Goal: Task Accomplishment & Management: Manage account settings

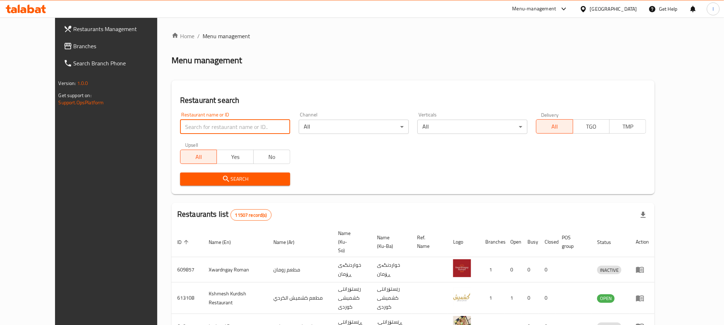
click at [180, 125] on input "search" at bounding box center [235, 127] width 110 height 14
paste input "Robano Food"
type input "Robano Food"
click button "Search" at bounding box center [235, 179] width 110 height 13
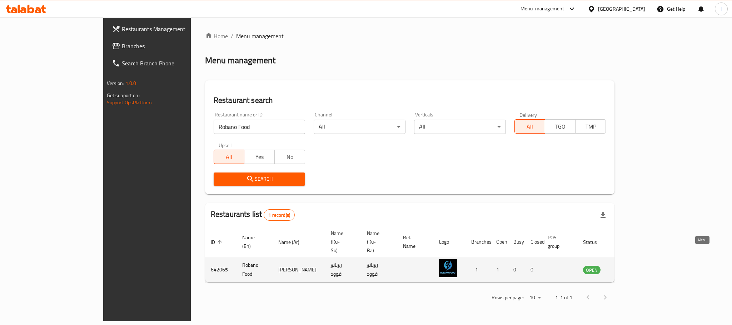
click at [629, 267] on icon "enhanced table" at bounding box center [625, 270] width 8 height 6
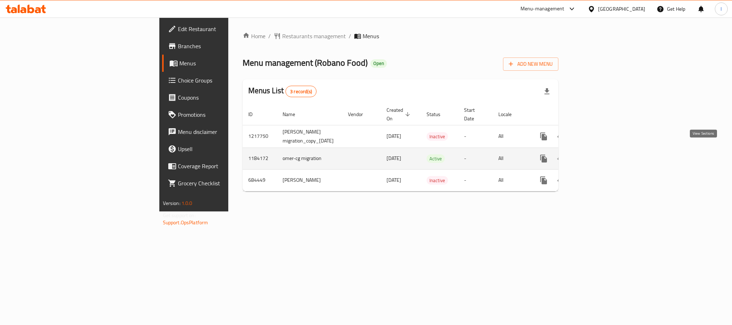
click at [600, 154] on icon "enhanced table" at bounding box center [595, 158] width 9 height 9
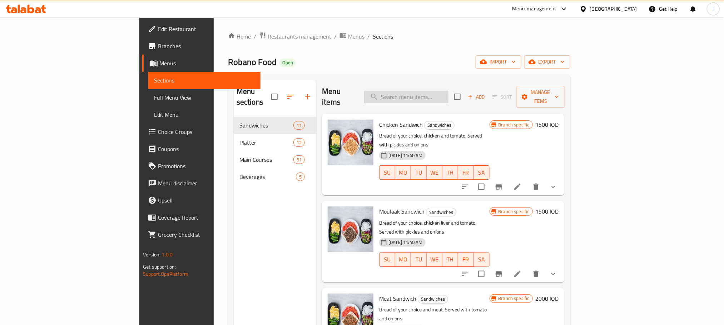
click at [449, 91] on input "search" at bounding box center [406, 97] width 84 height 13
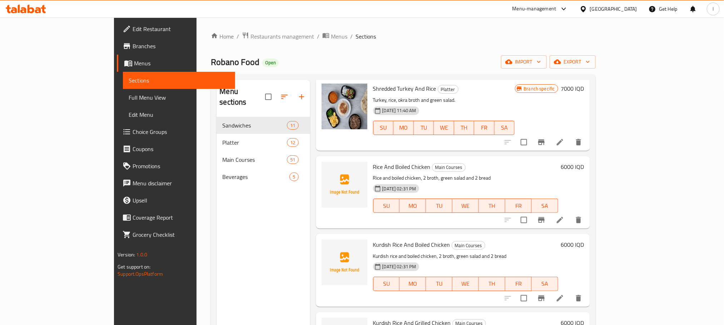
scroll to position [786, 0]
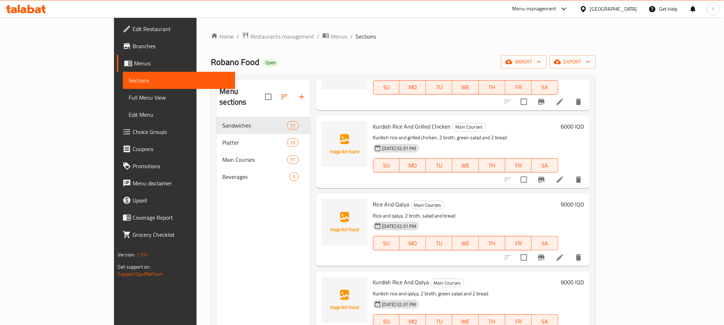
type input "rice"
click at [564, 253] on icon at bounding box center [560, 257] width 9 height 9
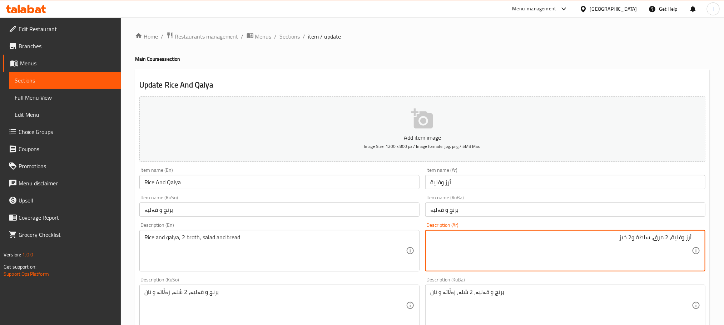
click at [630, 235] on textarea "أرز وقلية، 2 مرق، سلطة و2 خبز" at bounding box center [561, 251] width 262 height 34
type textarea "أرز وقلية، 2 مرق، سلطة و خبز"
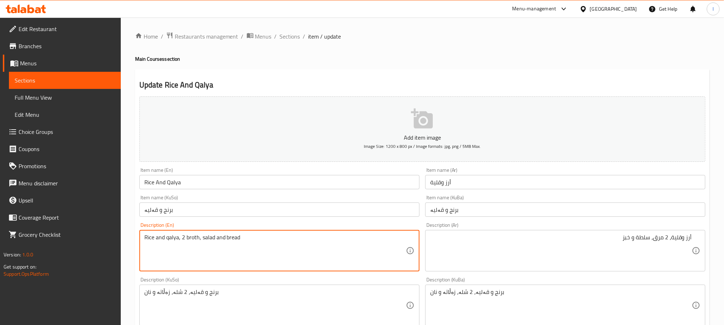
click at [185, 239] on textarea "Rice and qalya, 2 broth, salad and bread" at bounding box center [275, 251] width 262 height 34
type textarea "Rice and qalya, broth, salad and bread"
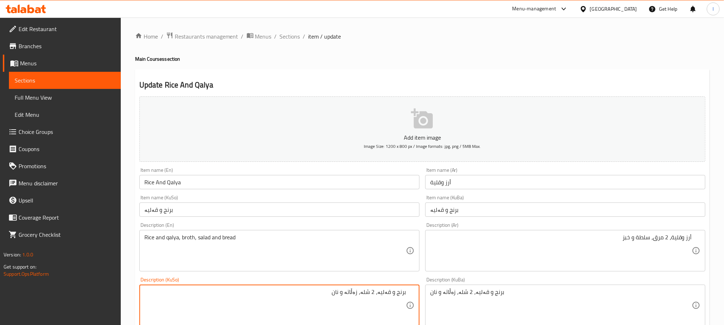
click at [373, 293] on textarea "برنج و قەلیە، 2 شلە، زەڵاتە و نان" at bounding box center [275, 306] width 262 height 34
click at [357, 294] on textarea "برنج و قەلیە، شلە، زەڵاتە و نان" at bounding box center [275, 306] width 262 height 34
type textarea "برنج و قەلیە، شلە، زەڵاتە و نان"
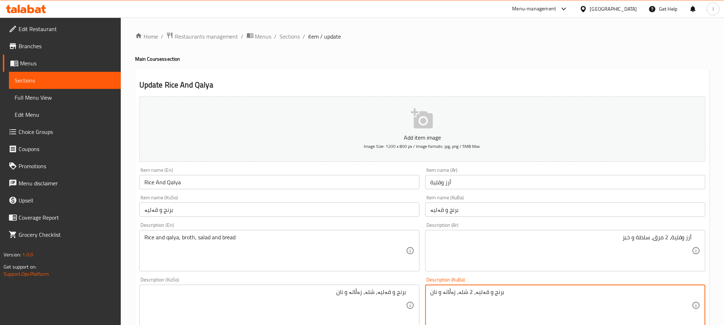
click at [446, 293] on textarea "برنج و قەلیە، 2 شلە، زەڵاتە و نان" at bounding box center [561, 306] width 262 height 34
paste textarea
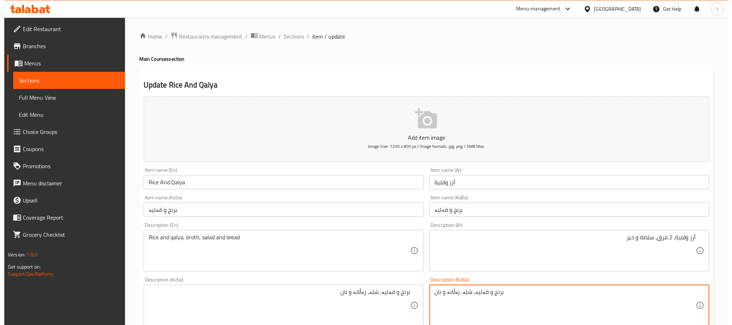
scroll to position [261, 0]
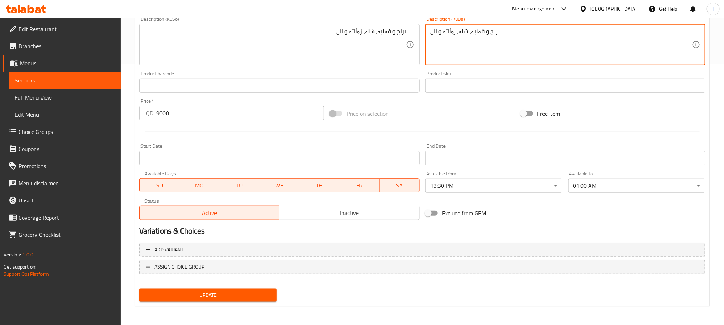
type textarea "برنج و قەلیە، شلە، زەڵاتە و نان"
click at [233, 297] on span "Update" at bounding box center [208, 295] width 126 height 9
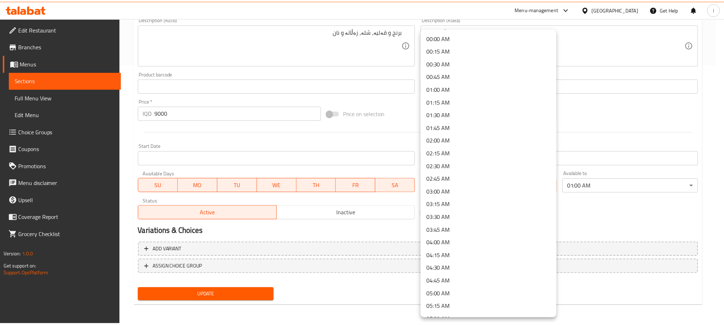
scroll to position [559, 0]
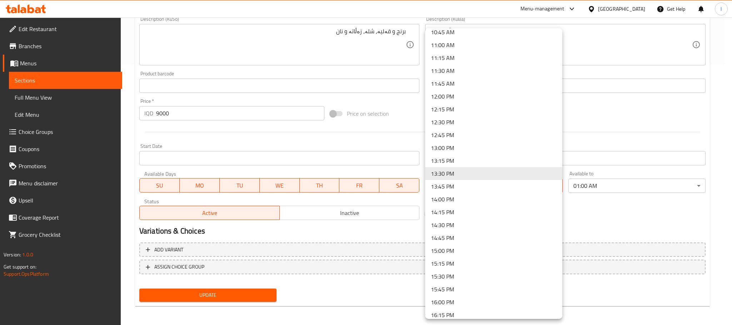
click at [624, 219] on div at bounding box center [366, 162] width 732 height 325
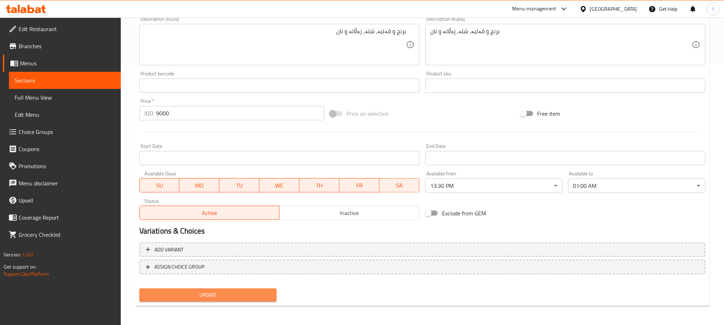
click at [227, 299] on span "Update" at bounding box center [208, 295] width 126 height 9
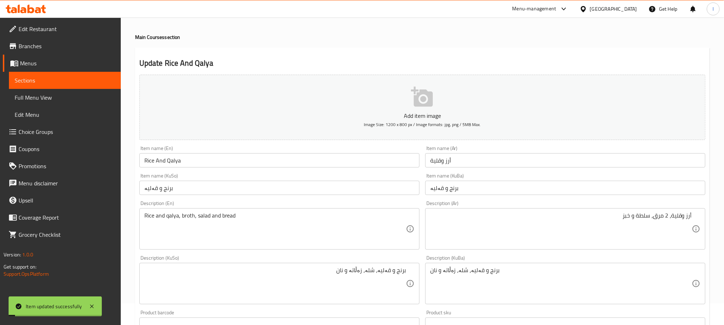
scroll to position [0, 0]
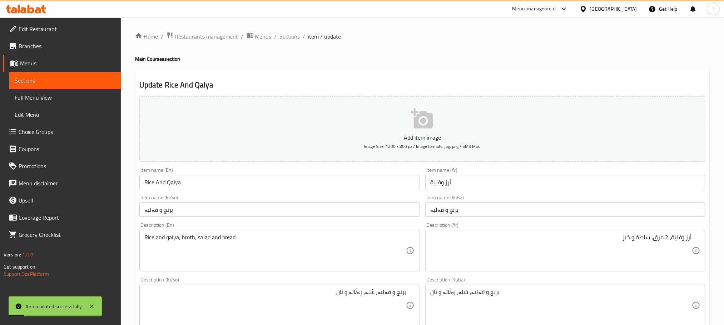
click at [291, 39] on span "Sections" at bounding box center [290, 36] width 20 height 9
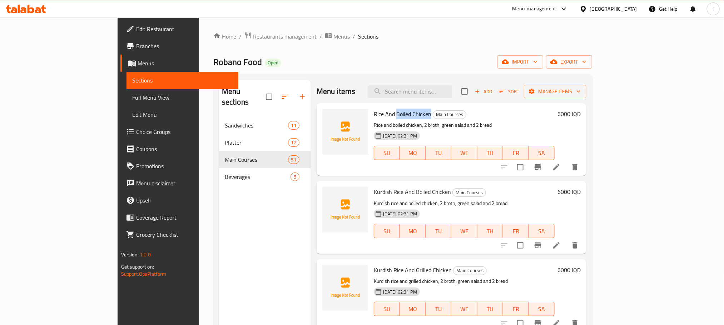
drag, startPoint x: 400, startPoint y: 116, endPoint x: 367, endPoint y: 118, distance: 33.3
click at [374, 118] on span "Rice And Boiled Chicken" at bounding box center [403, 114] width 58 height 11
copy span "Boiled Chicken"
click at [437, 89] on input "search" at bounding box center [410, 91] width 84 height 13
paste input "Boiled Chicken"
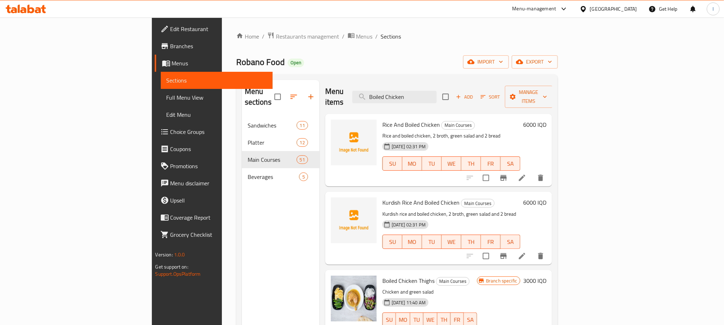
drag, startPoint x: 462, startPoint y: 88, endPoint x: 355, endPoint y: 78, distance: 108.0
click at [355, 78] on div "Menu sections Sandwiches 11 Platter 12 Main Courses 51 Beverages 5 Menu items B…" at bounding box center [397, 242] width 322 height 337
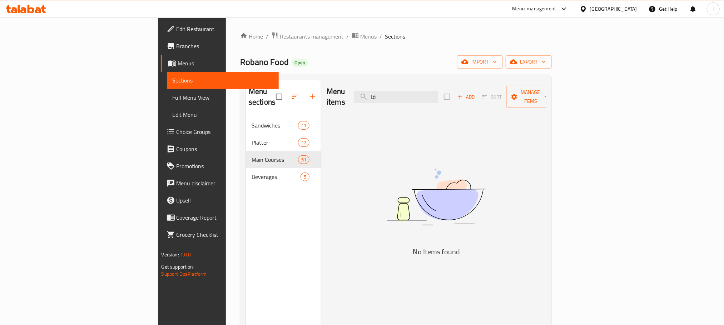
type input "ق"
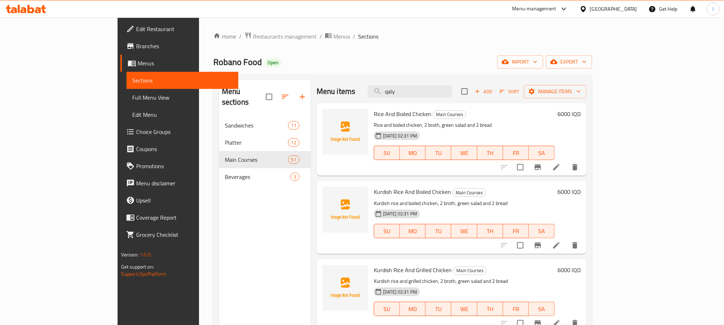
type input "qalya"
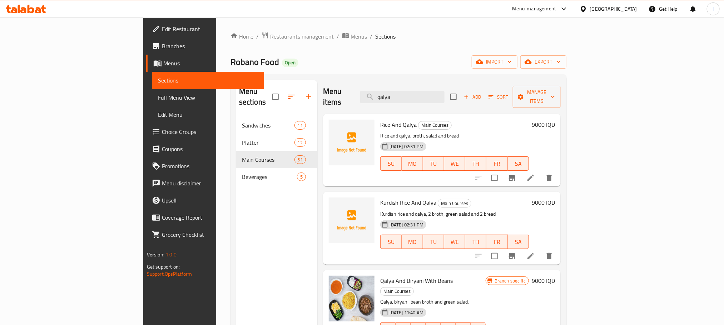
drag, startPoint x: 463, startPoint y: 91, endPoint x: 374, endPoint y: 93, distance: 89.0
click at [374, 93] on div "Menu items qalya Add Sort Manage items" at bounding box center [442, 97] width 238 height 34
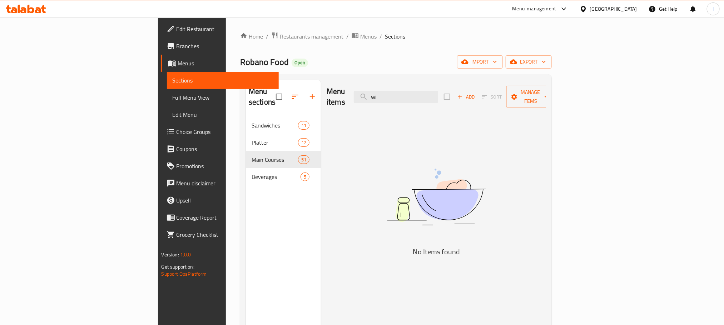
type input "w"
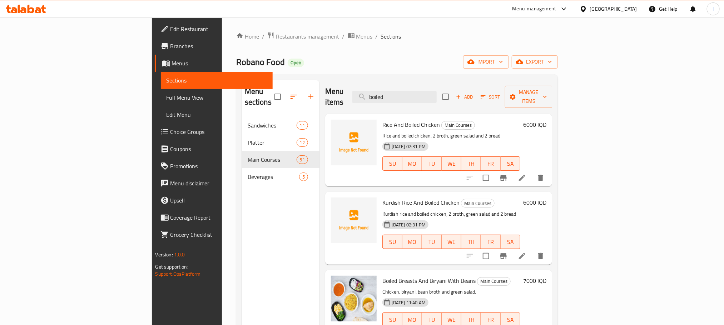
scroll to position [393, 0]
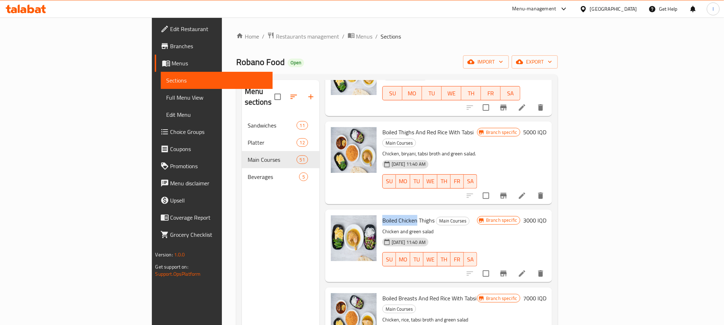
drag, startPoint x: 378, startPoint y: 188, endPoint x: 342, endPoint y: 188, distance: 36.1
click at [380, 213] on div "Boiled Chicken Thighs Main Courses Chicken and green salad 18-08-2023 11:40 AM …" at bounding box center [430, 246] width 100 height 67
copy span "Boiled Chicken"
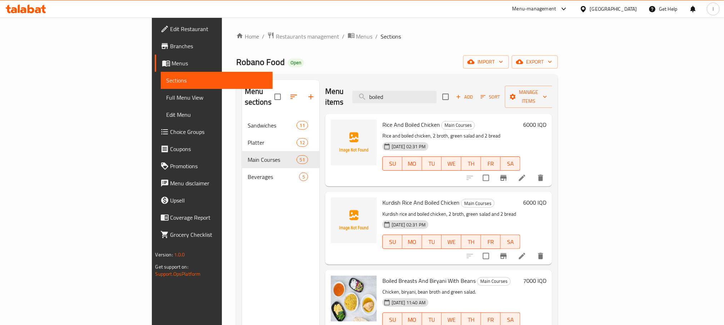
drag, startPoint x: 452, startPoint y: 89, endPoint x: 223, endPoint y: 81, distance: 228.9
click at [242, 81] on div "Menu sections Sandwiches 11 Platter 12 Main Courses 51 Beverages 5 Menu items b…" at bounding box center [397, 242] width 311 height 325
paste input "Boiled Chicken"
type input "Boiled Chicken"
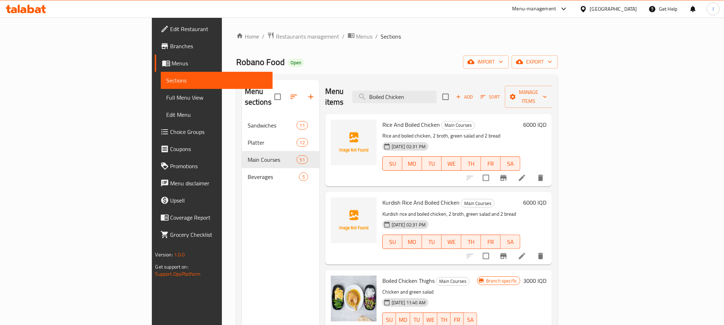
drag, startPoint x: 467, startPoint y: 89, endPoint x: 318, endPoint y: 77, distance: 149.5
click at [318, 77] on div "Menu sections Sandwiches 11 Platter 12 Main Courses 51 Beverages 5 Menu items B…" at bounding box center [397, 242] width 322 height 337
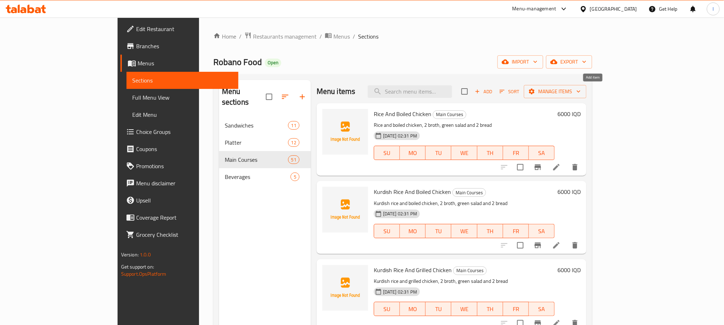
click at [481, 88] on icon "button" at bounding box center [477, 91] width 6 height 6
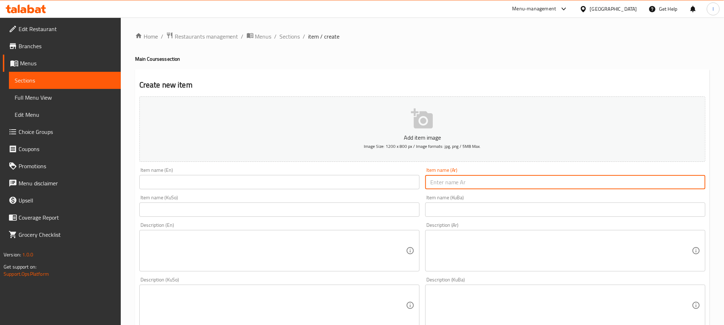
click at [483, 179] on input "text" at bounding box center [565, 182] width 280 height 14
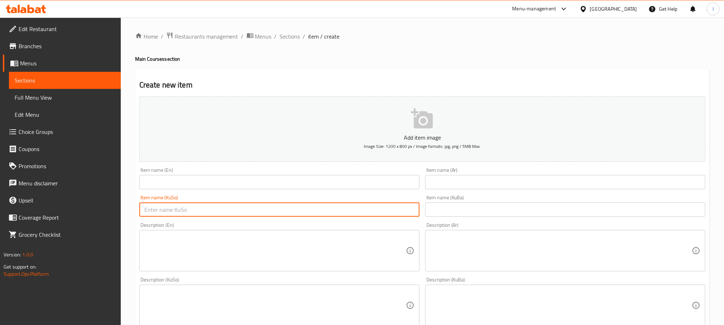
click at [236, 214] on input "text" at bounding box center [279, 210] width 280 height 14
click at [384, 212] on input "مریشکی کوڵاو بەبێ برنج" at bounding box center [279, 210] width 280 height 14
type input "مریشکی کوڵاو بەبێ برنج"
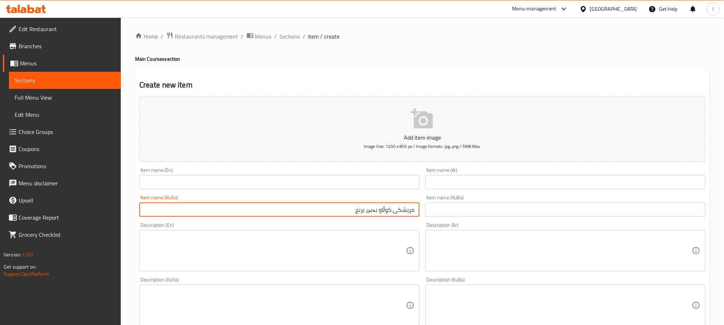
click at [452, 215] on input "text" at bounding box center [565, 210] width 280 height 14
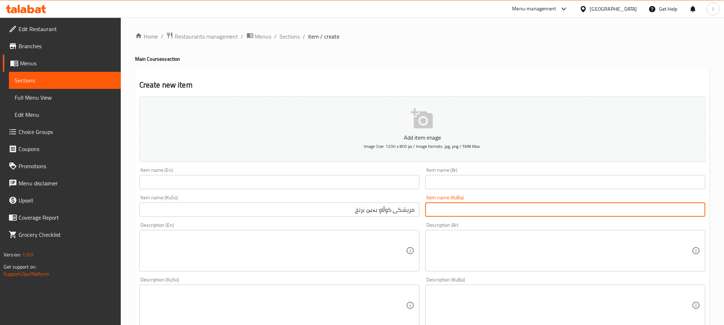
paste input "مریشکی کوڵاو بەبێ برنج"
type input "مریشکی کوڵاو بەبێ برنج"
click at [528, 176] on input "text" at bounding box center [565, 182] width 280 height 14
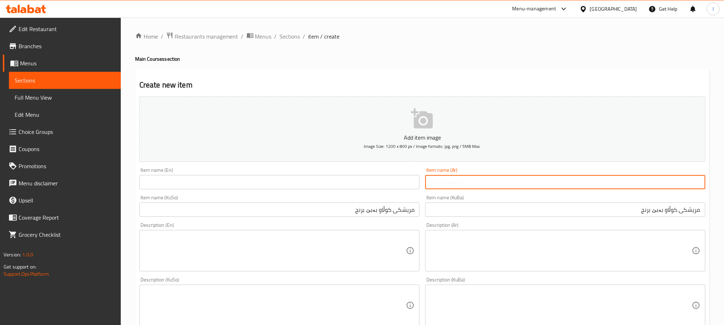
paste input "دجاج مسلوق بدون أرز"
type input "دجاج مسلوق بدون أرز"
click at [171, 178] on input "text" at bounding box center [279, 182] width 280 height 14
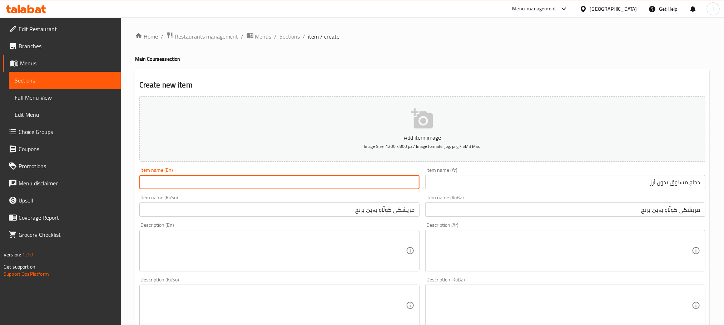
paste input "Boiled chicken without rice"
click at [163, 182] on input "Boiled chicken without rice" at bounding box center [279, 182] width 280 height 14
type input "Boiled Chicken Without Rice"
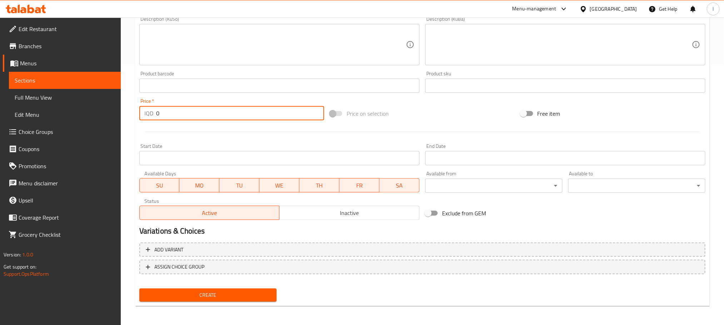
drag, startPoint x: 173, startPoint y: 112, endPoint x: 86, endPoint y: 113, distance: 87.2
click at [89, 113] on div "Edit Restaurant Branches Menus Sections Full Menu View Edit Menu Choice Groups …" at bounding box center [362, 42] width 724 height 570
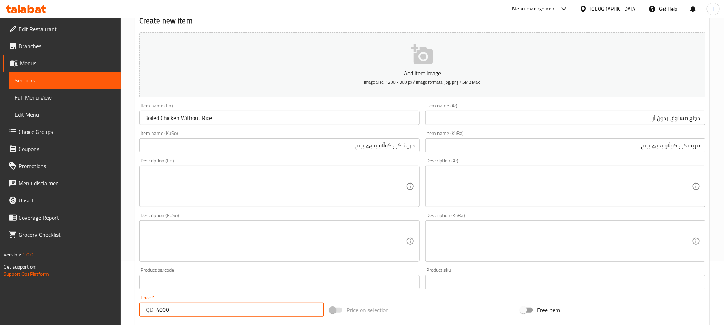
type input "4000"
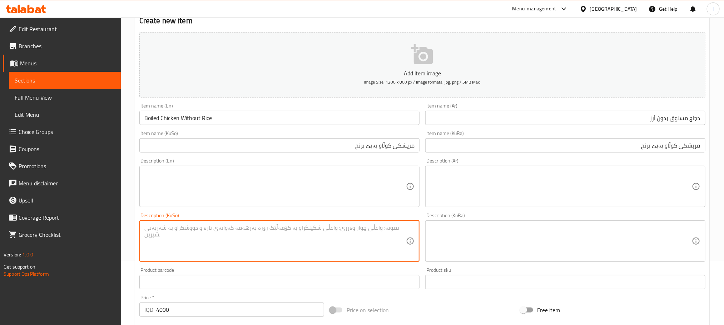
click at [287, 236] on textarea at bounding box center [275, 241] width 262 height 34
click at [289, 235] on textarea "نان و زەڵاتە" at bounding box center [275, 241] width 262 height 34
type textarea "نان و زەڵاتە"
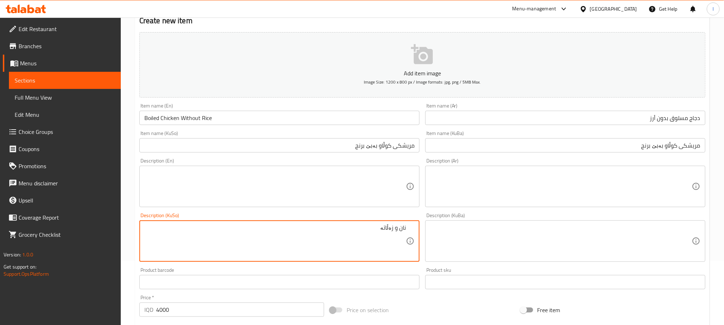
click at [477, 242] on textarea at bounding box center [561, 241] width 262 height 34
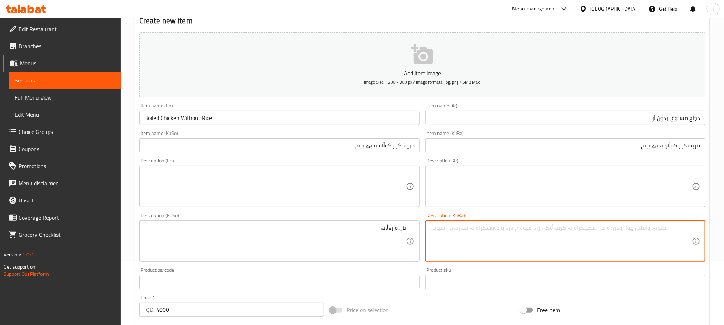
paste textarea "نان و زەڵاتە"
type textarea "نان و زەڵاتە"
click at [294, 192] on textarea at bounding box center [275, 187] width 262 height 34
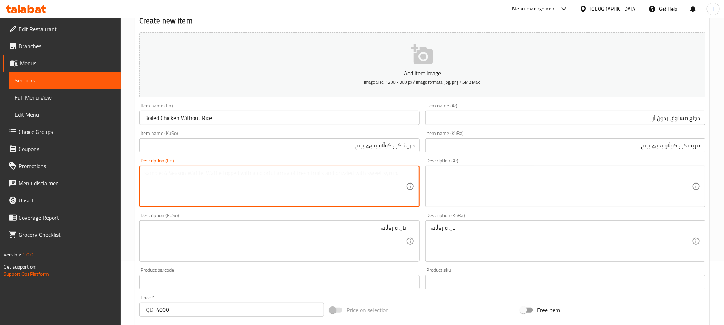
paste textarea "Bread and salad"
click at [170, 172] on textarea "Bread and salad" at bounding box center [275, 187] width 262 height 34
type textarea "Bread and green salad"
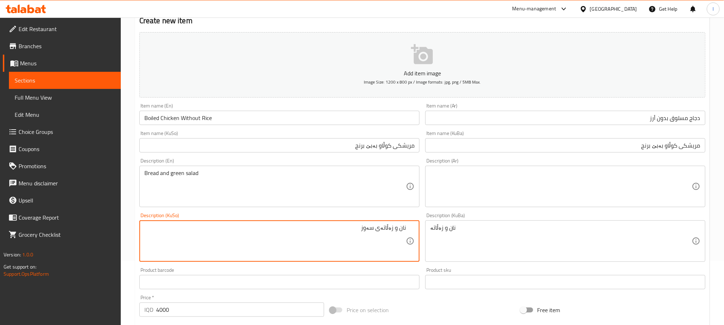
type textarea "نان و زەڵاتەی سەوز"
click at [382, 217] on div "Description (KuSo) نان و زەڵاتەی سەوز Description (KuSo)" at bounding box center [279, 237] width 280 height 49
click at [382, 227] on textarea "نان و زەڵاتەی سەوز" at bounding box center [275, 241] width 262 height 34
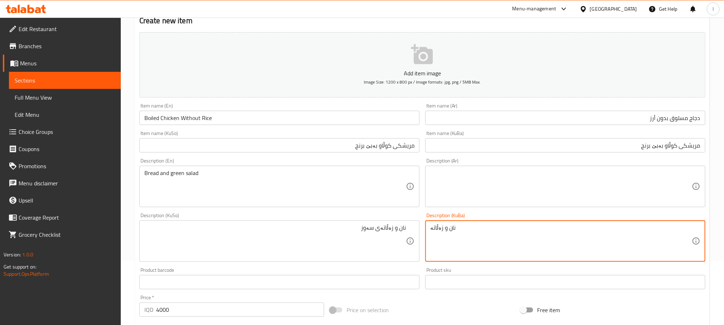
click at [465, 234] on textarea "نان و زەڵاتە" at bounding box center [561, 241] width 262 height 34
paste textarea "ی سەوز"
type textarea "نان و زەڵاتەی سەوز"
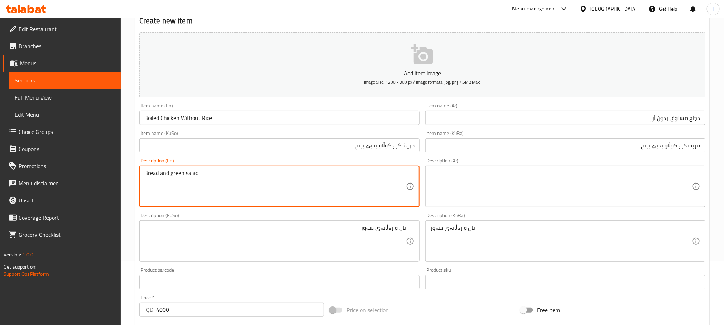
drag, startPoint x: 170, startPoint y: 178, endPoint x: 220, endPoint y: 178, distance: 49.7
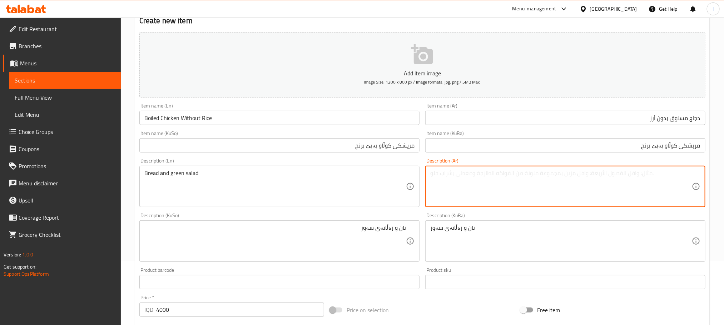
drag, startPoint x: 456, startPoint y: 174, endPoint x: 385, endPoint y: 67, distance: 128.4
click at [457, 174] on textarea at bounding box center [561, 187] width 262 height 34
paste textarea "خبز وسلطة خضراء"
type textarea "خبز وسلطة خضراء"
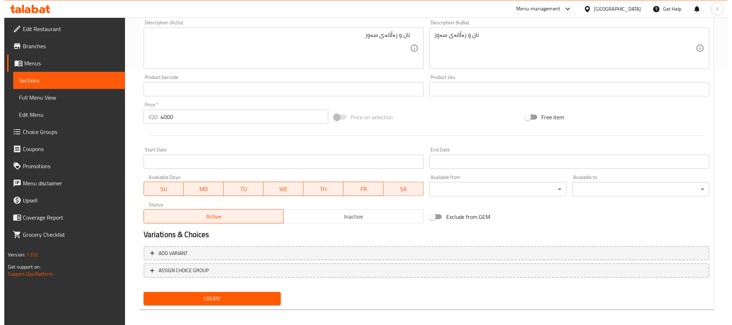
scroll to position [261, 0]
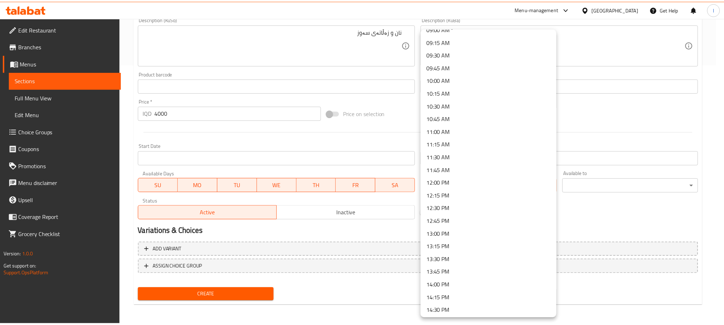
scroll to position [480, 0]
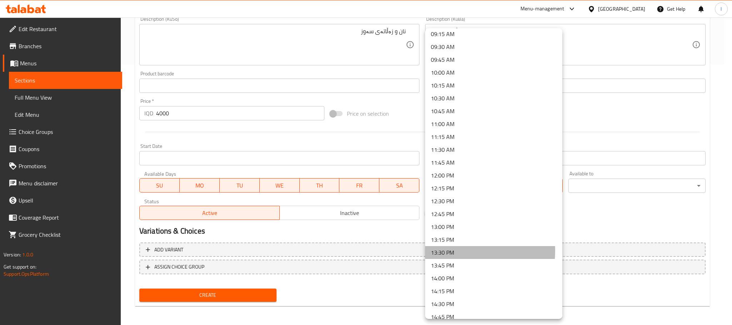
click at [461, 251] on li "13:30 PM" at bounding box center [493, 252] width 137 height 13
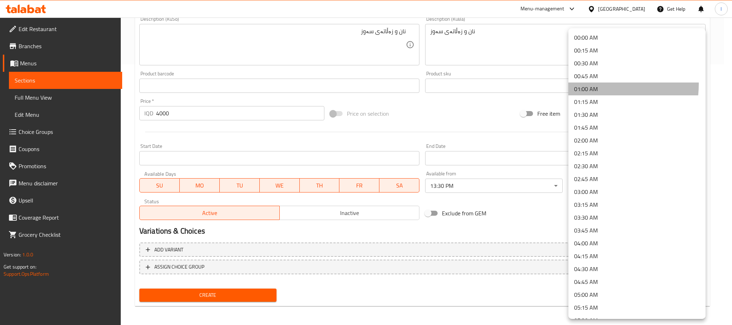
click at [589, 84] on li "01:00 AM" at bounding box center [637, 89] width 137 height 13
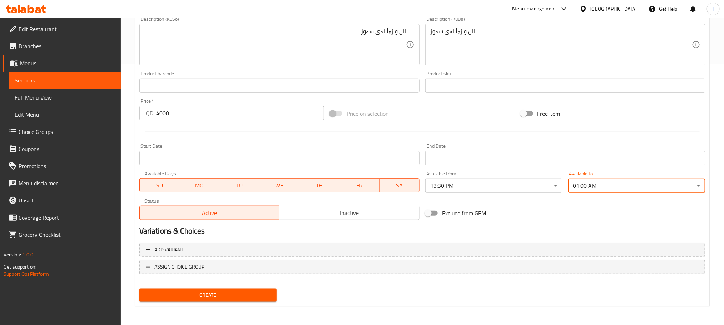
click at [251, 296] on span "Create" at bounding box center [208, 295] width 126 height 9
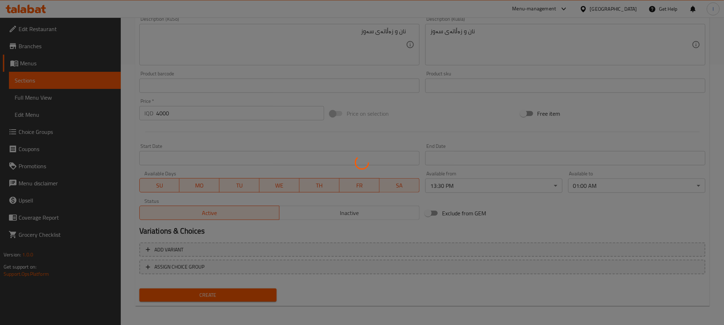
type input "0"
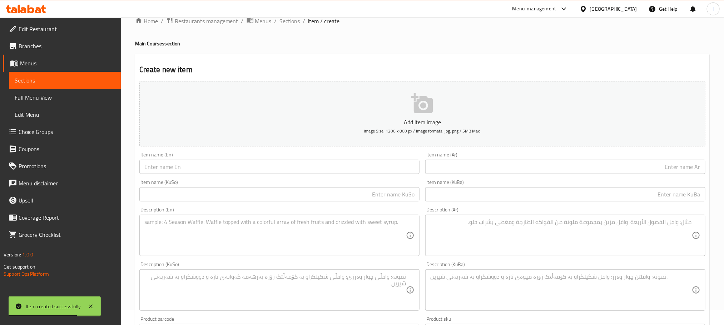
scroll to position [0, 0]
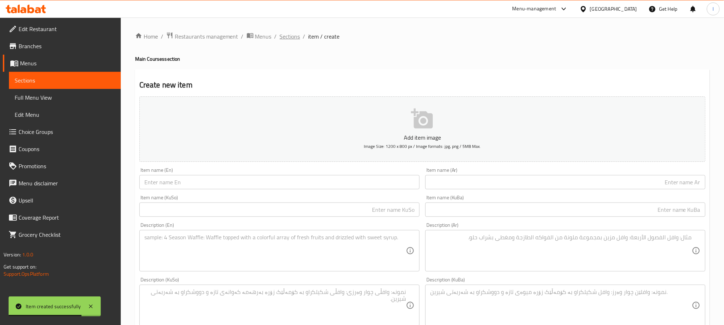
click at [293, 39] on span "Sections" at bounding box center [290, 36] width 20 height 9
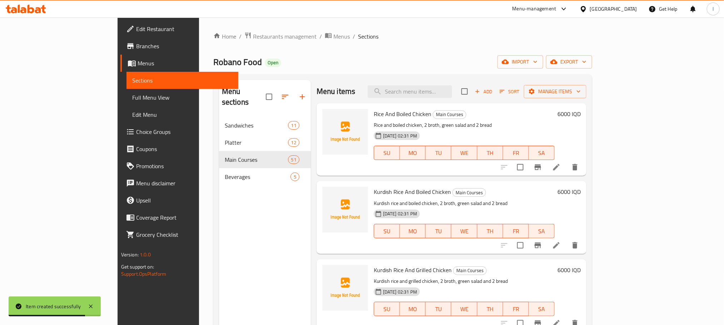
click at [451, 100] on div "Menu items Add Sort Manage items" at bounding box center [452, 91] width 270 height 23
click at [444, 88] on input "search" at bounding box center [410, 91] width 84 height 13
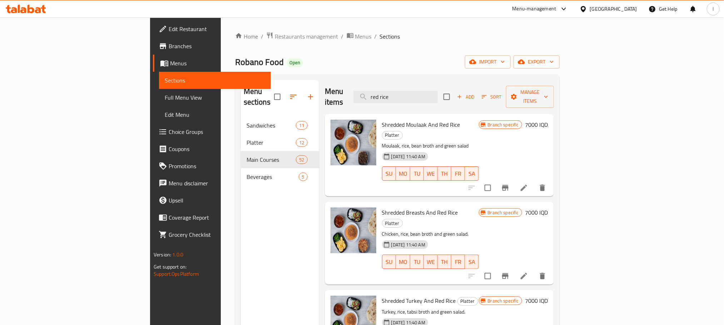
drag, startPoint x: 471, startPoint y: 86, endPoint x: 358, endPoint y: 86, distance: 112.6
click at [358, 86] on div "Menu items red rice Add Sort Manage items" at bounding box center [439, 97] width 229 height 34
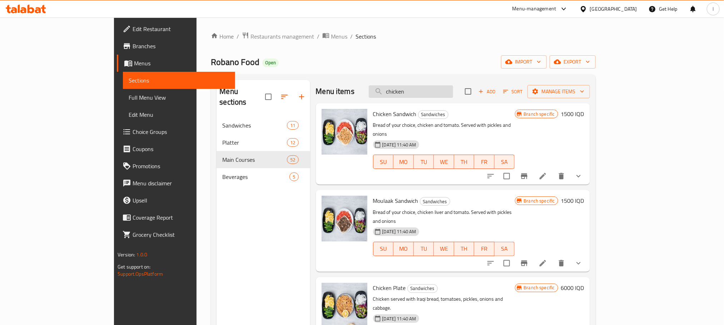
click at [420, 93] on input "chicken" at bounding box center [411, 91] width 84 height 13
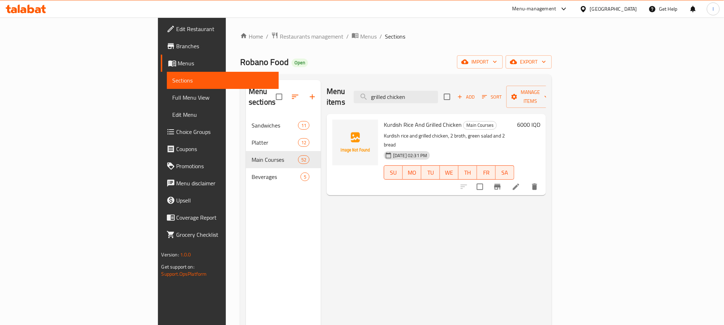
type input "grilled chicken"
drag, startPoint x: 473, startPoint y: 96, endPoint x: 271, endPoint y: 102, distance: 202.0
click at [271, 102] on div "Menu sections Sandwiches 11 Platter 12 Main Courses 52 Beverages 5 Menu items g…" at bounding box center [396, 242] width 300 height 325
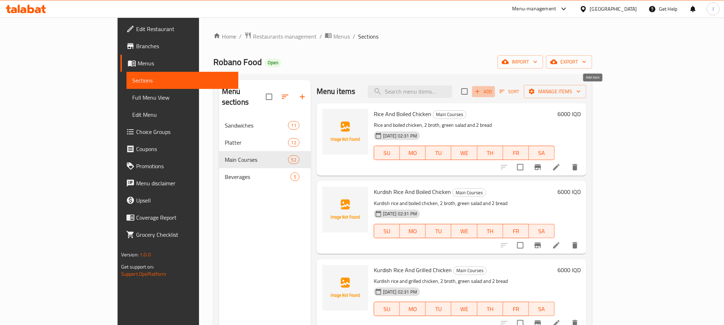
click at [493, 91] on span "Add" at bounding box center [483, 92] width 19 height 8
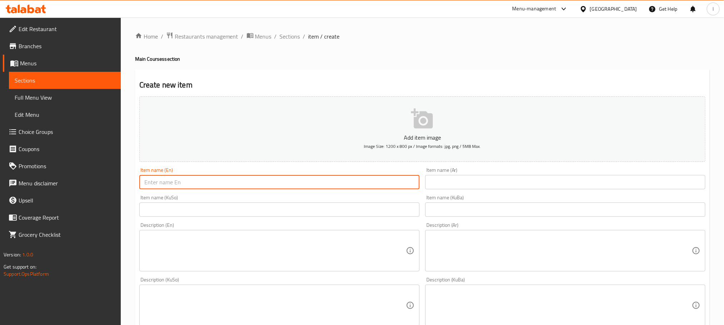
click at [173, 183] on input "text" at bounding box center [279, 182] width 280 height 14
click at [175, 181] on input "Red Rice And Grilled Chicken" at bounding box center [279, 182] width 280 height 14
type input "Red Rice And Grilled Chicken"
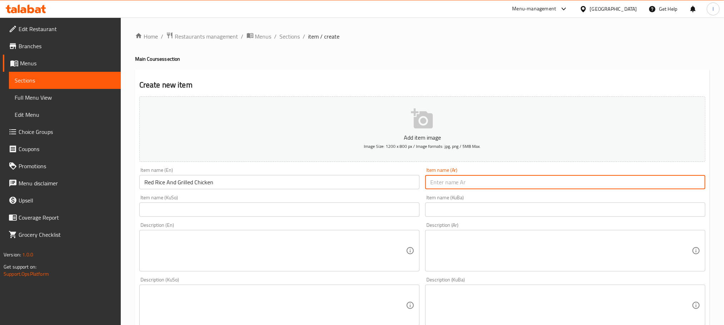
click at [487, 177] on input "text" at bounding box center [565, 182] width 280 height 14
paste input "أرز أحمر ودجاج مشوي"
type input "أرز أحمر ودجاج مشوي"
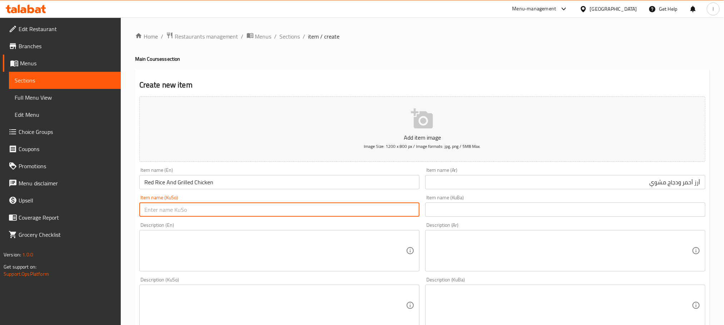
click at [271, 212] on input "text" at bounding box center [279, 210] width 280 height 14
click at [368, 210] on input "برنجو سوور و مریشکی برژاو" at bounding box center [279, 210] width 280 height 14
type input "برنجو سوور و مریشکی برژاو"
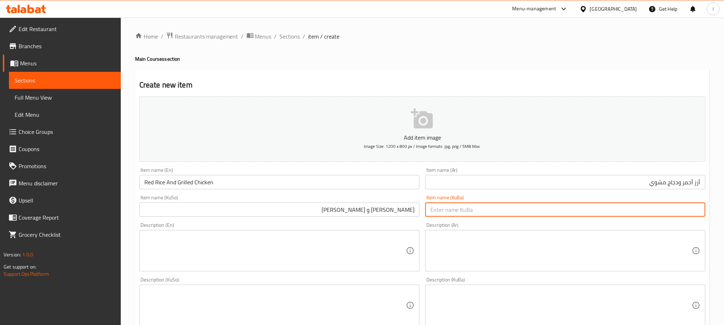
click at [465, 206] on input "text" at bounding box center [565, 210] width 280 height 14
paste input "برنجو سوور و مریشکی برژاو"
type input "برنجو سوور و مریشکی برژاو"
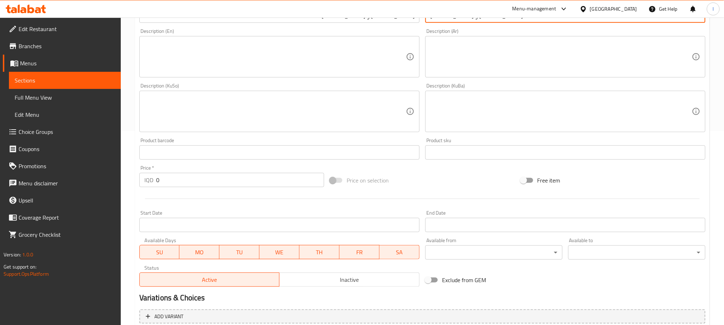
scroll to position [197, 0]
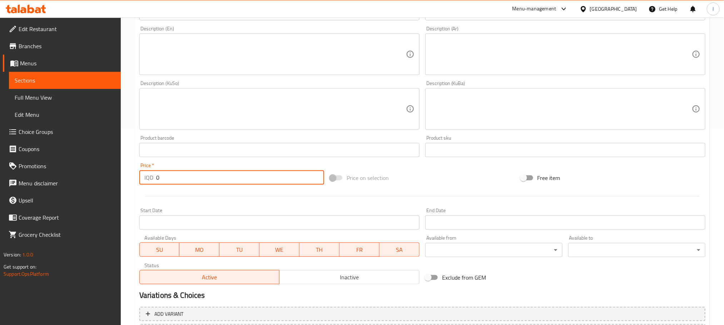
drag, startPoint x: 173, startPoint y: 173, endPoint x: 115, endPoint y: 178, distance: 57.8
click at [115, 178] on div "Edit Restaurant Branches Menus Sections Full Menu View Edit Menu Choice Groups …" at bounding box center [362, 106] width 724 height 570
type input "6000"
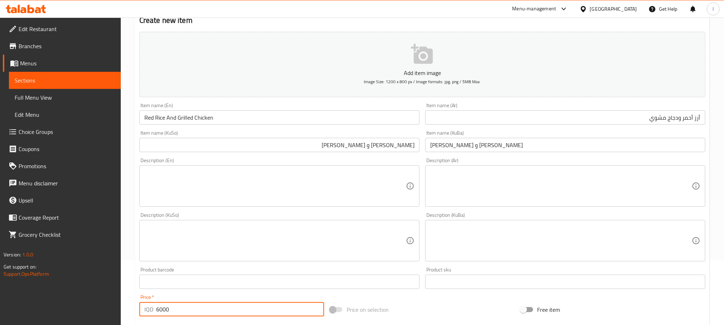
scroll to position [64, 0]
click at [373, 228] on textarea at bounding box center [275, 241] width 262 height 34
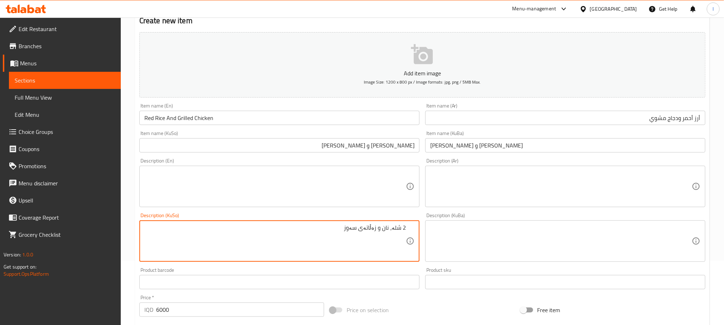
click at [395, 233] on textarea "2 شلە، نان و زەڵاتەی سەوز" at bounding box center [275, 241] width 262 height 34
type textarea "2 شلە، نان و زەڵاتەی سەوز"
click at [187, 177] on textarea at bounding box center [275, 187] width 262 height 34
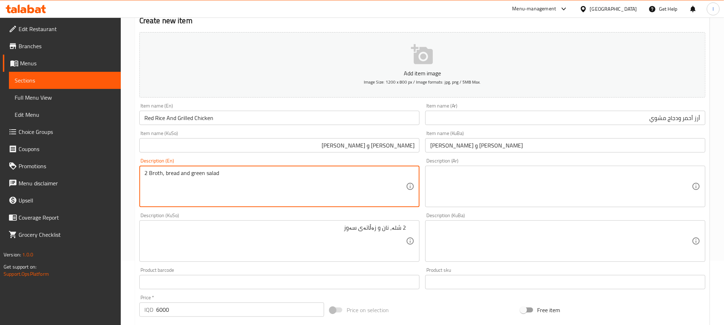
click at [187, 177] on textarea "2 Broth, bread and green salad" at bounding box center [275, 187] width 262 height 34
type textarea "2 Broth, bread and green salad"
click at [471, 172] on textarea at bounding box center [561, 187] width 262 height 34
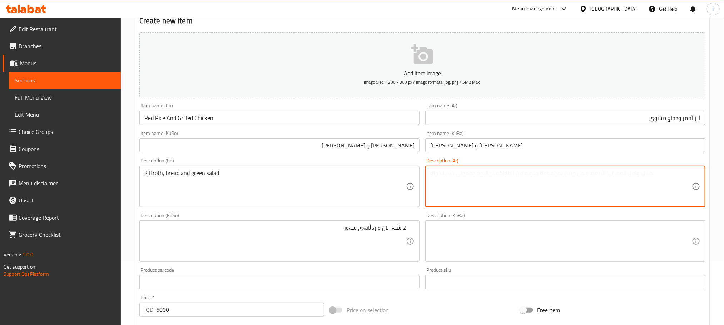
paste textarea "2 مرق والخبز والسلطة الخضراء"
click at [669, 175] on textarea "2 مرق والخبز والسلطة الخضراء" at bounding box center [561, 187] width 262 height 34
click at [657, 174] on textarea "2 مرق, خبز والسلطة الخضراء" at bounding box center [561, 187] width 262 height 34
click at [643, 173] on textarea "2 مرق, خبز وسلطة الخضراء" at bounding box center [561, 187] width 262 height 34
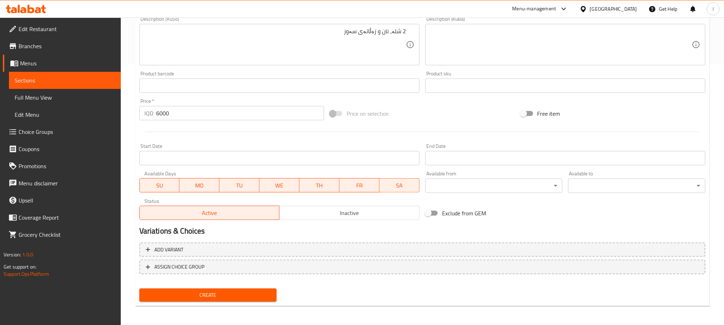
type textarea "2 مرق, خبز وسلطة خضراء"
click at [251, 293] on span "Create" at bounding box center [208, 295] width 126 height 9
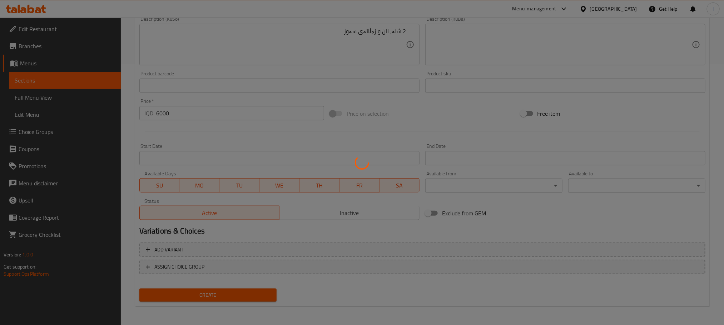
type input "0"
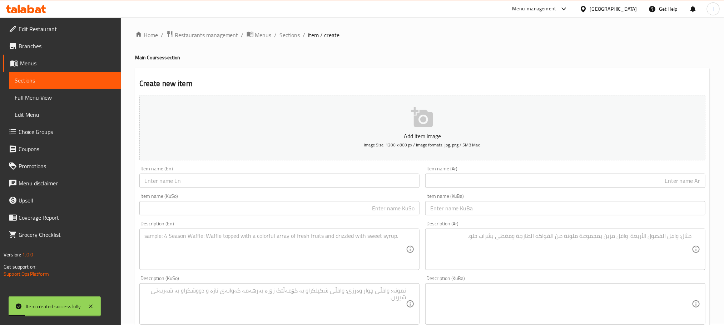
scroll to position [0, 0]
click at [280, 35] on span "Sections" at bounding box center [290, 36] width 20 height 9
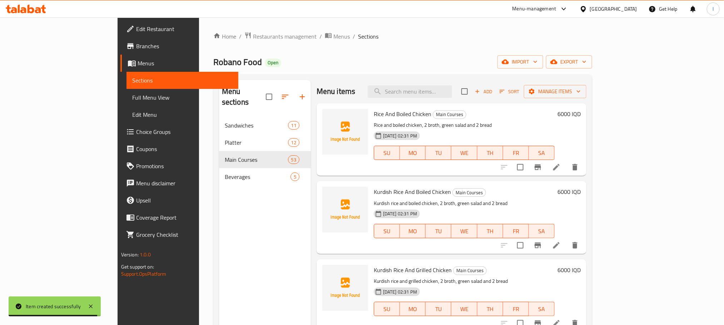
click at [431, 79] on div "Menu sections Sandwiches 11 Platter 12 Main Courses 53 Beverages 5 Menu items A…" at bounding box center [402, 242] width 379 height 337
click at [432, 89] on input "search" at bounding box center [410, 91] width 84 height 13
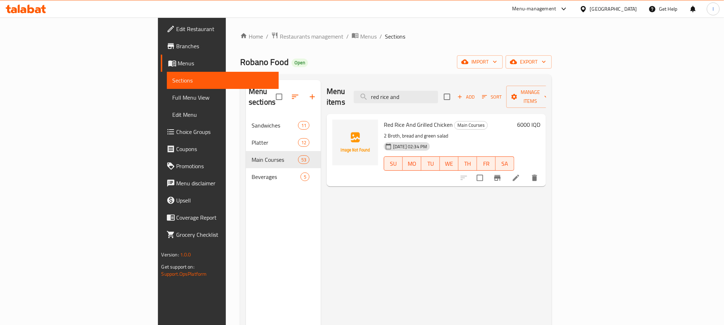
type input "red rice and"
click at [520, 174] on icon at bounding box center [516, 178] width 9 height 9
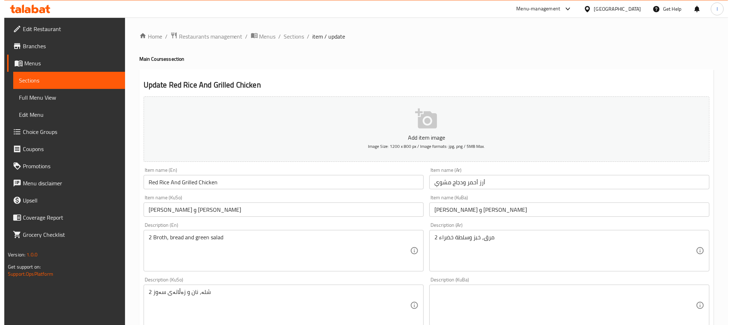
scroll to position [261, 0]
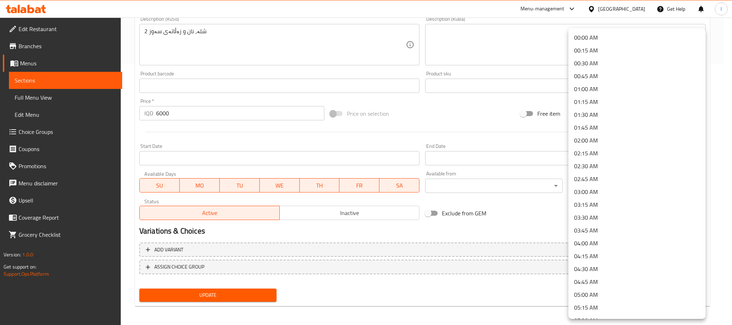
click at [499, 185] on div at bounding box center [366, 162] width 732 height 325
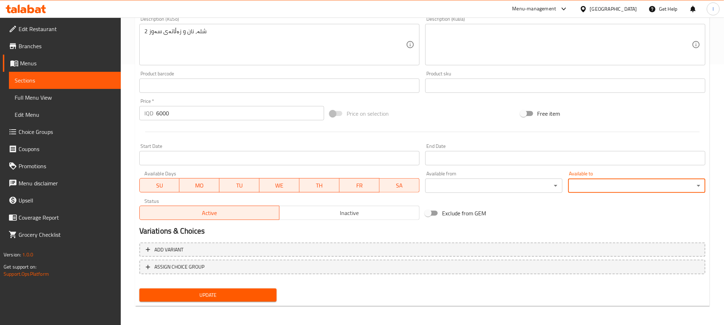
click at [497, 186] on div "00:00 AM 00:15 AM 00:30 AM 00:45 AM 01:00 AM 01:15 AM 01:30 AM 01:45 AM 02:00 A…" at bounding box center [362, 162] width 724 height 325
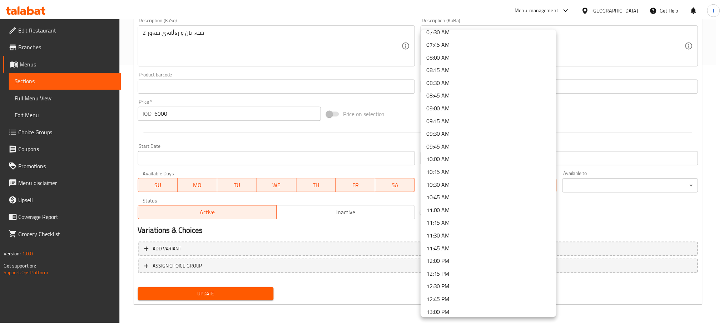
scroll to position [590, 0]
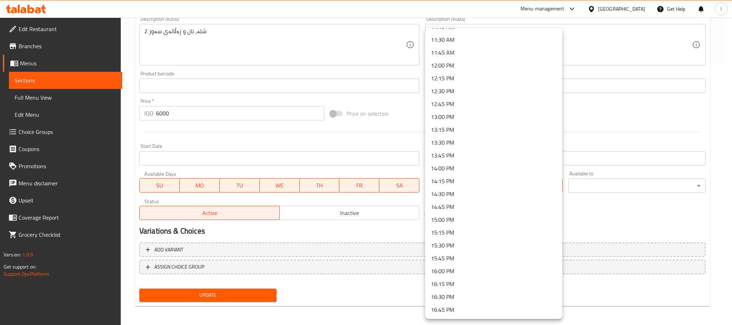
click at [476, 146] on li "13:30 PM" at bounding box center [493, 142] width 137 height 13
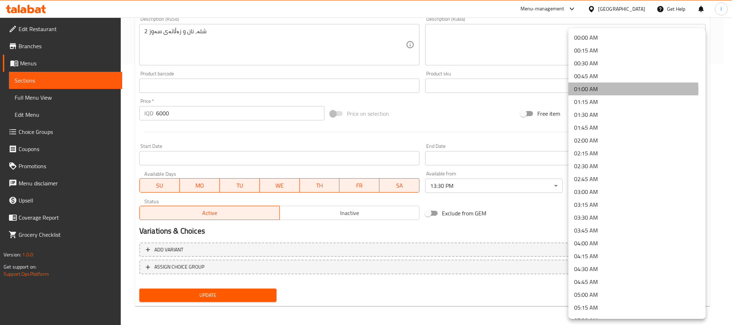
click at [607, 90] on li "01:00 AM" at bounding box center [637, 89] width 137 height 13
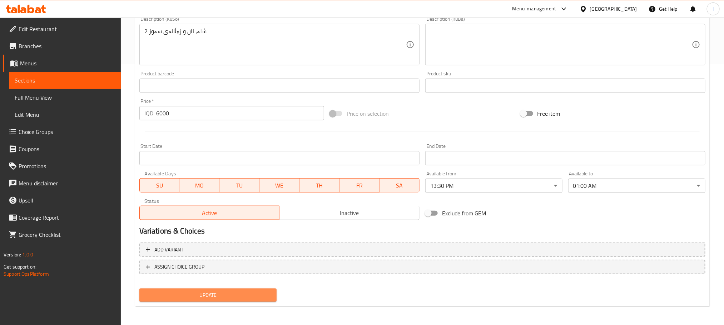
click at [173, 294] on span "Update" at bounding box center [208, 295] width 126 height 9
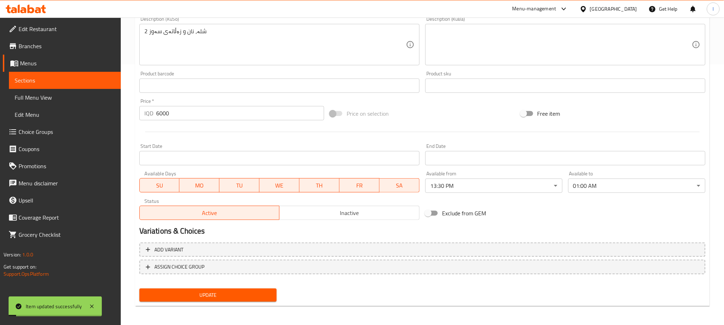
scroll to position [0, 0]
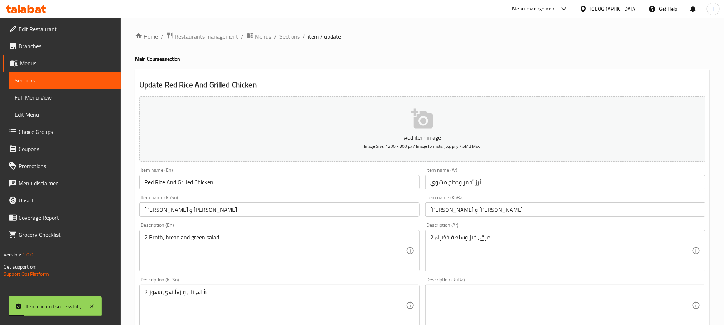
click at [290, 32] on span "Sections" at bounding box center [290, 36] width 20 height 9
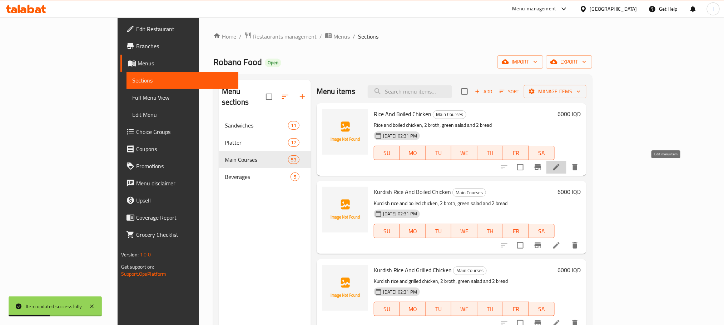
click at [561, 164] on icon at bounding box center [556, 167] width 9 height 9
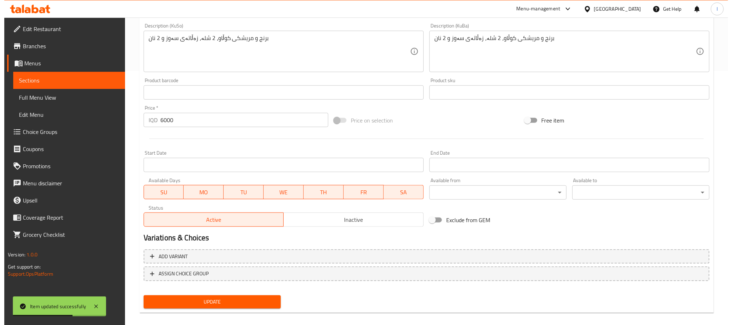
scroll to position [261, 0]
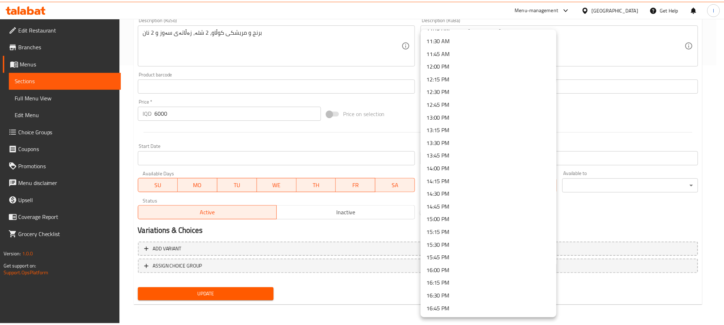
scroll to position [393, 0]
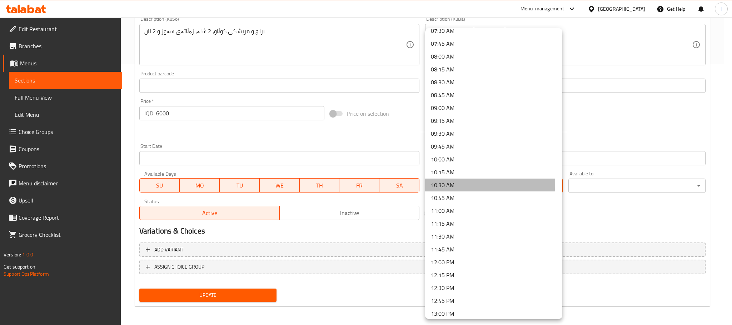
click at [461, 182] on li "10:30 AM" at bounding box center [493, 185] width 137 height 13
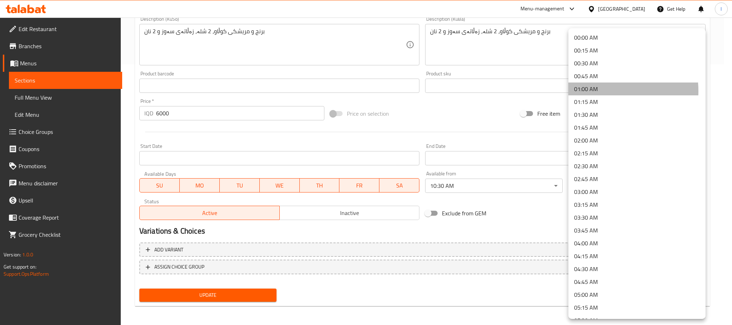
click at [592, 91] on li "01:00 AM" at bounding box center [637, 89] width 137 height 13
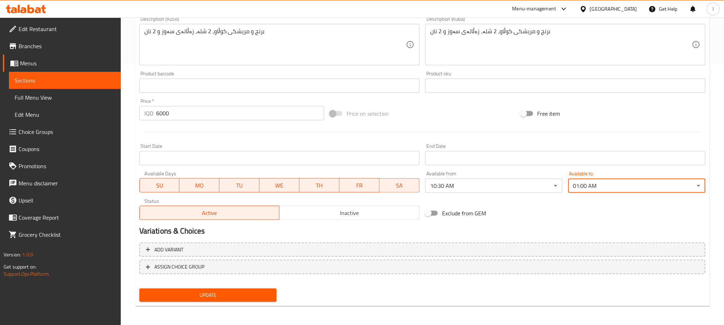
click at [254, 284] on div "Add variant ASSIGN CHOICE GROUP" at bounding box center [423, 263] width 572 height 46
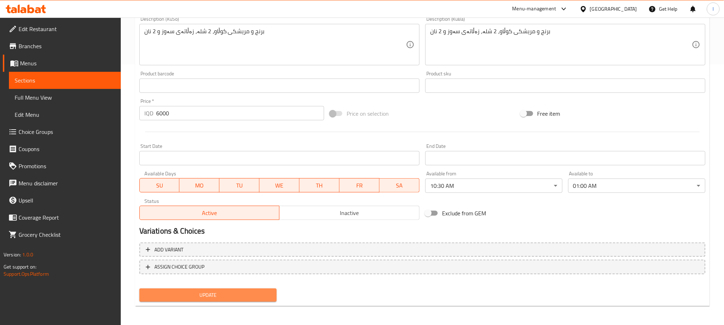
click at [253, 294] on span "Update" at bounding box center [208, 295] width 126 height 9
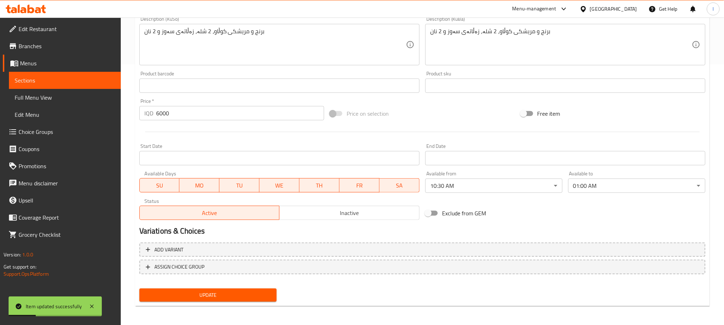
scroll to position [64, 0]
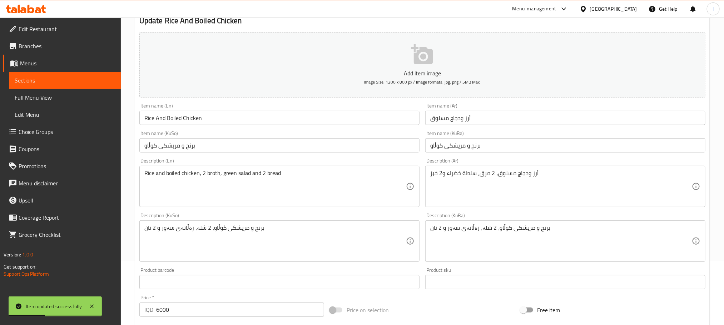
click at [262, 220] on div "Description (KuSo) برنج و مریشکی کوڵاو، 2 شلە، زەڵاتەی سەوز و 2 نان Description…" at bounding box center [279, 237] width 280 height 49
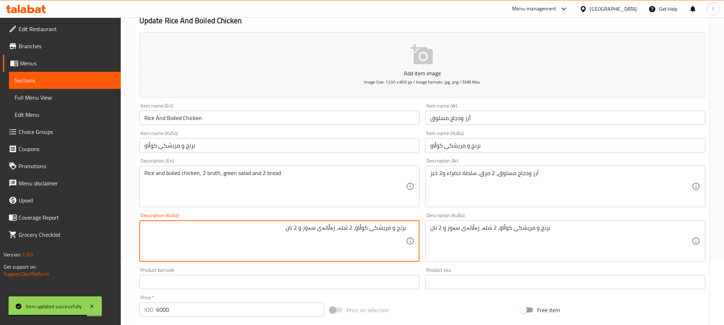
click at [302, 230] on textarea "برنج و مریشکی کوڵاو، 2 شلە، زەڵاتەی سەوز و 2 نان" at bounding box center [275, 241] width 262 height 34
click at [305, 233] on textarea "برنج و مریشکی کوڵاو، 2 شلە، زەڵاتەی سەوز و نان" at bounding box center [275, 241] width 262 height 34
type textarea "برنج و مریشکی کوڵاو، 2 شلە، زەڵاتەی سەوز و نان"
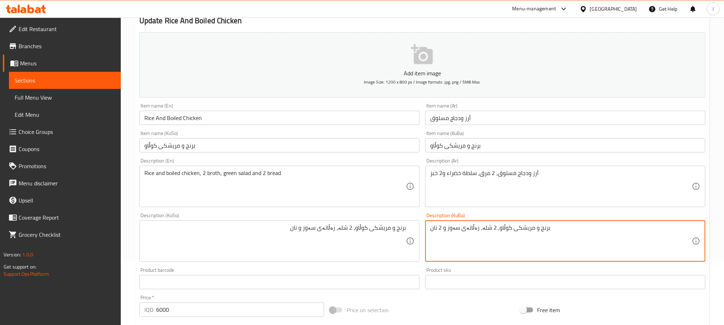
click at [439, 231] on textarea "برنج و مریشکی کوڵاو، 2 شلە، زەڵاتەی سەوز و 2 نان" at bounding box center [561, 241] width 262 height 34
paste textarea
type textarea "برنج و مریشکی کوڵاو، 2 شلە، زەڵاتەی سەوز و نان"
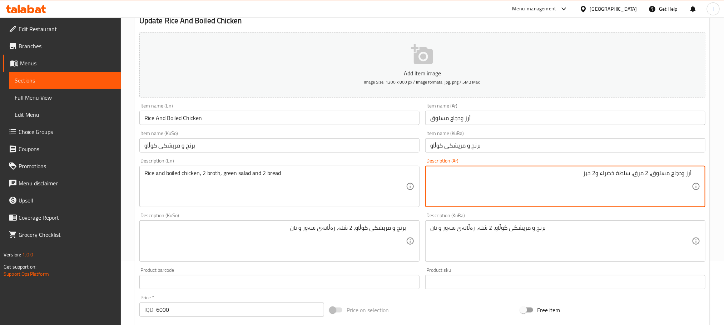
click at [594, 173] on textarea "أرز ودجاج مسلوق، 2 مرق، سلطة خضراء و2 خبز" at bounding box center [561, 187] width 262 height 34
type textarea "أرز ودجاج مسلوق، 2 مرق، سلطة خضراء وخبز"
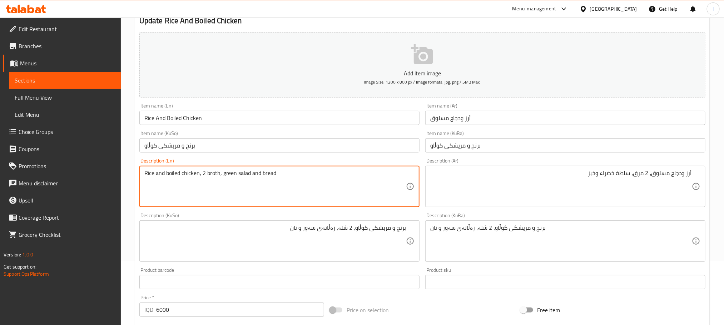
scroll to position [261, 0]
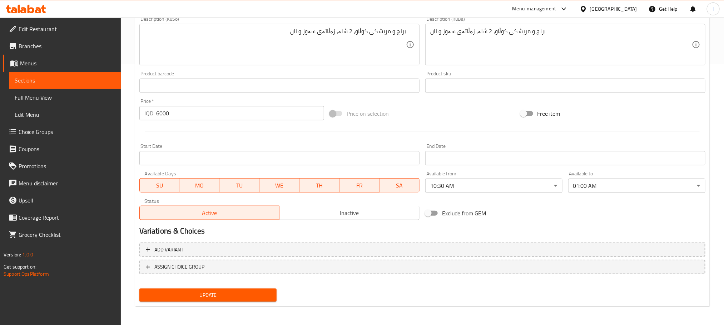
type textarea "Rice and boiled chicken, 2 broth, green salad and bread"
click at [208, 296] on span "Update" at bounding box center [208, 295] width 126 height 9
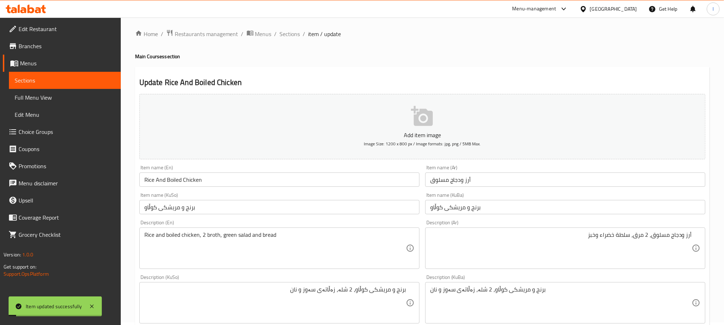
scroll to position [0, 0]
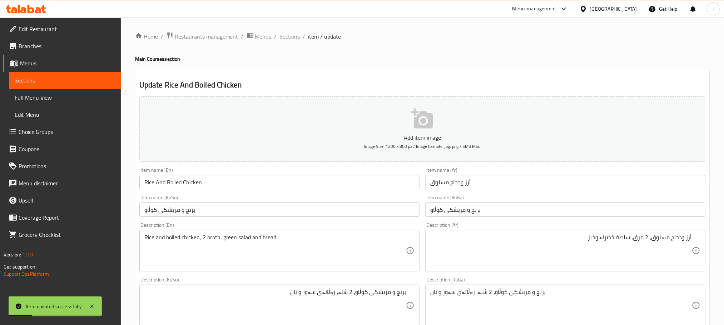
click at [290, 36] on span "Sections" at bounding box center [290, 36] width 20 height 9
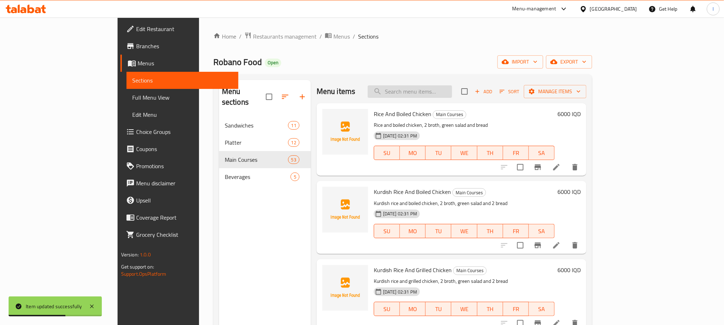
click at [452, 93] on input "search" at bounding box center [410, 91] width 84 height 13
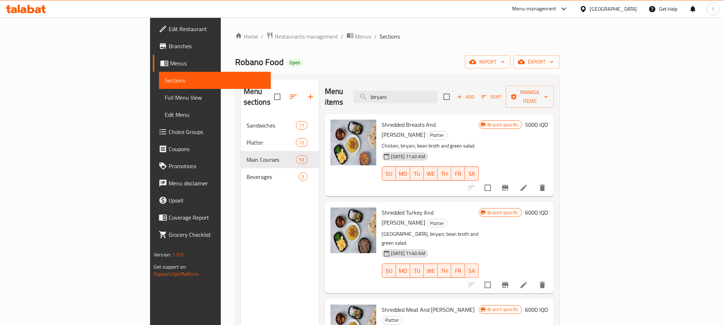
type input "biryani"
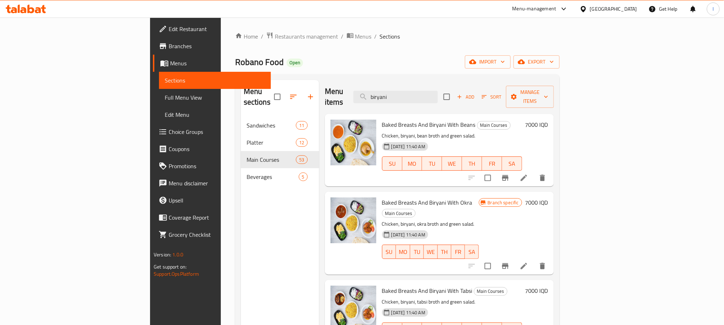
drag, startPoint x: 461, startPoint y: 95, endPoint x: 347, endPoint y: 105, distance: 115.2
click at [348, 105] on div "Menu items biryani Add Sort Manage items Baked Breasts And Biryani With Beans M…" at bounding box center [436, 242] width 235 height 325
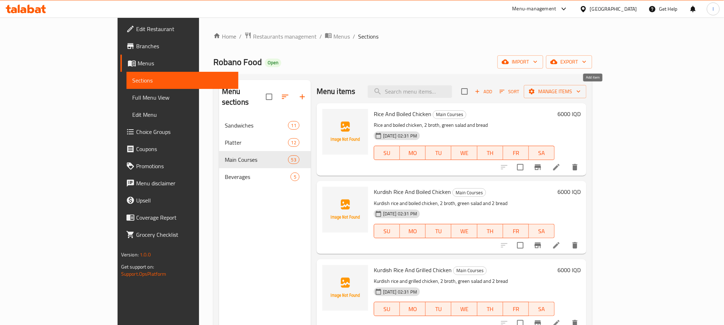
click at [493, 94] on span "Add" at bounding box center [483, 92] width 19 height 8
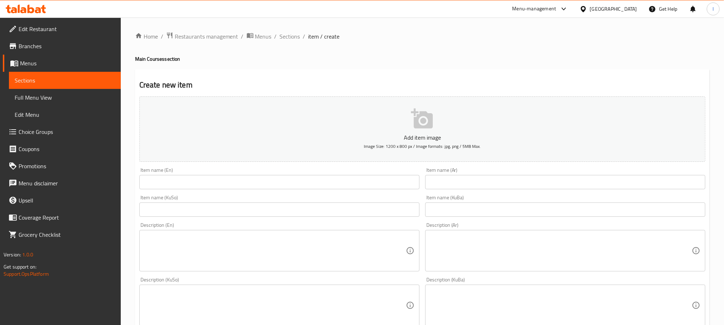
click at [222, 179] on input "text" at bounding box center [279, 182] width 280 height 14
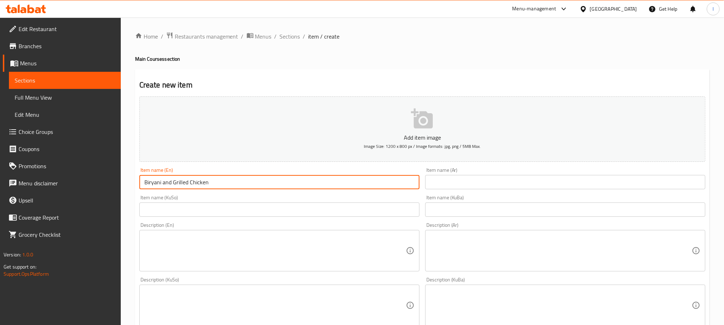
click at [221, 179] on input "Biryani and Grilled Chicken" at bounding box center [279, 182] width 280 height 14
click at [166, 181] on input "Biryani and Grilled Chicken" at bounding box center [279, 182] width 280 height 14
click at [166, 181] on input "Biryani And Grilled Chicken" at bounding box center [279, 182] width 280 height 14
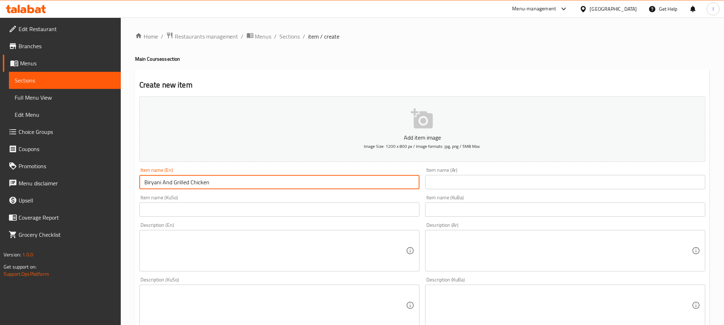
type input "Biryani And Grilled Chicken"
drag, startPoint x: 443, startPoint y: 192, endPoint x: 451, endPoint y: 186, distance: 10.4
click at [446, 190] on div "Add item image Image Size: 1200 x 800 px / Image formats: jpg, png / 5MB Max. I…" at bounding box center [423, 289] width 572 height 390
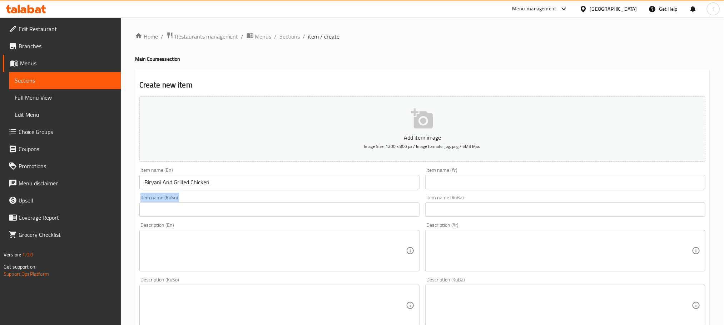
click at [451, 186] on input "text" at bounding box center [565, 182] width 280 height 14
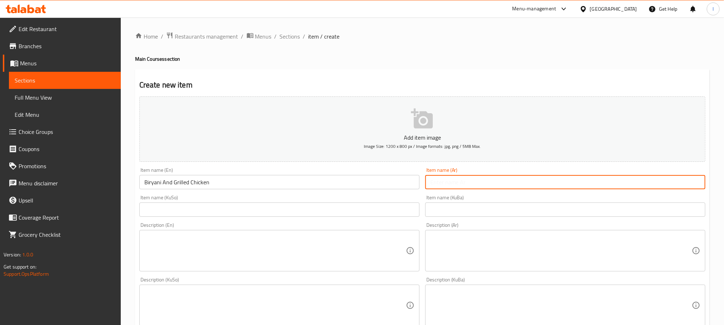
paste input "برياني ودجاج مشوي"
type input "برياني ودجاج مشوي"
click at [246, 215] on input "text" at bounding box center [279, 210] width 280 height 14
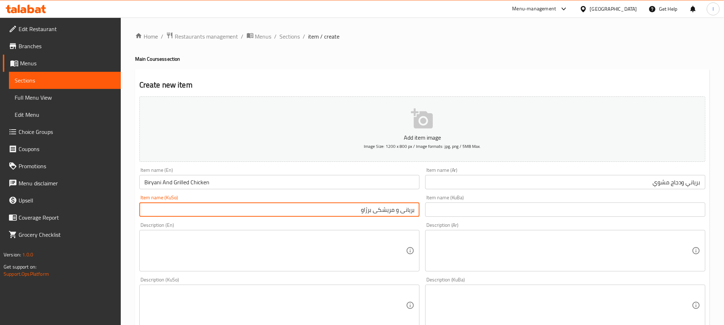
click at [386, 215] on input "بریانی و مریشکی برژاو" at bounding box center [279, 210] width 280 height 14
type input "بریانی و مریشکی برژاو"
click at [429, 215] on input "text" at bounding box center [565, 210] width 280 height 14
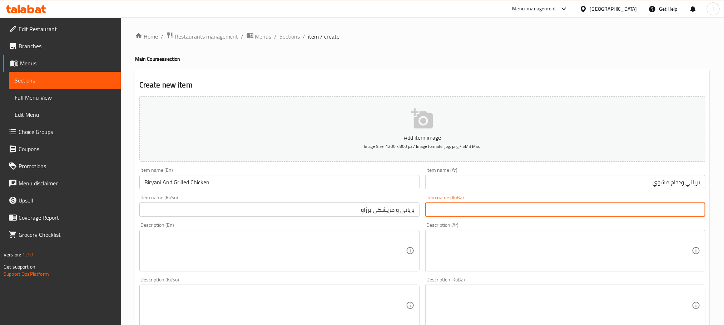
paste input "بریانی و مریشکی برژاو"
type input "بریانی و مریشکی برژاو"
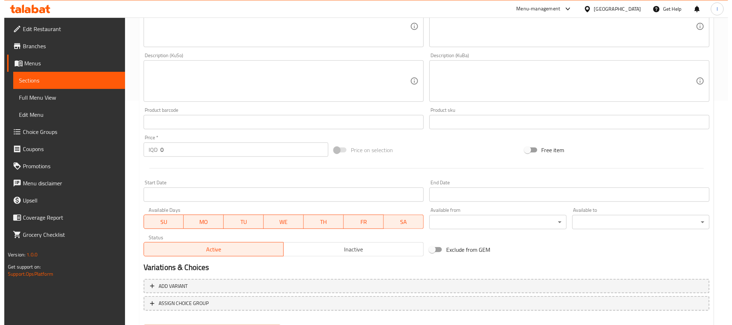
scroll to position [261, 0]
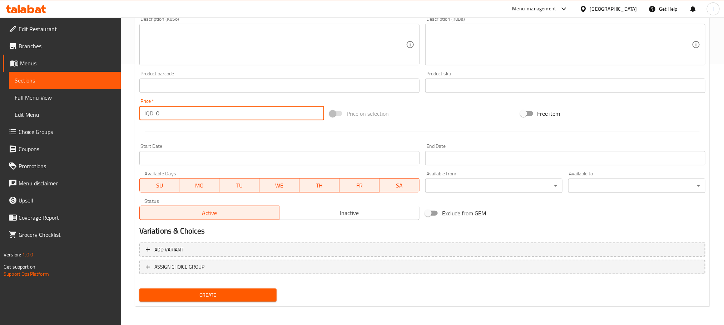
drag, startPoint x: 197, startPoint y: 109, endPoint x: 111, endPoint y: 115, distance: 85.9
click at [111, 115] on div "Edit Restaurant Branches Menus Sections Full Menu View Edit Menu Choice Groups …" at bounding box center [362, 42] width 724 height 570
type input "6000"
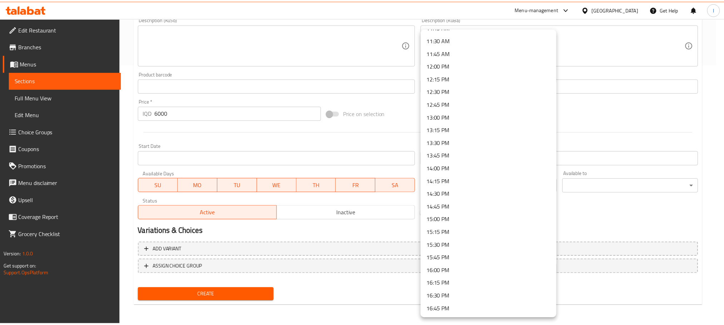
scroll to position [393, 0]
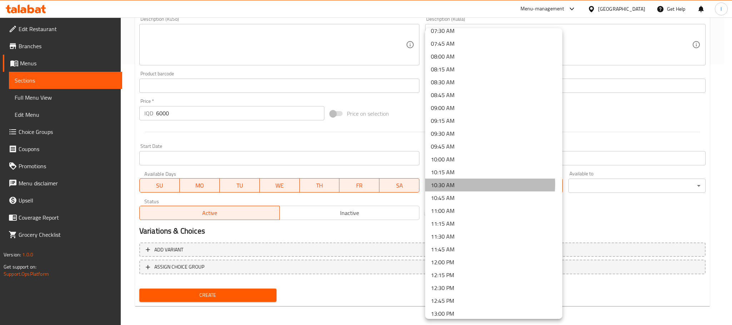
click at [451, 184] on li "10:30 AM" at bounding box center [493, 185] width 137 height 13
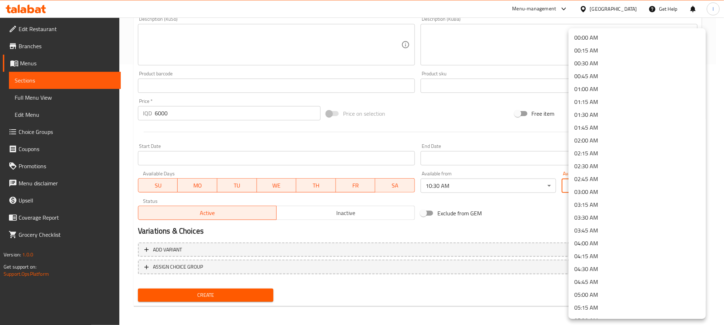
click at [598, 91] on li "01:00 AM" at bounding box center [637, 89] width 137 height 13
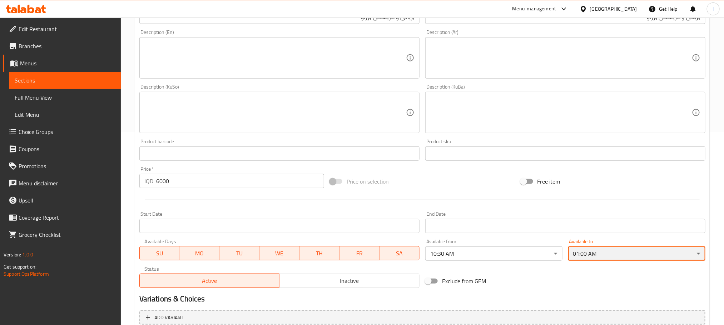
scroll to position [197, 0]
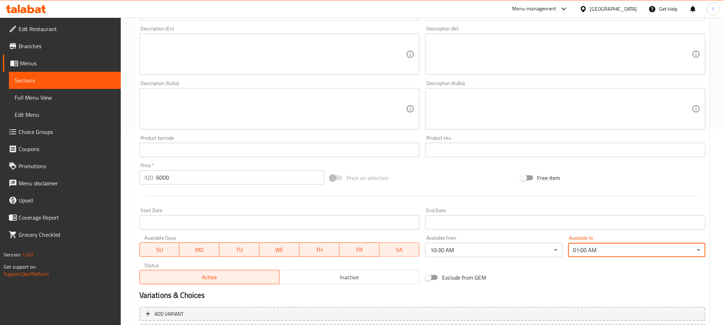
click at [250, 115] on textarea at bounding box center [275, 109] width 262 height 34
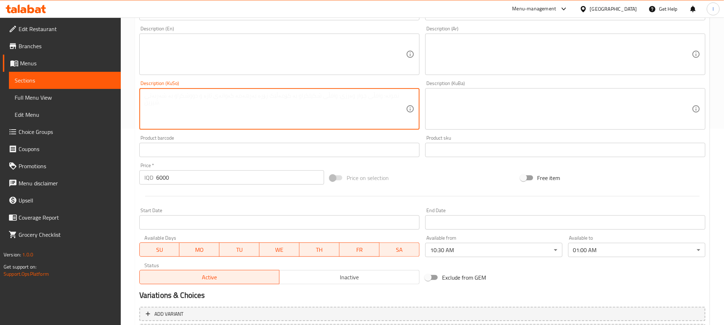
paste textarea "2 شلە، نان و زەڵاتەی سەوز"
type textarea "2 شلە، نان و زەڵاتەی سەوز"
click at [473, 105] on textarea at bounding box center [561, 109] width 262 height 34
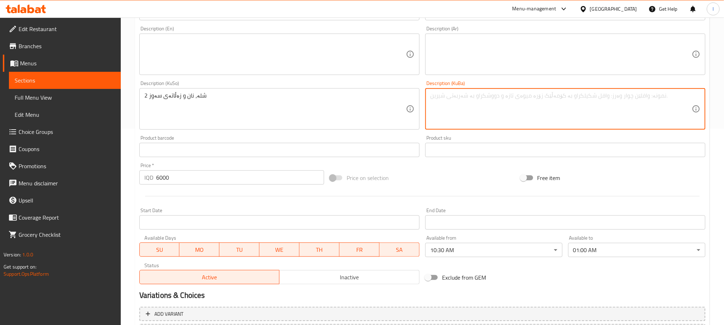
paste textarea "2 شلە، نان و زەڵاتەی سەوز"
type textarea "2 شلە، نان و زەڵاتەی سەوز"
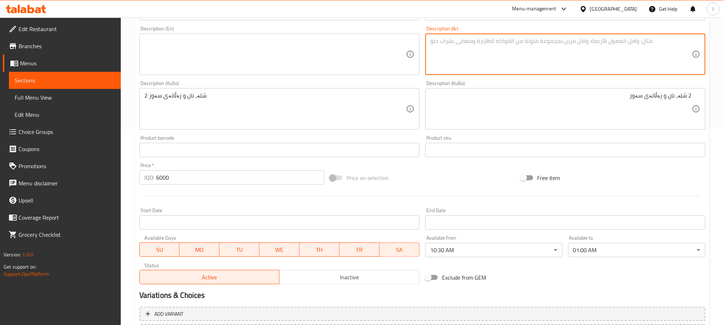
click at [508, 58] on textarea at bounding box center [561, 55] width 262 height 34
paste textarea "2 مرق والخبز والسلطة الخضراء"
click at [669, 43] on textarea "2 مرق والخبز والسلطة الخضراء" at bounding box center [561, 55] width 262 height 34
click at [659, 39] on textarea "2 مرق، خبز والسلطة الخضراء" at bounding box center [561, 55] width 262 height 34
click at [642, 41] on textarea "2 مرق، خبز وسلطة الخضراء" at bounding box center [561, 55] width 262 height 34
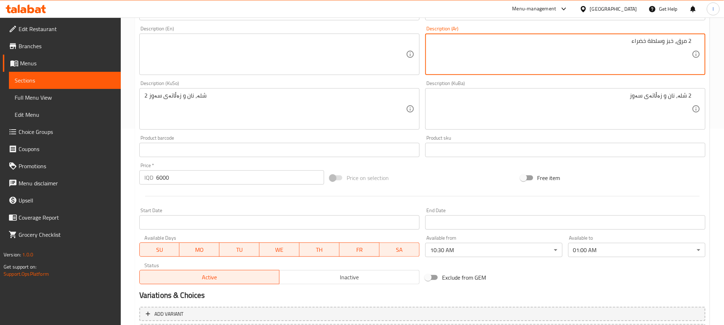
type textarea "2 مرق، خبز وسلطة خضراء"
click at [272, 59] on textarea at bounding box center [275, 55] width 262 height 34
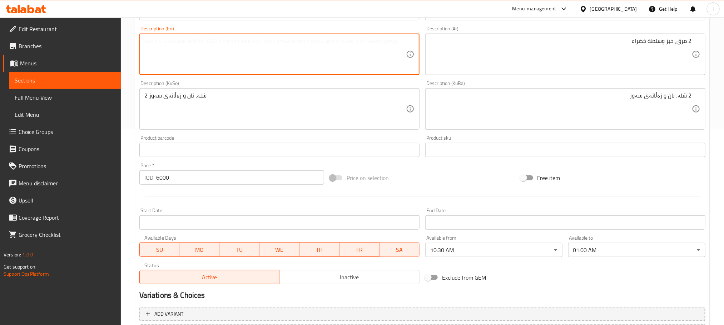
paste textarea "2 Broth, bread and green salad"
type textarea "2 Broth, bread and green salad"
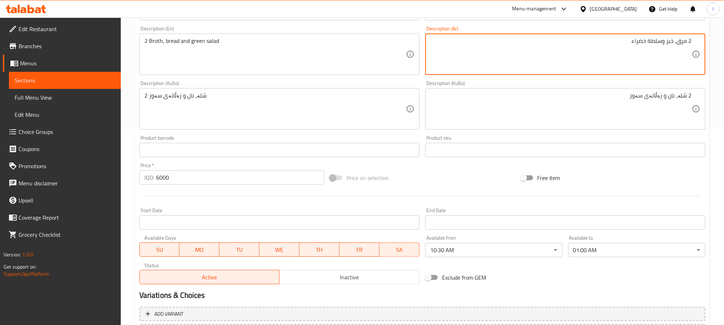
click at [577, 39] on textarea "2 مرق، خبز وسلطة خضراء" at bounding box center [561, 55] width 262 height 34
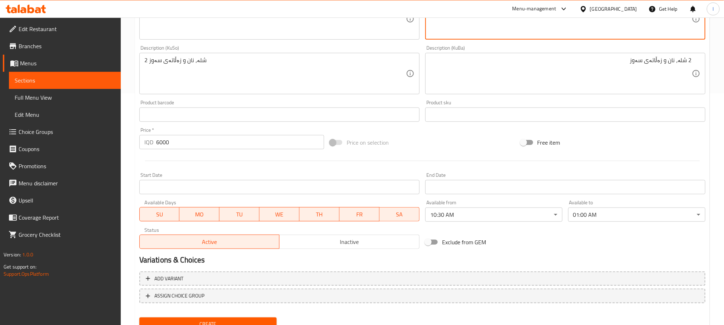
scroll to position [261, 0]
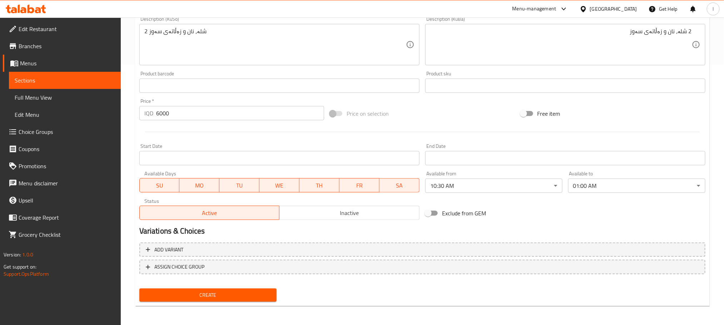
click at [239, 296] on span "Create" at bounding box center [208, 295] width 126 height 9
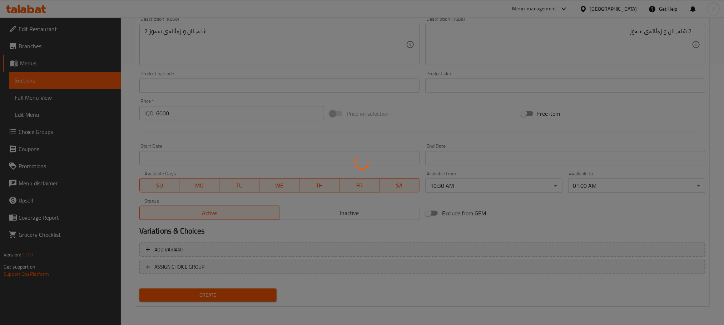
scroll to position [0, 0]
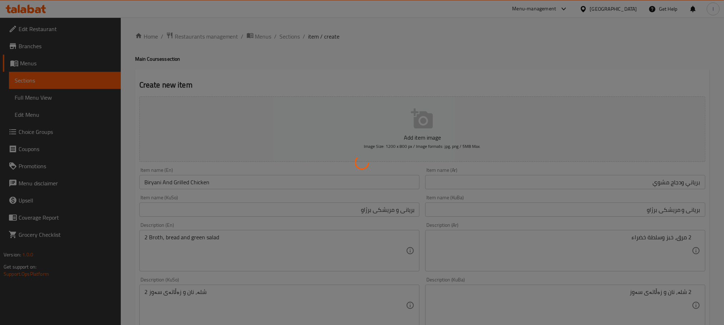
type input "0"
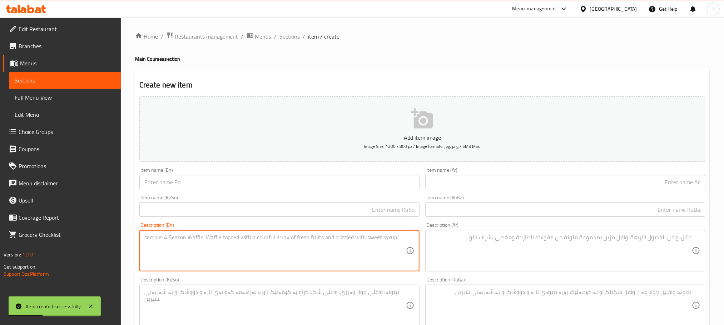
click at [226, 253] on textarea at bounding box center [275, 251] width 262 height 34
paste textarea "2 Broth, bread and green salad"
type textarea "2 Broth, bread and green salad"
click at [443, 249] on textarea at bounding box center [561, 251] width 262 height 34
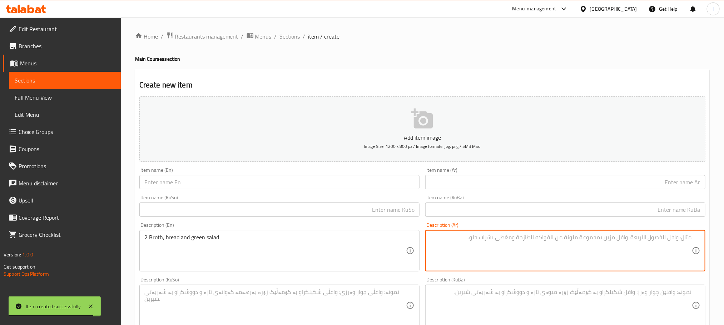
paste textarea "2 مرق، خبز وسلطة خضراء"
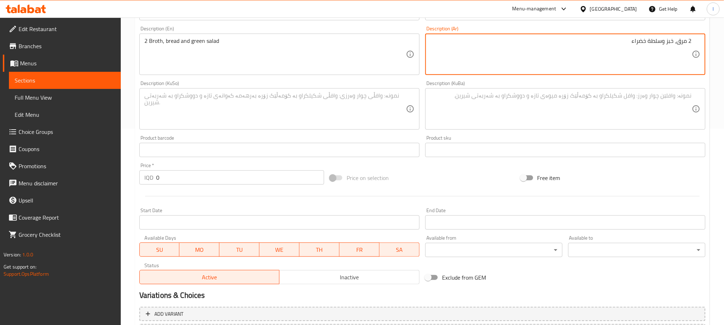
type textarea "2 مرق، خبز وسلطة خضراء"
click at [238, 105] on textarea at bounding box center [275, 109] width 262 height 34
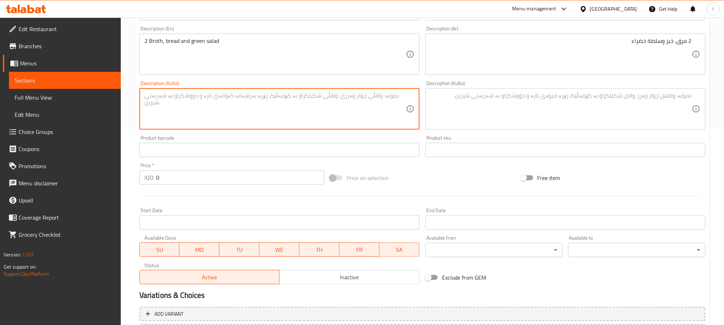
paste textarea "2 شلە، نان و زەڵاتەی سەوز"
type textarea "2 شلە، نان و زەڵاتەی سەوز"
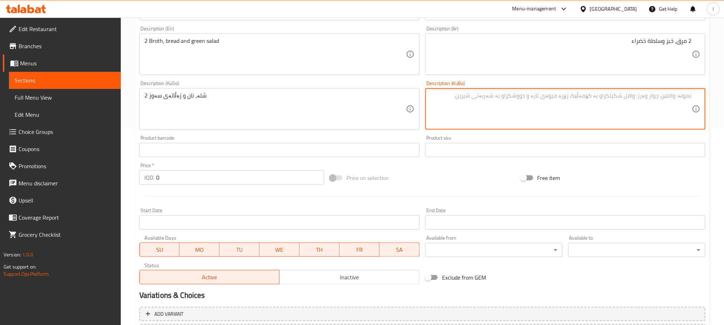
click at [496, 95] on textarea at bounding box center [561, 109] width 262 height 34
paste textarea "2 شلە، نان و زەڵاتەی سەوز"
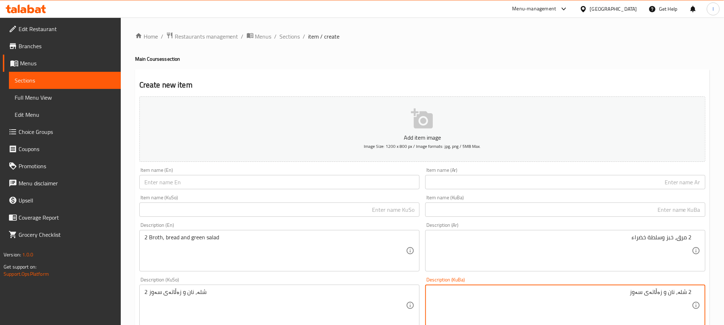
type textarea "2 شلە، نان و زەڵاتەی سەوز"
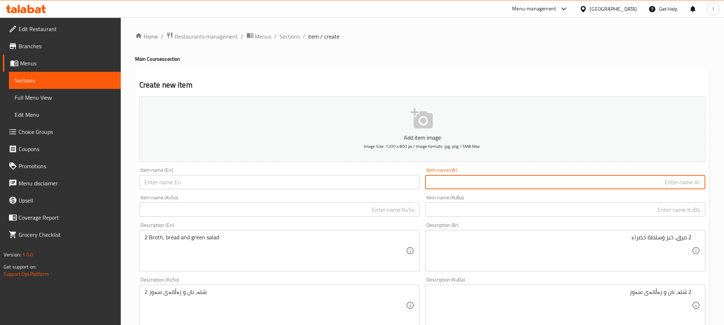
click at [457, 177] on input "text" at bounding box center [565, 182] width 280 height 14
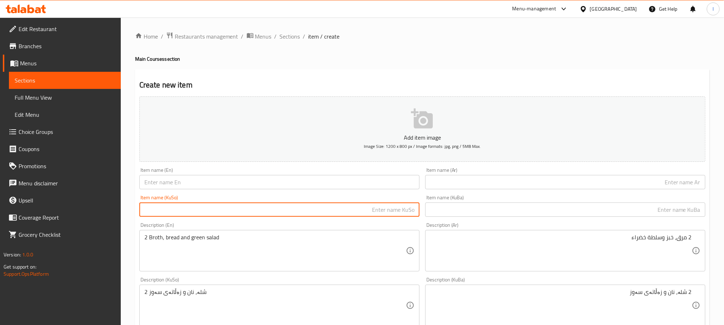
click at [295, 207] on input "text" at bounding box center [279, 210] width 280 height 14
click at [337, 209] on input "برنج و مریشکی برژاو" at bounding box center [279, 210] width 280 height 14
type input "برنج و مریشکی برژاو"
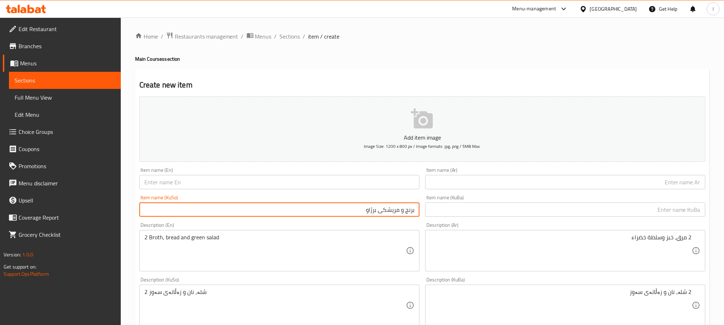
click at [460, 212] on input "text" at bounding box center [565, 210] width 280 height 14
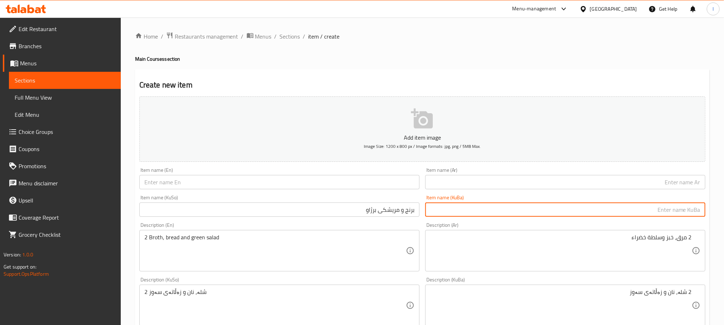
paste input "برنج و مریشکی برژاو"
type input "برنج و مریشکی برژاو"
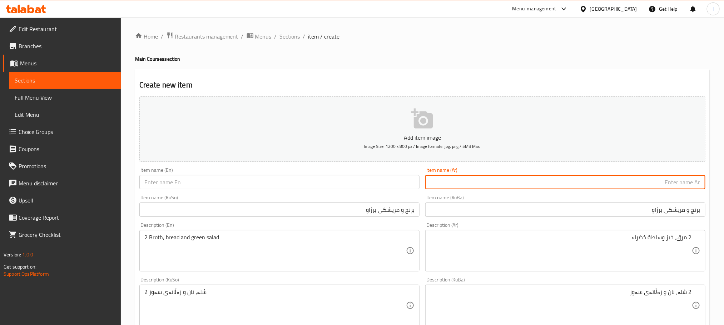
click at [476, 188] on input "text" at bounding box center [565, 182] width 280 height 14
paste input "أرز ودجاج مشوي"
type input "أرز ودجاج مشوي"
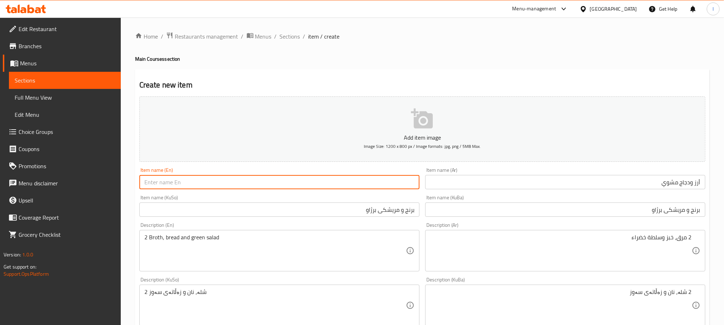
click at [178, 176] on input "text" at bounding box center [279, 182] width 280 height 14
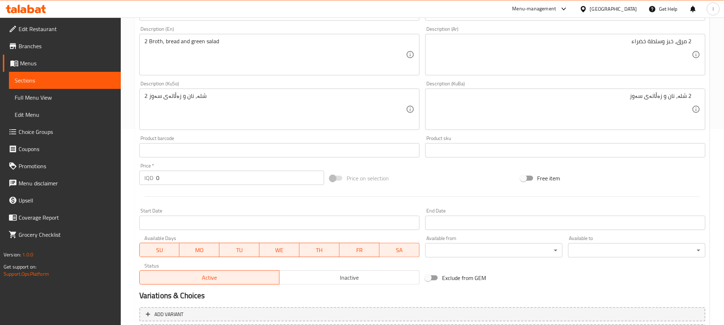
scroll to position [197, 0]
type input "Rice And Grilled Chicken"
drag, startPoint x: 173, startPoint y: 183, endPoint x: 0, endPoint y: 181, distance: 172.6
click at [0, 181] on div "Edit Restaurant Branches Menus Sections Full Menu View Edit Menu Choice Groups …" at bounding box center [362, 106] width 724 height 570
type input "6000"
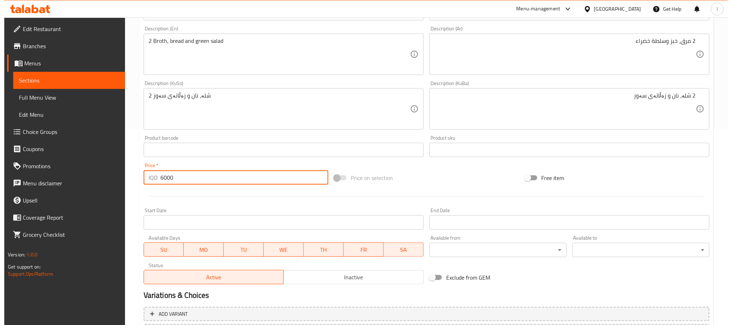
scroll to position [261, 0]
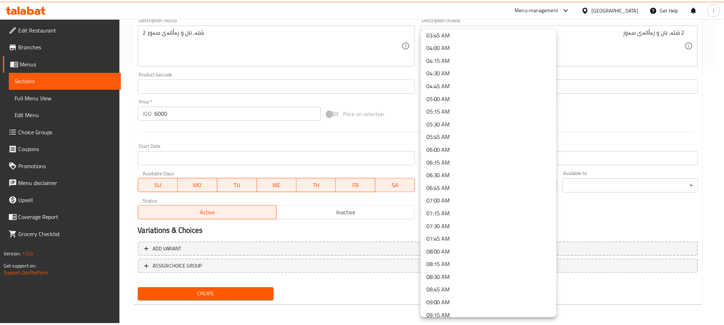
scroll to position [393, 0]
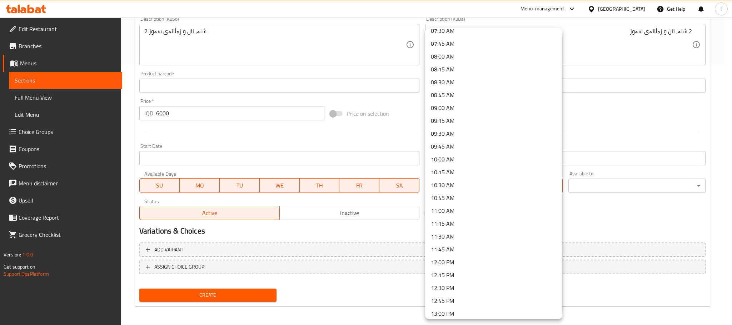
click at [468, 187] on li "10:30 AM" at bounding box center [493, 185] width 137 height 13
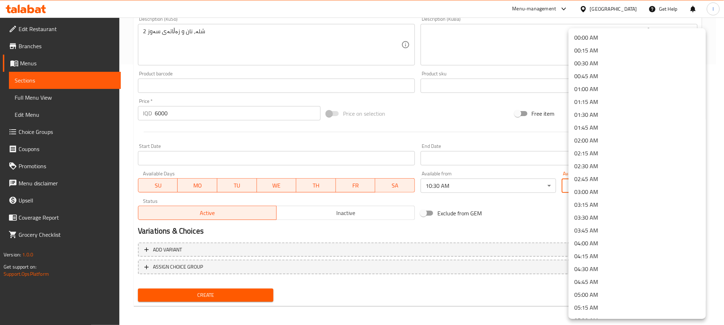
click at [600, 84] on li "01:00 AM" at bounding box center [637, 89] width 137 height 13
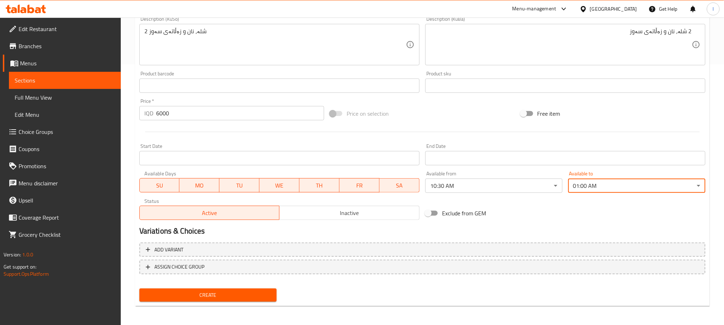
click at [238, 299] on span "Create" at bounding box center [208, 295] width 126 height 9
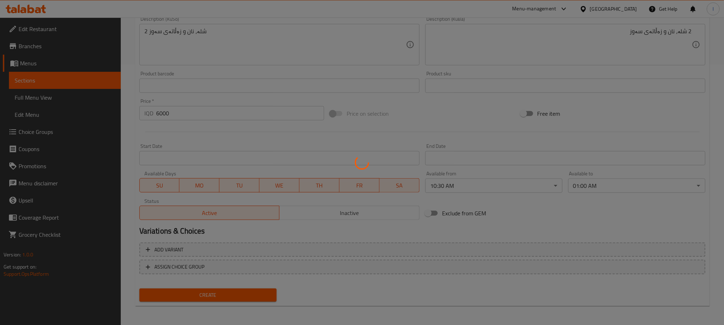
type input "0"
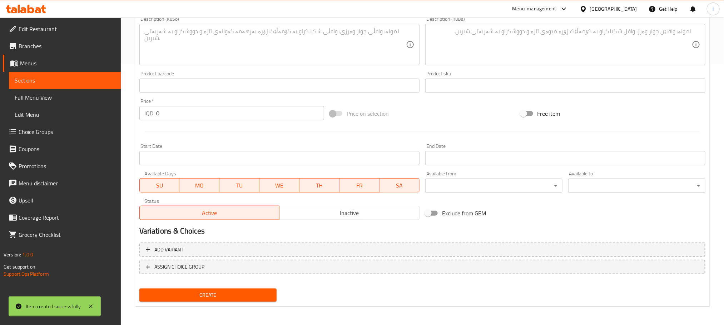
scroll to position [0, 0]
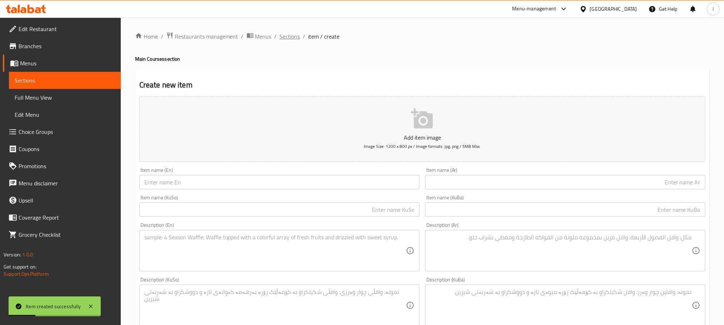
click at [289, 37] on span "Sections" at bounding box center [290, 36] width 20 height 9
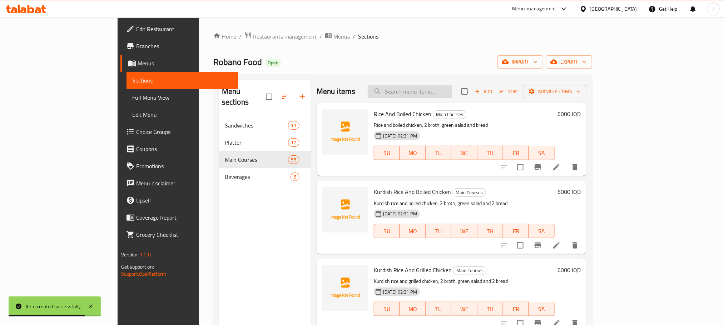
click at [436, 88] on input "search" at bounding box center [410, 91] width 84 height 13
type input "rice and fresh"
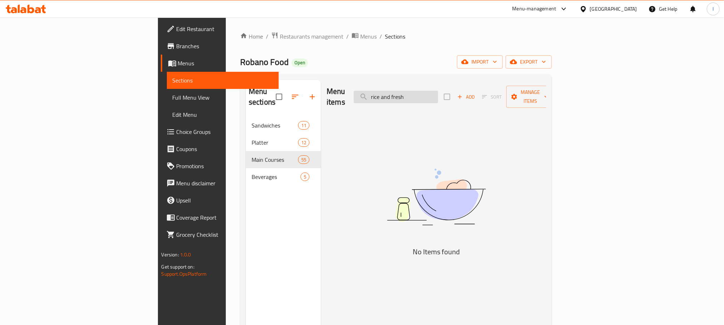
click at [436, 91] on input "rice and fresh" at bounding box center [396, 97] width 84 height 13
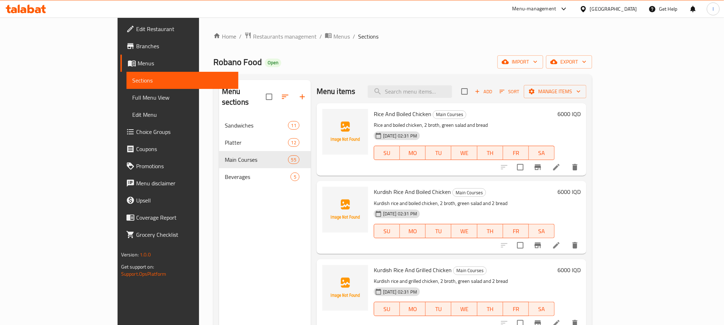
click at [493, 93] on span "Add" at bounding box center [483, 92] width 19 height 8
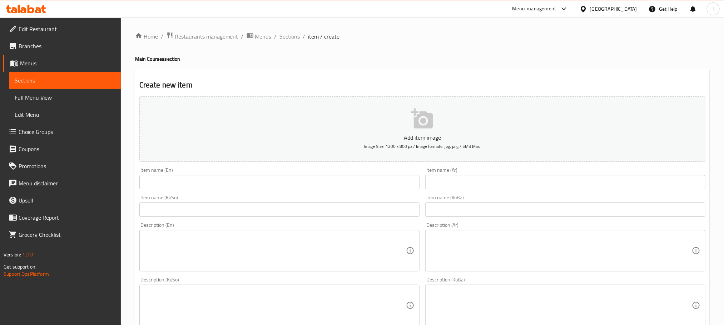
click at [164, 185] on input "text" at bounding box center [279, 182] width 280 height 14
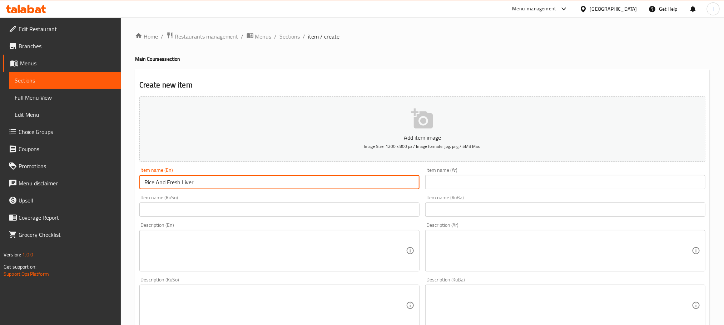
type input "Rice And Fresh Liver"
click at [202, 243] on textarea at bounding box center [275, 251] width 262 height 34
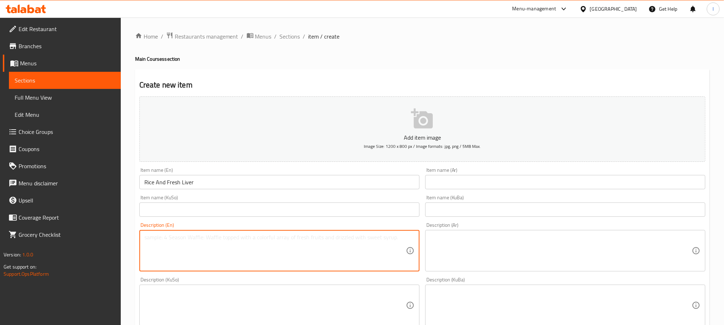
paste textarea "2 Broth, bread and green salad"
type textarea "2 Broth, bread and green salad"
click at [454, 265] on textarea at bounding box center [561, 251] width 262 height 34
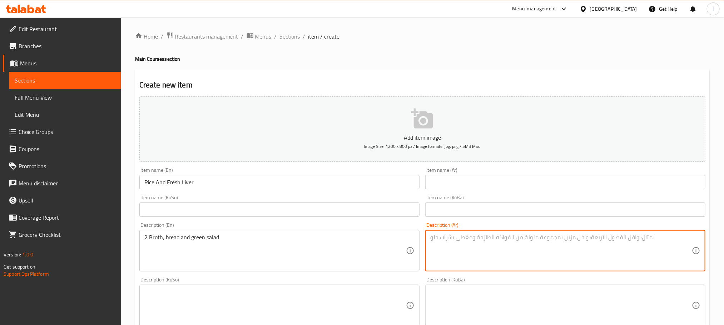
click at [456, 258] on textarea at bounding box center [561, 251] width 262 height 34
paste textarea "2 مرق، خبز وسلطة خضراء"
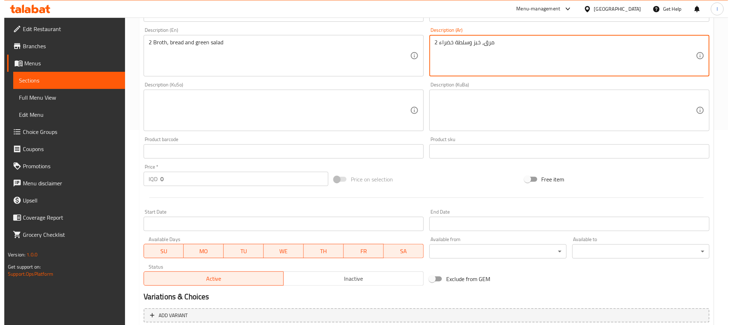
scroll to position [197, 0]
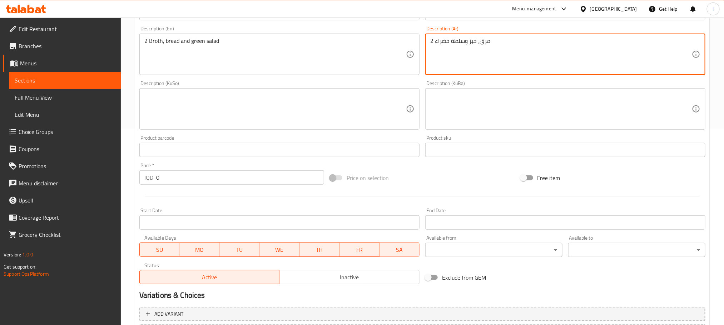
type textarea "2 مرق، خبز وسلطة خضراء"
click at [224, 125] on textarea at bounding box center [275, 109] width 262 height 34
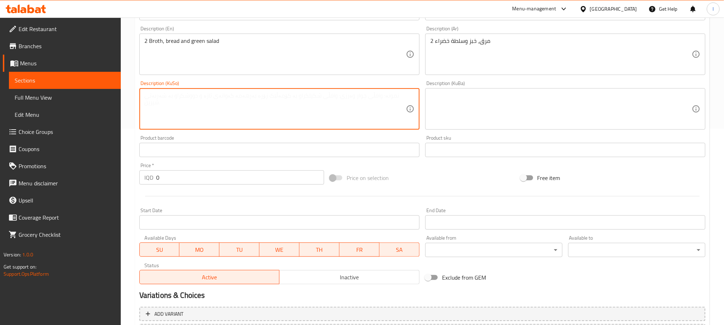
paste textarea "2 شلە، نان و زەڵاتەی سەوز"
type textarea "2 شلە، نان و زەڵاتەی سەوز"
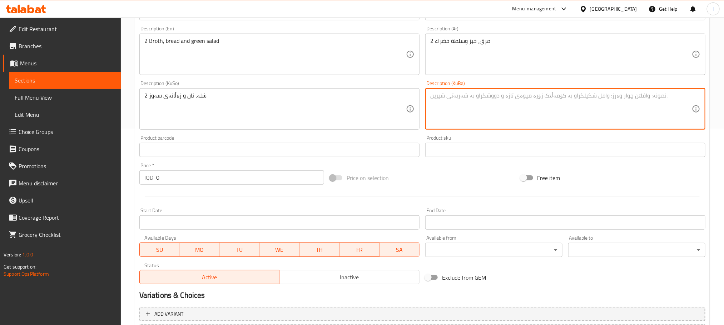
click at [484, 116] on textarea at bounding box center [561, 109] width 262 height 34
paste textarea "2 شلە، نان و زەڵاتەی سەوز"
type textarea "2 شلە، نان و زەڵاتەی سەوز"
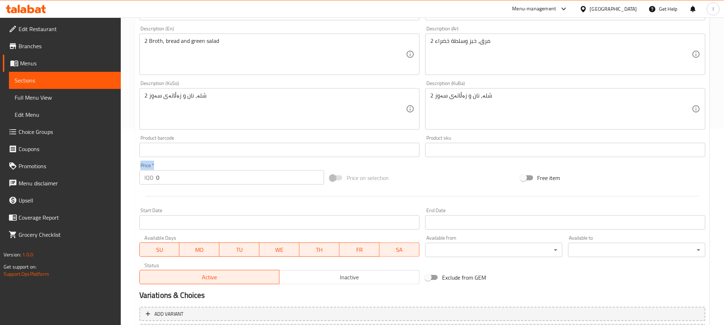
drag, startPoint x: 173, startPoint y: 168, endPoint x: 150, endPoint y: 175, distance: 23.4
click at [120, 170] on div "Edit Restaurant Branches Menus Sections Full Menu View Edit Menu Choice Groups …" at bounding box center [362, 106] width 724 height 570
click at [167, 175] on input "0" at bounding box center [240, 177] width 168 height 14
drag, startPoint x: 168, startPoint y: 175, endPoint x: 111, endPoint y: 176, distance: 57.5
click at [111, 176] on div "Edit Restaurant Branches Menus Sections Full Menu View Edit Menu Choice Groups …" at bounding box center [362, 106] width 724 height 570
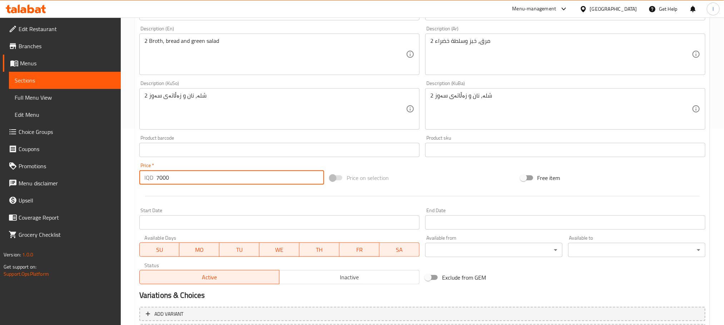
type input "7000"
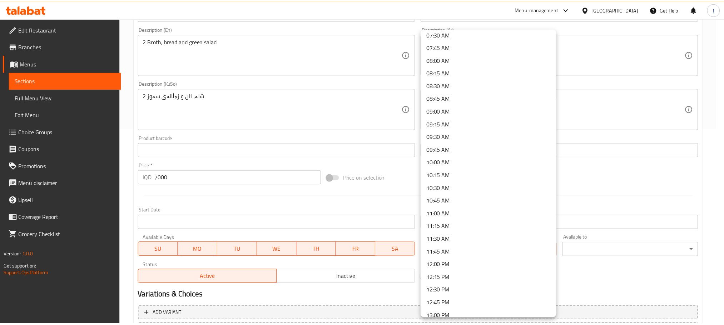
scroll to position [393, 0]
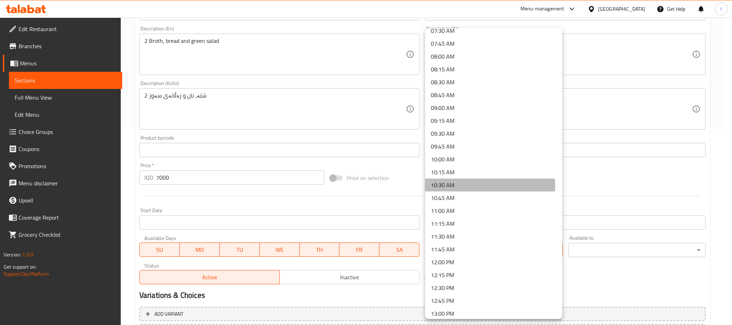
click at [486, 186] on li "10:30 AM" at bounding box center [493, 185] width 137 height 13
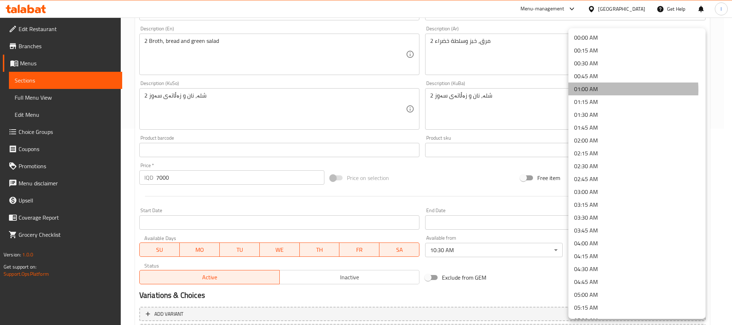
click at [603, 90] on li "01:00 AM" at bounding box center [637, 89] width 137 height 13
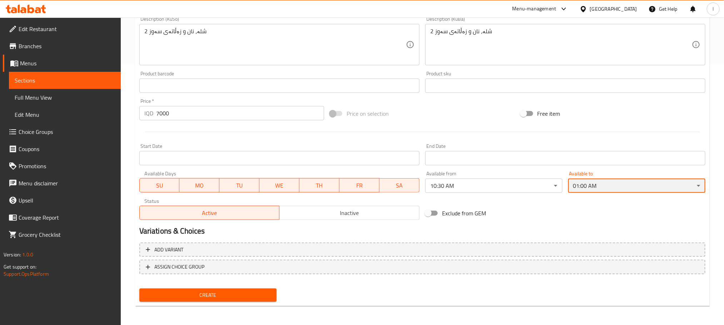
scroll to position [0, 0]
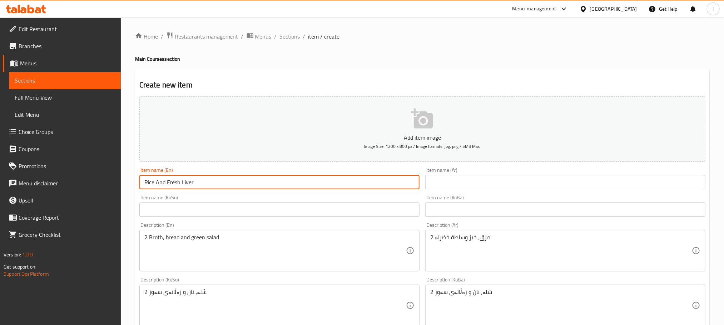
click at [220, 175] on input "Rice And Fresh Liver" at bounding box center [279, 182] width 280 height 14
click at [487, 185] on input "text" at bounding box center [565, 182] width 280 height 14
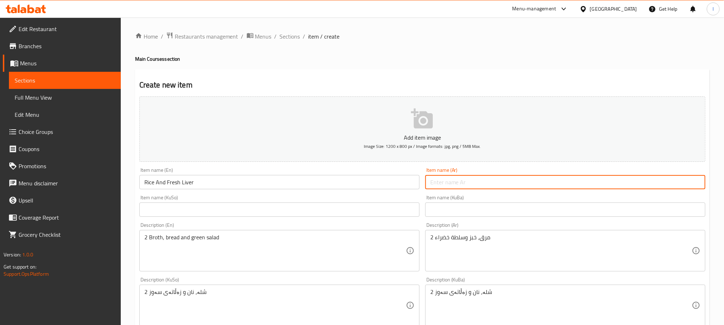
paste input "الأرز والكبد الطازج"
click at [698, 182] on input "الأرز والكبد الطازج" at bounding box center [565, 182] width 280 height 14
click at [689, 181] on input "أرز والكبد الطازج" at bounding box center [565, 182] width 280 height 14
click at [687, 182] on input "أرز والكبد الطازج" at bounding box center [565, 182] width 280 height 14
click at [677, 182] on input "أرز وكبد الطازج" at bounding box center [565, 182] width 280 height 14
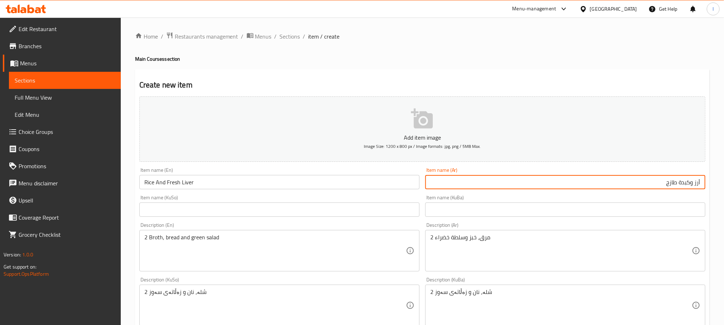
type input "أرز وكبدة طازج"
click at [277, 210] on input "text" at bounding box center [279, 210] width 280 height 14
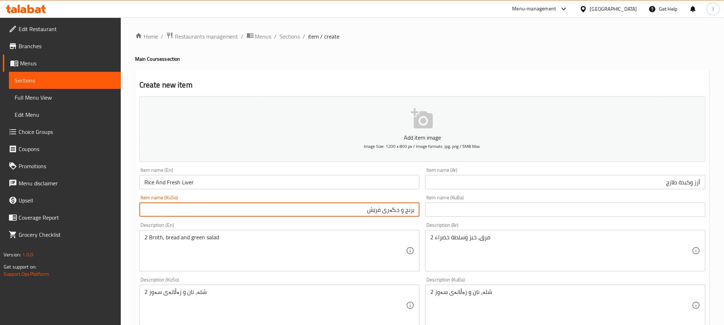
drag, startPoint x: 336, startPoint y: 214, endPoint x: 417, endPoint y: 221, distance: 81.7
click at [417, 221] on div "Add item image Image Size: 1200 x 800 px / Image formats: jpg, png / 5MB Max. I…" at bounding box center [423, 289] width 572 height 390
type input "برنج و جگەری فرێش"
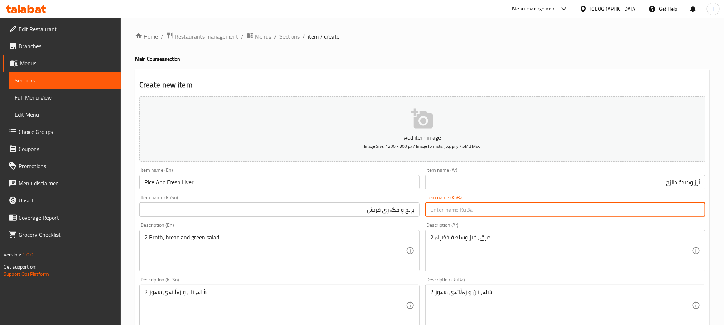
click at [433, 213] on input "text" at bounding box center [565, 210] width 280 height 14
paste input "برنج و جگەری فرێش"
type input "برنج و جگەری فرێش"
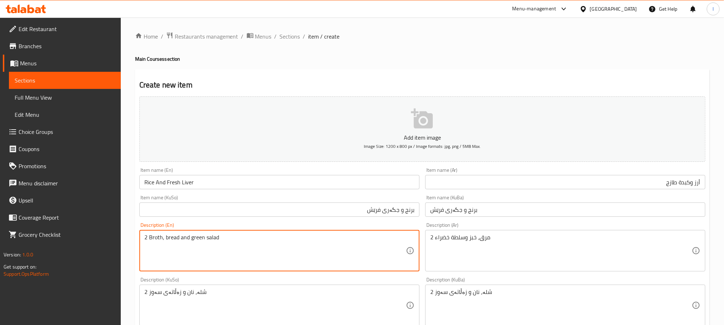
click at [299, 258] on textarea "2 Broth, bread and green salad" at bounding box center [275, 251] width 262 height 34
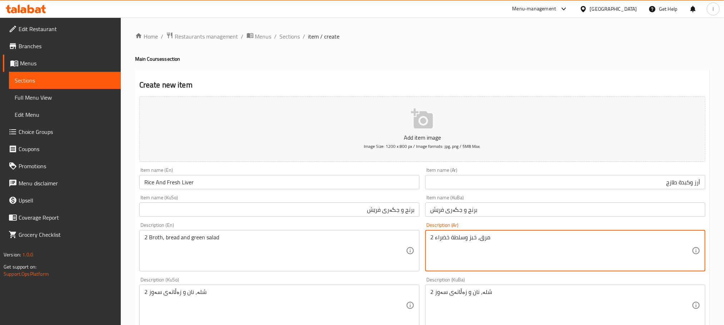
click at [452, 252] on textarea "2 مرق، خبز وسلطة خضراء" at bounding box center [561, 251] width 262 height 34
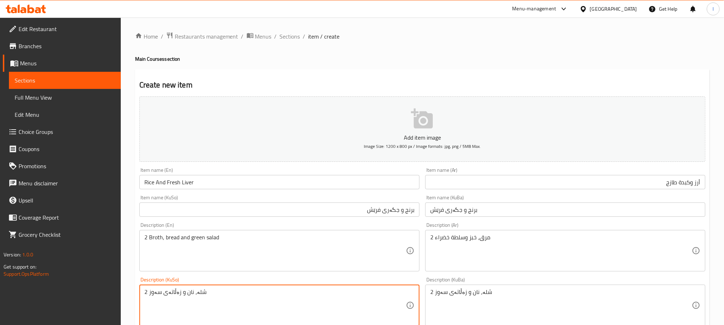
click at [176, 293] on textarea "2 شلە، نان و زەڵاتەی سەوز" at bounding box center [275, 306] width 262 height 34
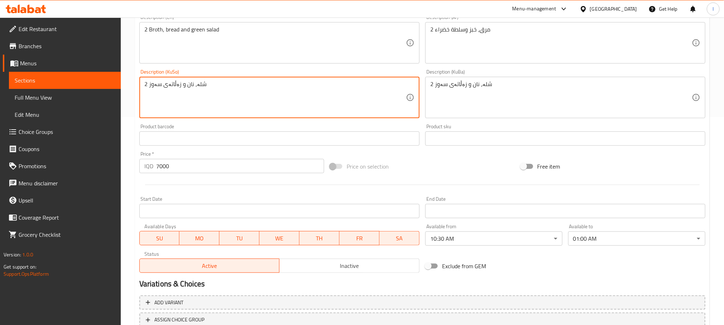
scroll to position [261, 0]
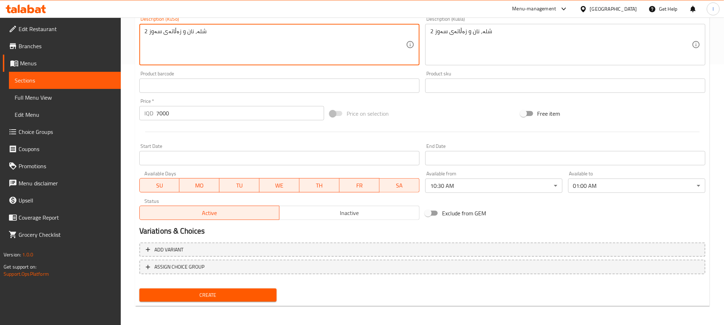
click at [251, 299] on span "Create" at bounding box center [208, 295] width 126 height 9
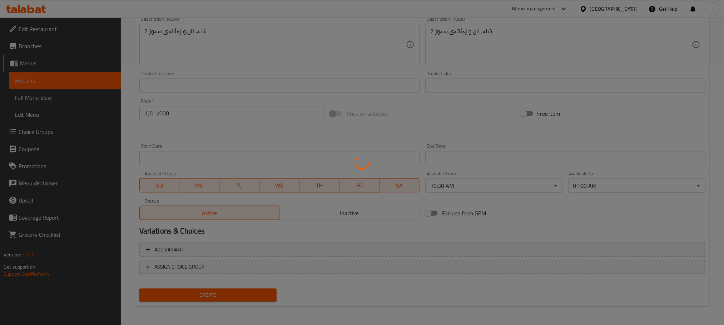
type input "0"
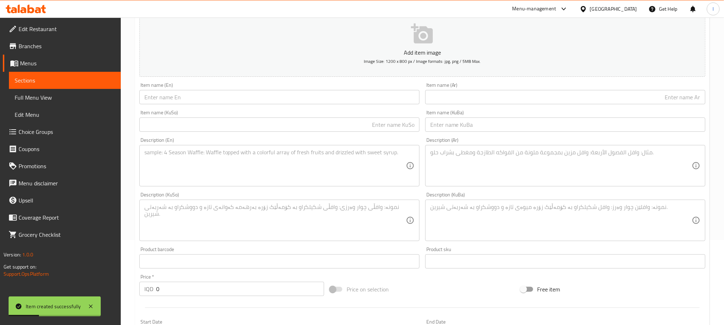
scroll to position [64, 0]
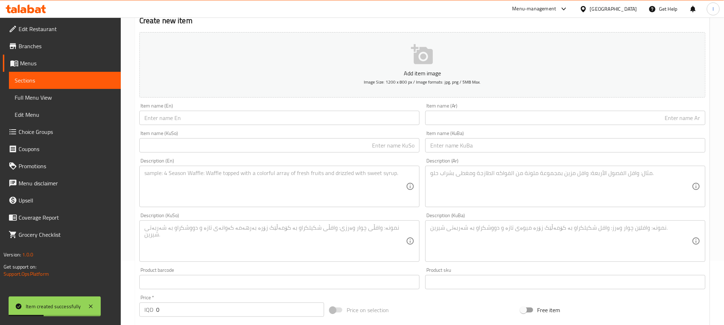
click at [215, 189] on textarea at bounding box center [275, 187] width 262 height 34
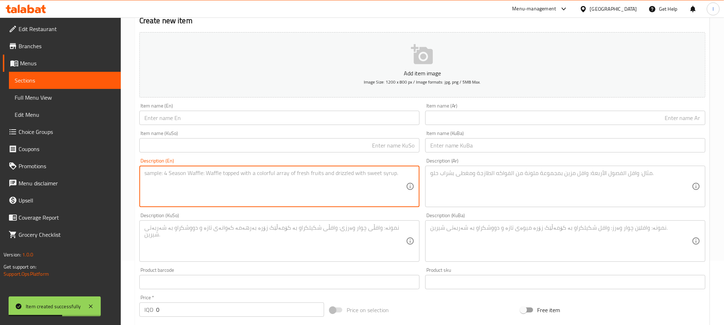
paste textarea "2 Broth, bread and green salad"
type textarea "2 Broth, bread and green salad"
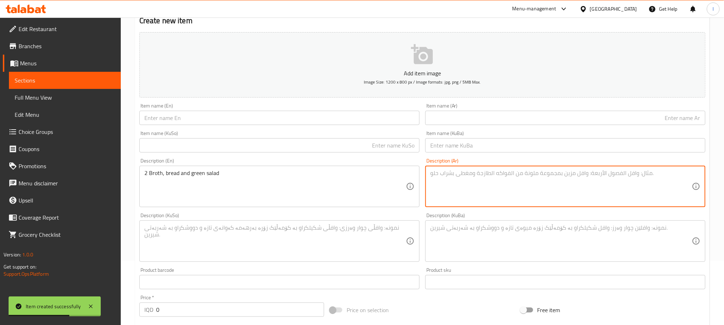
click at [511, 197] on textarea at bounding box center [561, 187] width 262 height 34
paste textarea "2 مرق، خبز وسلطة خضراء"
type textarea "2 مرق، خبز وسلطة خضراء"
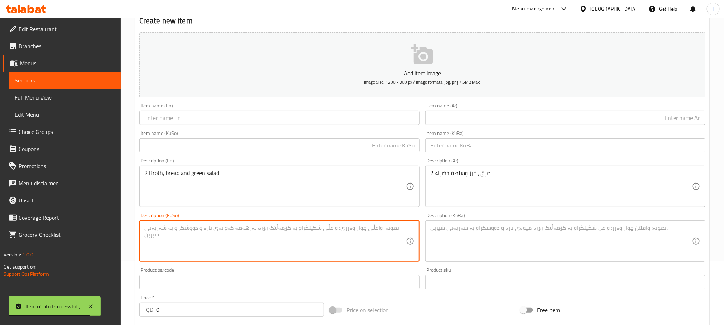
click at [295, 249] on textarea at bounding box center [275, 241] width 262 height 34
paste textarea "2 شلە، نان و زەڵاتەی سەوز"
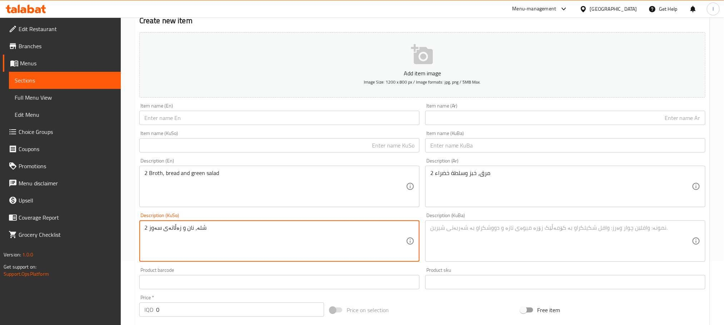
type textarea "2 شلە، نان و زەڵاتەی سەوز"
click at [452, 120] on input "text" at bounding box center [565, 118] width 280 height 14
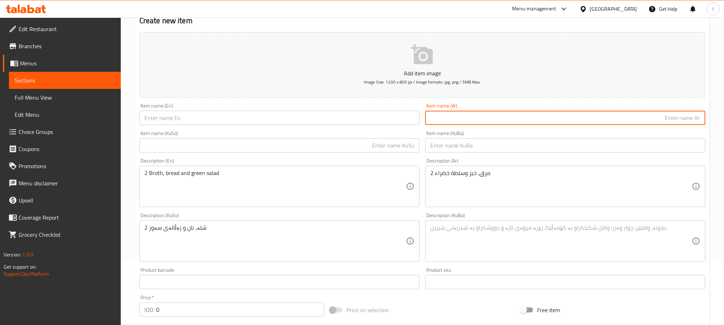
paste input "الأرز والكبد الطازج"
type input "الأرز والكبد الطازج"
click at [684, 120] on input "الأرز والكبد الطازج" at bounding box center [565, 118] width 280 height 14
drag, startPoint x: 651, startPoint y: 120, endPoint x: 732, endPoint y: 110, distance: 81.5
click at [724, 110] on html "​ Menu-management Iraq Get Help l Edit Restaurant Branches Menus Sections Full …" at bounding box center [362, 98] width 724 height 325
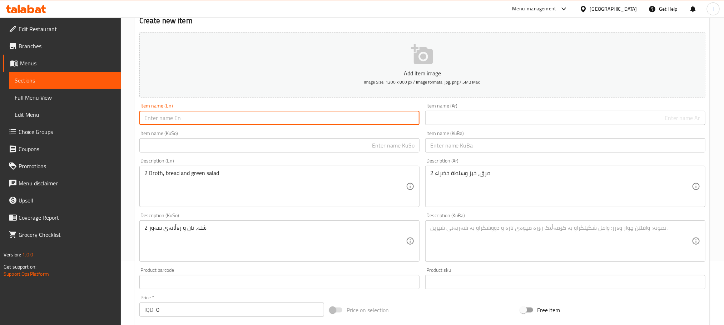
click at [211, 121] on input "text" at bounding box center [279, 118] width 280 height 14
paste input "Rice And Fresh Liver"
drag, startPoint x: 157, startPoint y: 117, endPoint x: 125, endPoint y: 124, distance: 32.5
click at [125, 124] on div "Home / Restaurants management / Menus / Sections / item / create Main Courses s…" at bounding box center [422, 238] width 603 height 570
click at [181, 121] on input "Biryani And Fresh Liver" at bounding box center [279, 118] width 280 height 14
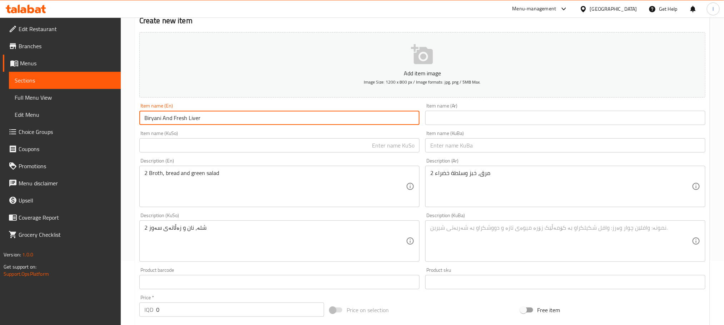
click at [181, 121] on input "Biryani And Fresh Liver" at bounding box center [279, 118] width 280 height 14
type input "Biryani And Fresh Liver"
click at [486, 119] on input "text" at bounding box center [565, 118] width 280 height 14
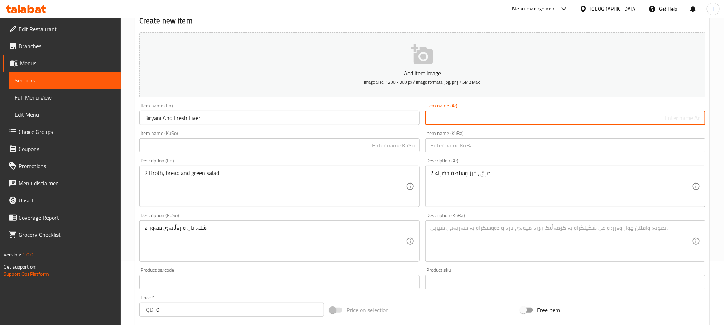
paste input "برياني وكبد طازج"
type input "برياني وكبد طازج"
click at [317, 145] on input "text" at bounding box center [279, 145] width 280 height 14
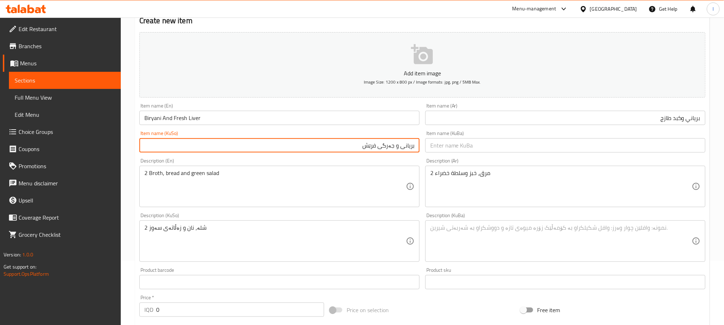
drag, startPoint x: 352, startPoint y: 144, endPoint x: 426, endPoint y: 129, distance: 75.1
click at [426, 129] on div "Add item image Image Size: 1200 x 800 px / Image formats: jpg, png / 5MB Max. I…" at bounding box center [423, 224] width 572 height 390
type input "بریانی و جەرگی فرێش"
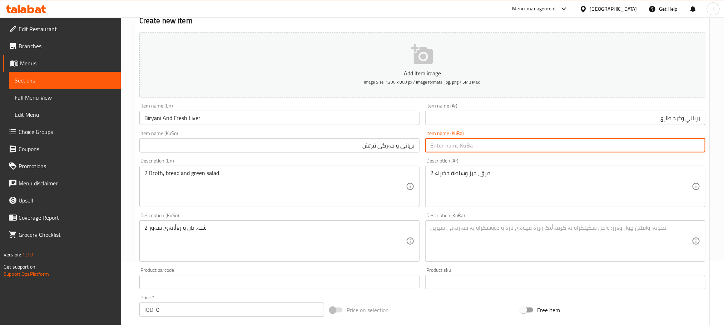
click at [452, 146] on input "text" at bounding box center [565, 145] width 280 height 14
paste input "بریانی و جەرگی فرێش"
type input "بریانی و جەرگی فرێش"
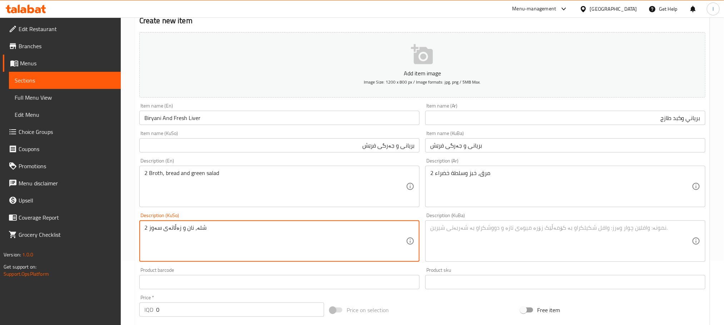
drag, startPoint x: 215, startPoint y: 229, endPoint x: 66, endPoint y: 228, distance: 149.8
click at [515, 247] on textarea at bounding box center [561, 241] width 262 height 34
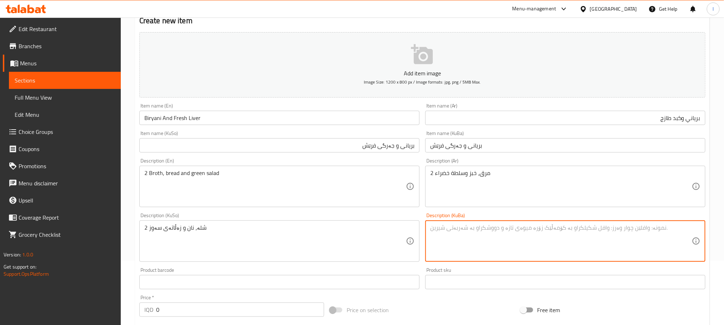
paste textarea "2 شلە، نان و زەڵاتەی سەوز"
type textarea "2 شلە، نان و زەڵاتەی سەوز"
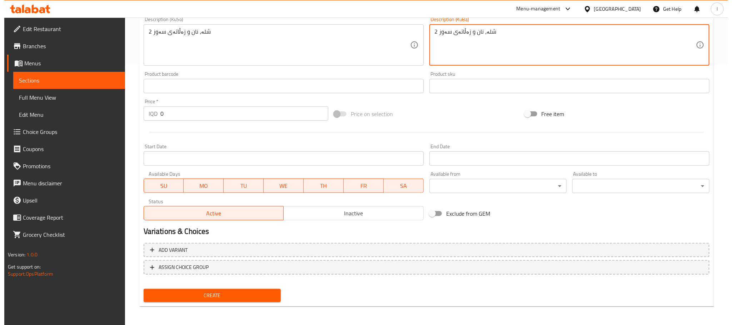
scroll to position [261, 0]
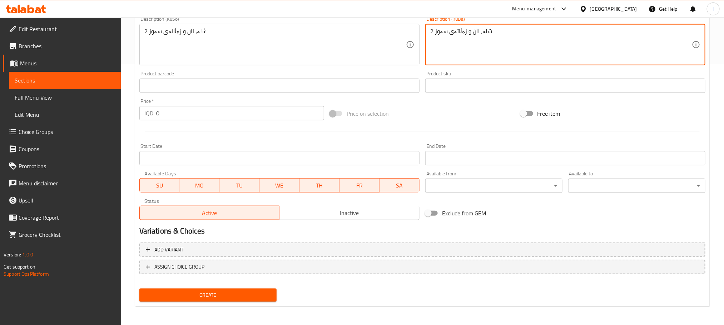
drag, startPoint x: 182, startPoint y: 114, endPoint x: 54, endPoint y: 115, distance: 128.7
click at [54, 115] on div "Edit Restaurant Branches Menus Sections Full Menu View Edit Menu Choice Groups …" at bounding box center [362, 42] width 724 height 570
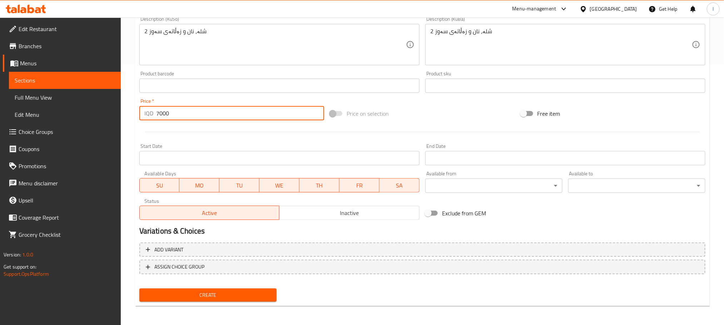
type input "7000"
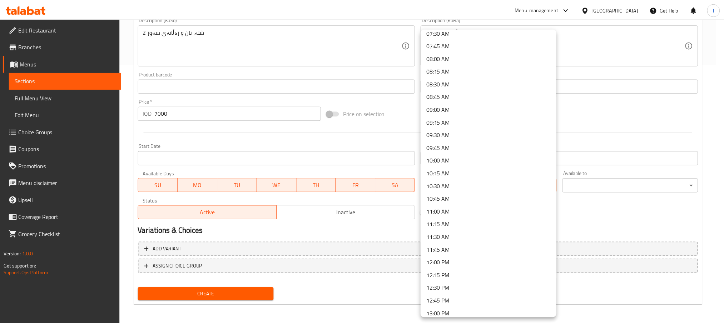
scroll to position [393, 0]
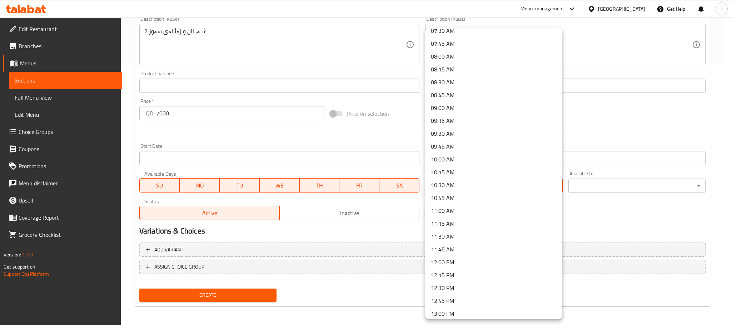
click at [467, 185] on li "10:30 AM" at bounding box center [493, 185] width 137 height 13
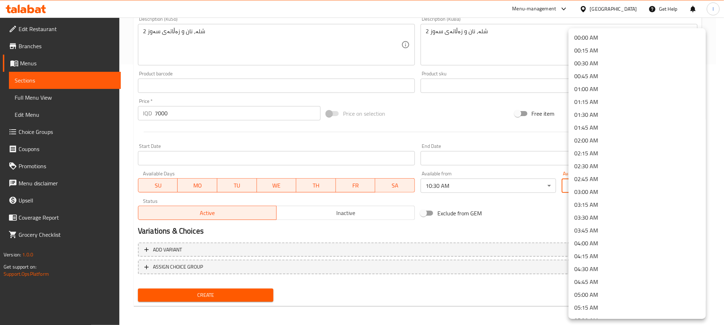
click at [607, 87] on li "01:00 AM" at bounding box center [637, 89] width 137 height 13
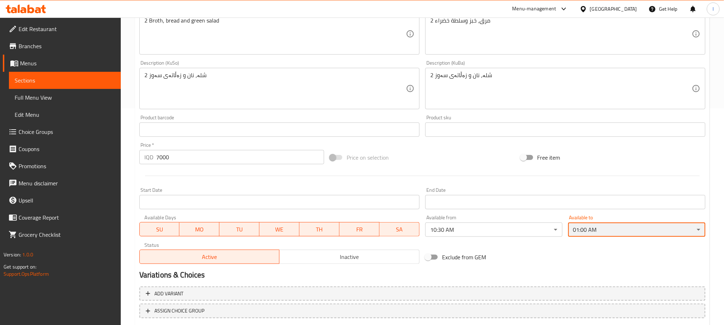
scroll to position [261, 0]
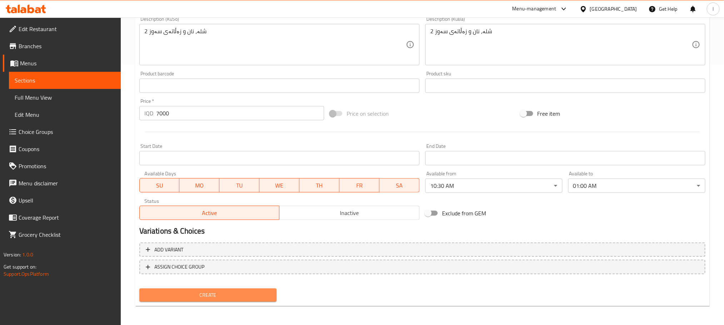
click at [171, 298] on span "Create" at bounding box center [208, 295] width 126 height 9
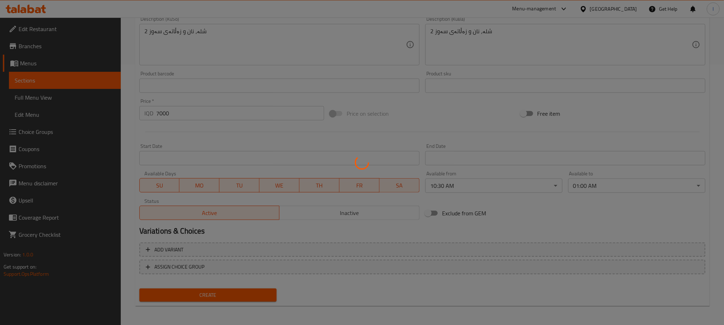
type input "0"
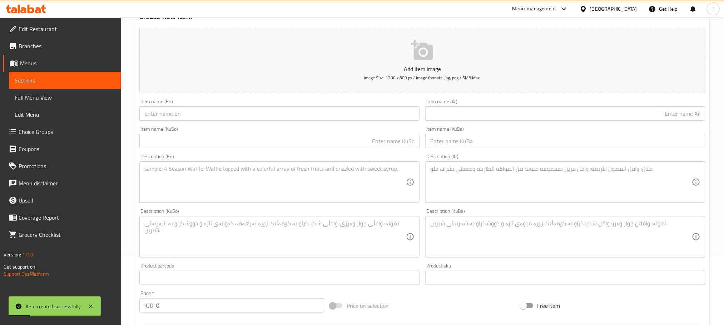
scroll to position [64, 0]
click at [212, 186] on textarea at bounding box center [275, 187] width 262 height 34
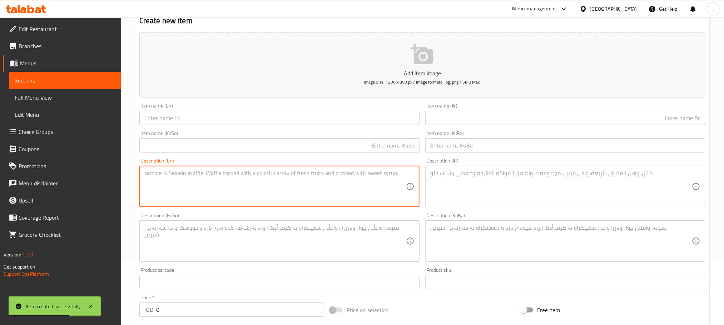
paste textarea "2 Broth, bread and green salad"
type textarea "2 Broth, bread and green salad"
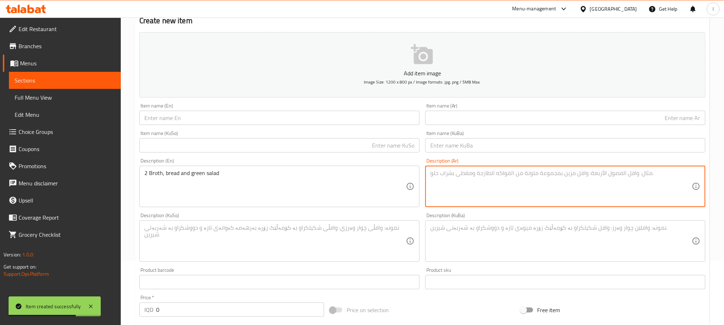
click at [485, 191] on textarea at bounding box center [561, 187] width 262 height 34
paste textarea "2 مرق، خبز وسلطة خضراء"
type textarea "2 مرق، خبز وسلطة خضراء"
click at [254, 236] on textarea at bounding box center [275, 241] width 262 height 34
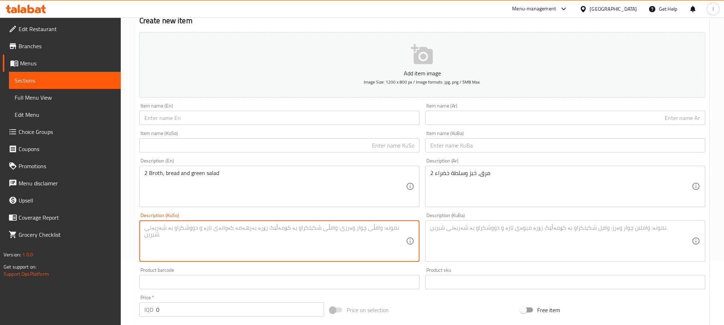
paste textarea "2 شلە، نان و زەڵاتەی سەوز"
type textarea "2 شلە، نان و زەڵاتەی سەوز"
click at [470, 240] on textarea at bounding box center [561, 241] width 262 height 34
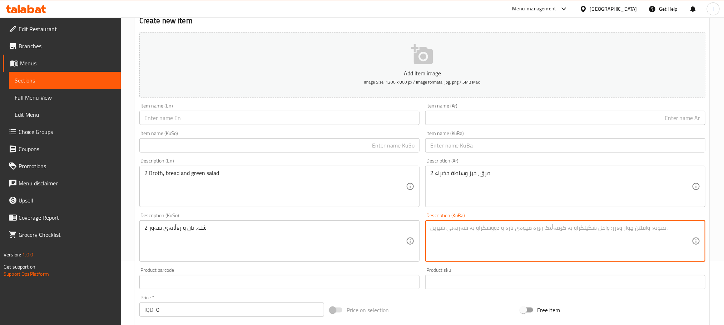
paste textarea "2 شلە، نان و زەڵاتەی سەوز"
type textarea "2 شلە، نان و زەڵاتەی سەوز"
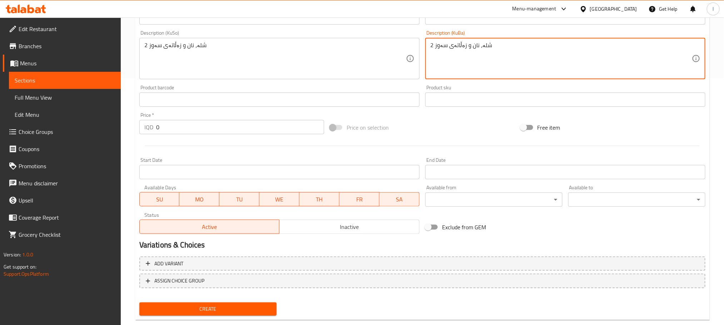
scroll to position [261, 0]
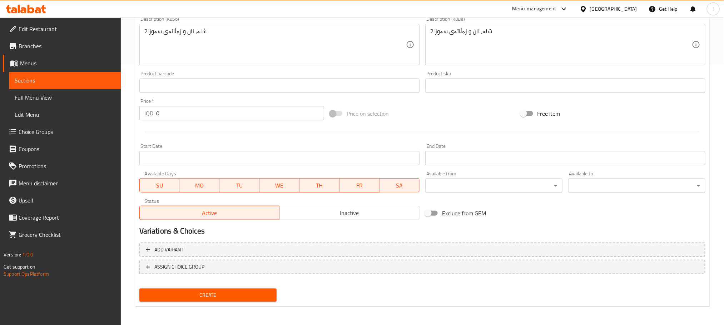
drag, startPoint x: 194, startPoint y: 121, endPoint x: 173, endPoint y: 113, distance: 23.1
click at [168, 120] on div "Price   * IQD 0 Price *" at bounding box center [232, 110] width 190 height 28
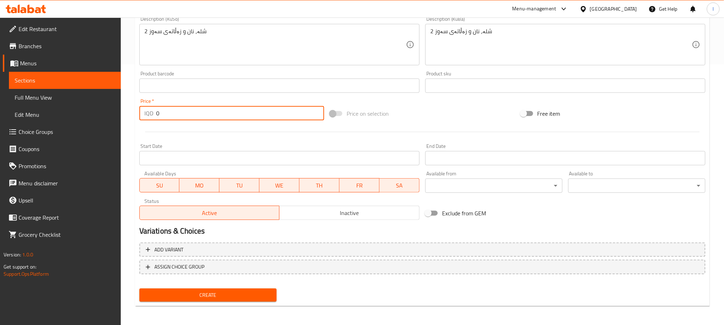
drag, startPoint x: 173, startPoint y: 113, endPoint x: 80, endPoint y: 118, distance: 92.4
click at [80, 118] on div "Edit Restaurant Branches Menus Sections Full Menu View Edit Menu Choice Groups …" at bounding box center [362, 42] width 724 height 570
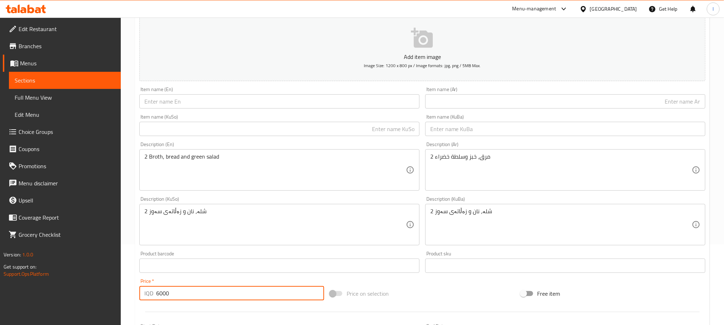
scroll to position [64, 0]
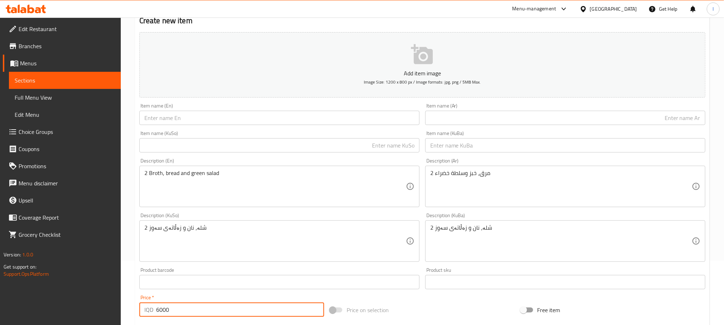
type input "6000"
click at [476, 122] on input "text" at bounding box center [565, 118] width 280 height 14
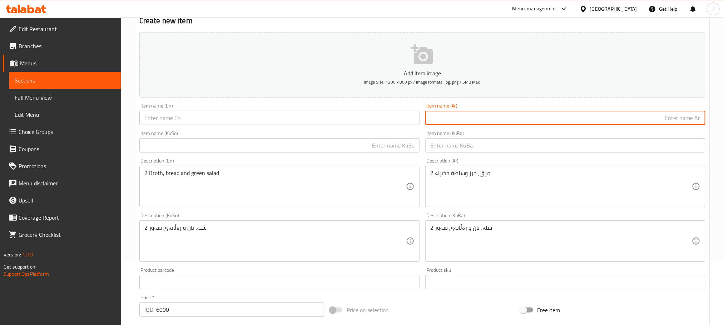
paste input "برياني وكبد طازج"
type input "برياني وكبد طازج"
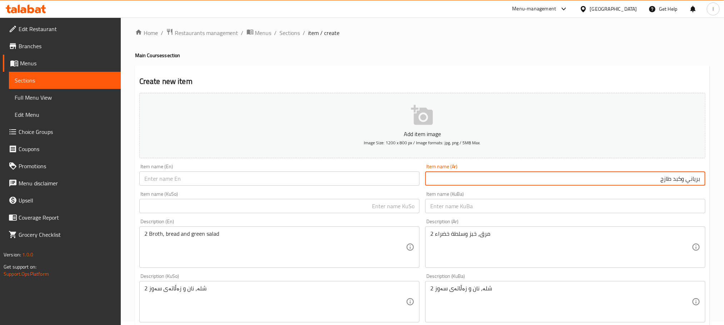
scroll to position [0, 0]
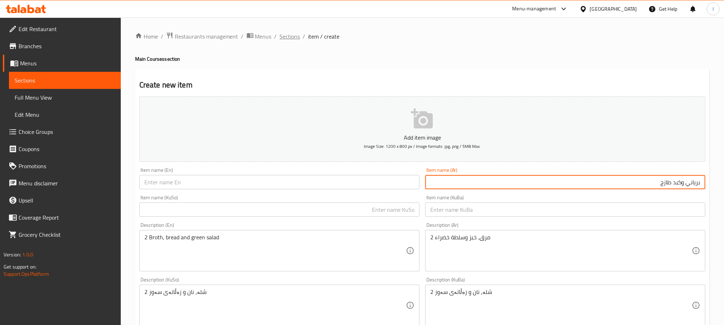
click at [280, 39] on span "Sections" at bounding box center [290, 36] width 20 height 9
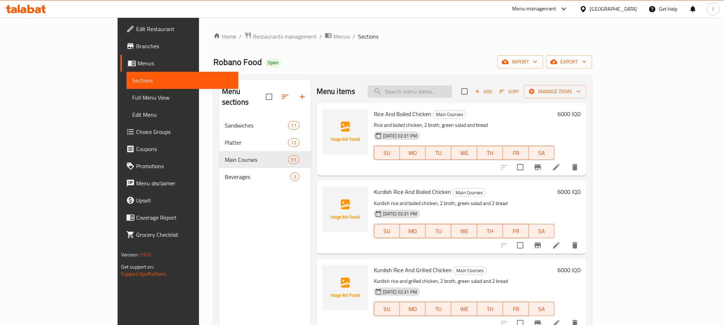
click at [435, 90] on input "search" at bounding box center [410, 91] width 84 height 13
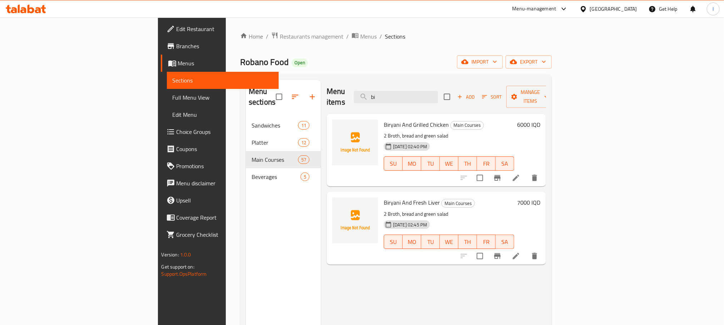
type input "b"
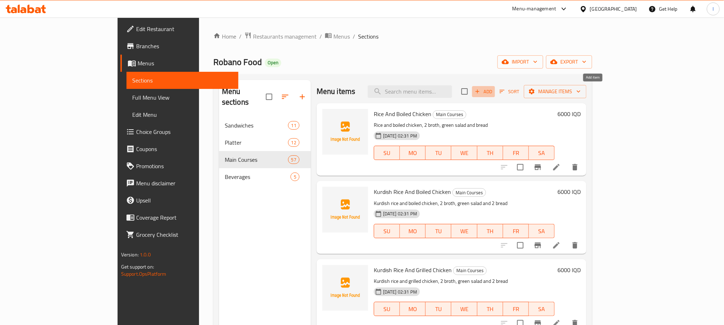
click at [493, 92] on span "Add" at bounding box center [483, 92] width 19 height 8
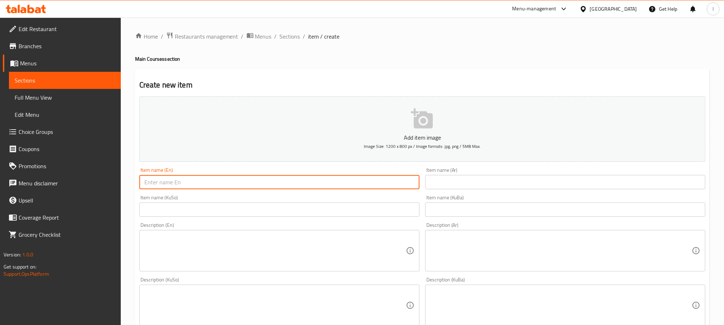
click at [176, 184] on input "text" at bounding box center [279, 182] width 280 height 14
drag, startPoint x: 163, startPoint y: 188, endPoint x: 198, endPoint y: 187, distance: 34.7
click at [198, 187] on input "Biryani Rice" at bounding box center [279, 182] width 280 height 14
click at [248, 183] on input "Biryani And Breast Sandwich" at bounding box center [279, 182] width 280 height 14
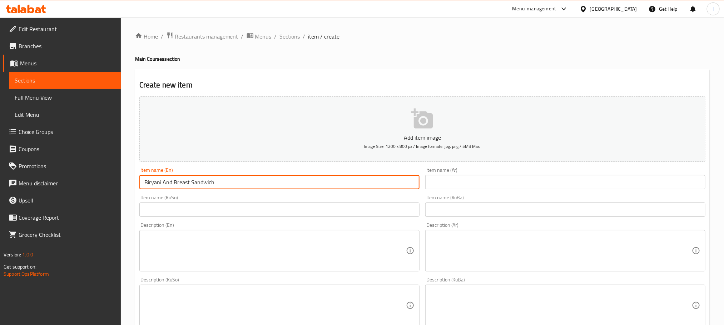
click at [248, 183] on input "Biryani And Breast Sandwich" at bounding box center [279, 182] width 280 height 14
type input "Biryani And Breast Sandwich"
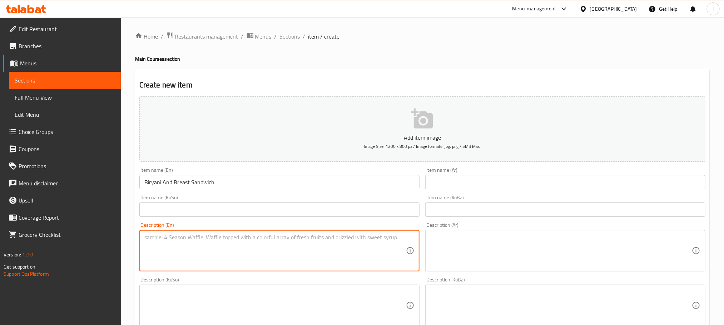
click at [193, 249] on textarea at bounding box center [275, 251] width 262 height 34
paste textarea "2 Broth, bread and green salad"
type textarea "2 Broth, bread and green salad"
click at [473, 258] on textarea at bounding box center [561, 251] width 262 height 34
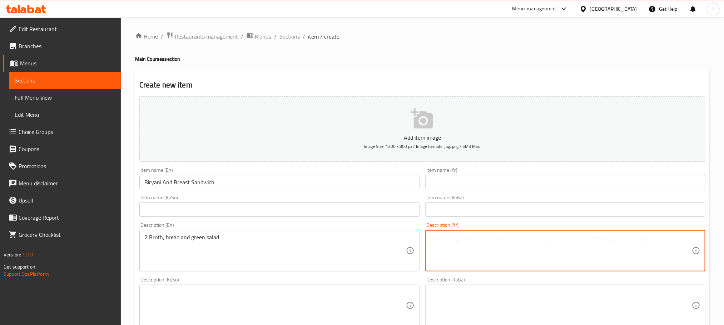
paste textarea "2 مرق، خبز وسلطة خضراء"
type textarea "2 مرق، خبز وسلطة خضراء"
click at [224, 311] on textarea at bounding box center [275, 306] width 262 height 34
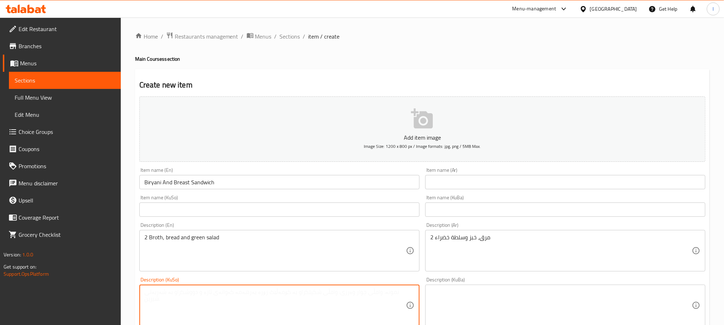
paste textarea "2 شلە، نان و زەڵاتەی سەوز"
type textarea "2 شلە، نان و زەڵاتەی سەوز"
click at [460, 298] on textarea at bounding box center [561, 306] width 262 height 34
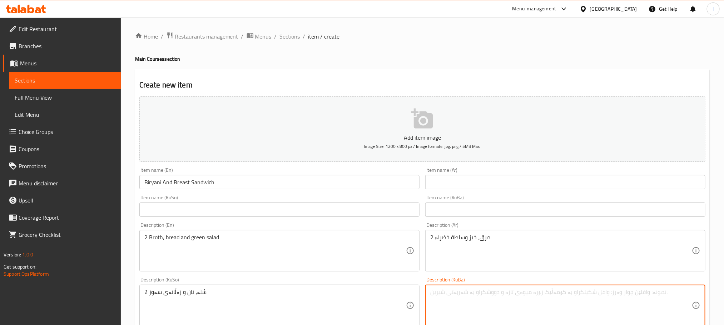
paste textarea "2 شلە، نان و زەڵاتەی سەوز"
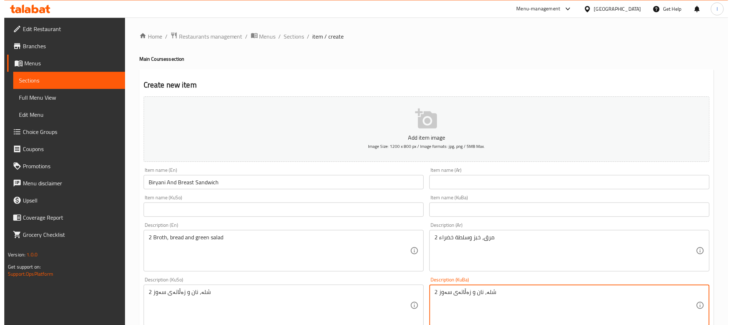
scroll to position [261, 0]
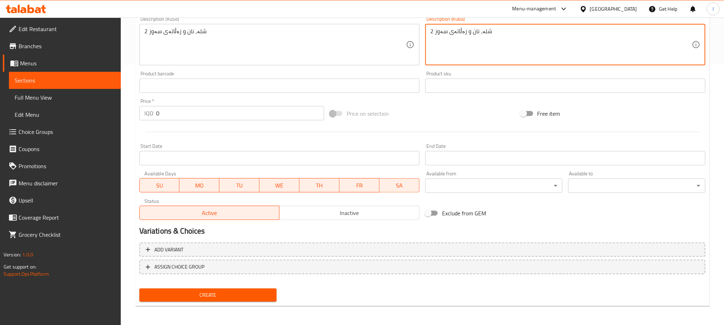
type textarea "2 شلە، نان و زەڵاتەی سەوز"
drag, startPoint x: 184, startPoint y: 115, endPoint x: 150, endPoint y: 118, distance: 33.4
click at [150, 118] on div "IQD 0 Price *" at bounding box center [231, 113] width 185 height 14
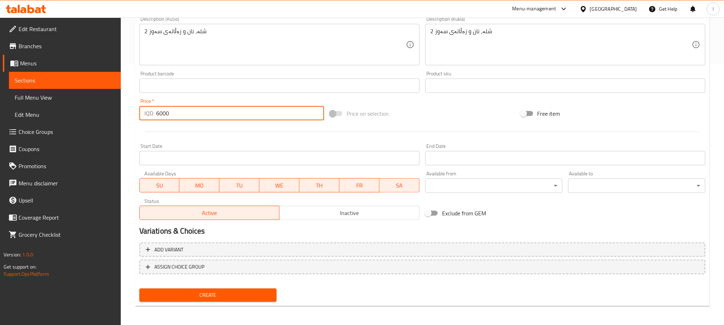
type input "6000"
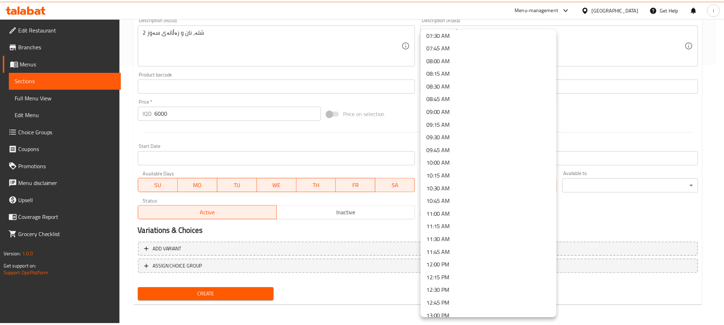
scroll to position [393, 0]
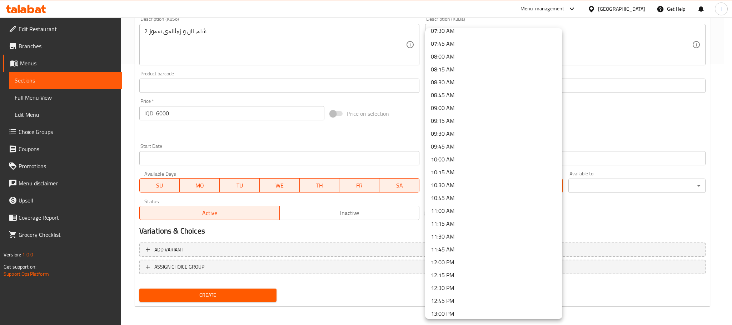
click at [472, 188] on li "10:30 AM" at bounding box center [493, 185] width 137 height 13
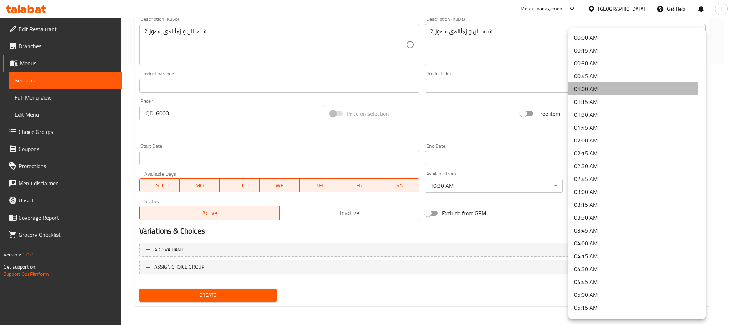
click at [615, 90] on li "01:00 AM" at bounding box center [637, 89] width 137 height 13
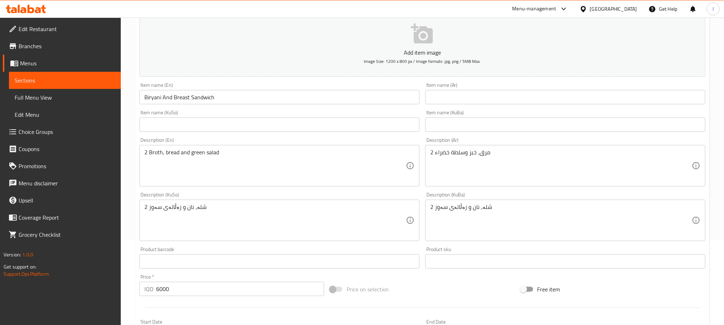
scroll to position [64, 0]
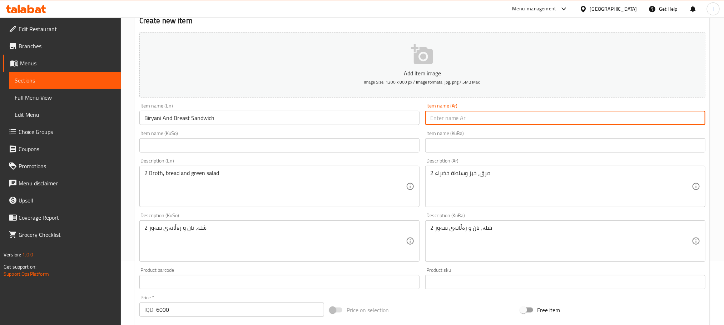
click at [487, 118] on input "text" at bounding box center [565, 118] width 280 height 14
type input "برياني وصدر سندويتش"
click at [273, 143] on input "text" at bounding box center [279, 145] width 280 height 14
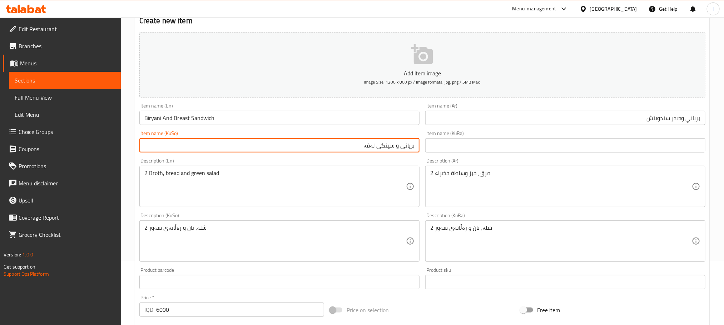
click at [411, 148] on input "بریانی و سینگی لەفە" at bounding box center [279, 145] width 280 height 14
type input "بریانی و سینگی لەفە"
click at [487, 148] on input "text" at bounding box center [565, 145] width 280 height 14
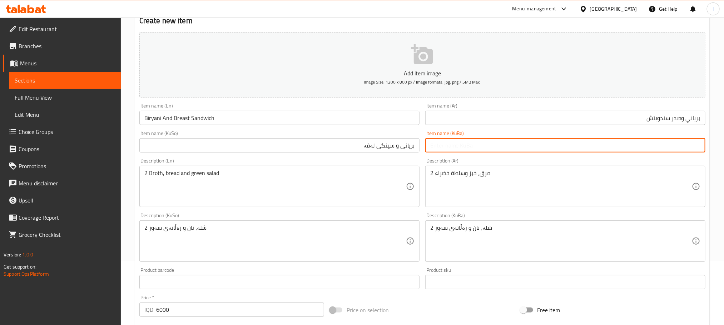
paste input "بریانی و سینگی لەفە"
type input "بریانی و سینگی لەفە"
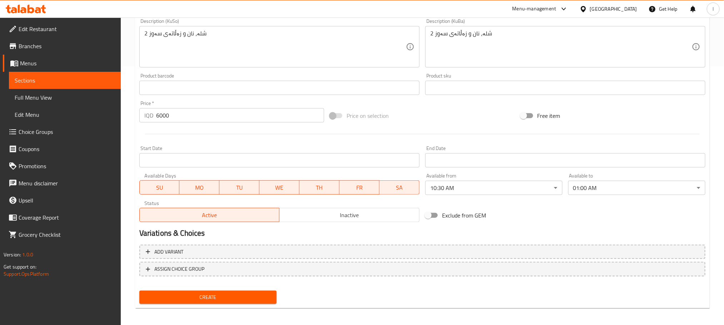
scroll to position [261, 0]
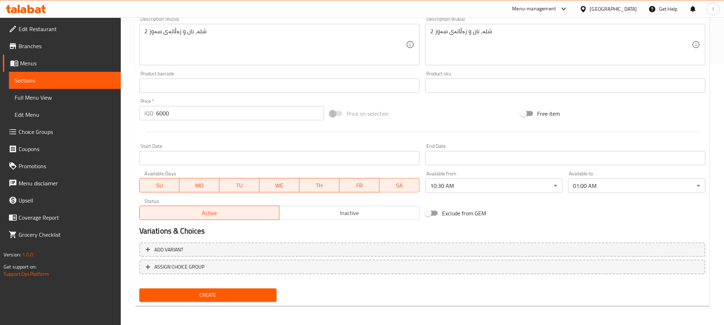
click at [214, 295] on span "Create" at bounding box center [208, 295] width 126 height 9
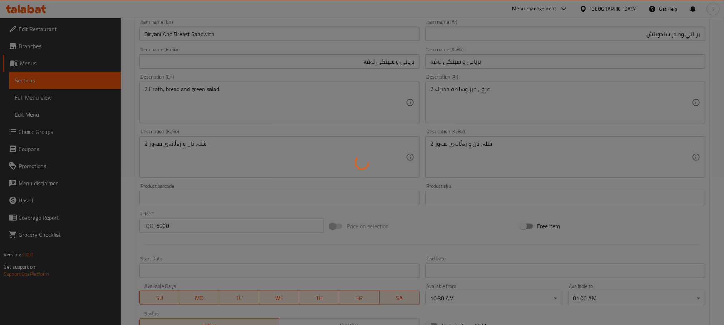
scroll to position [0, 0]
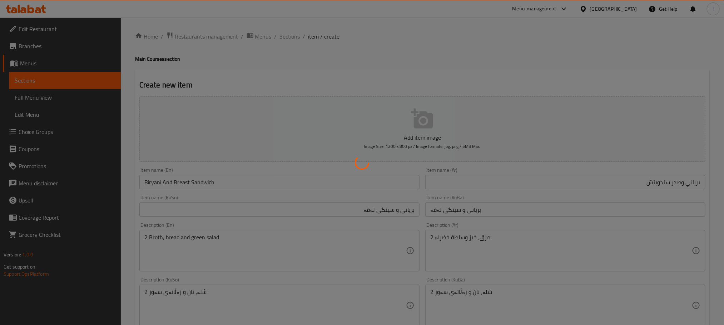
type input "0"
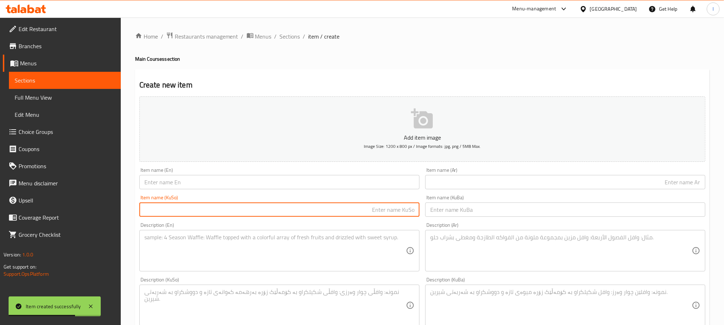
click at [331, 209] on input "text" at bounding box center [279, 210] width 280 height 14
click at [152, 178] on input "text" at bounding box center [279, 182] width 280 height 14
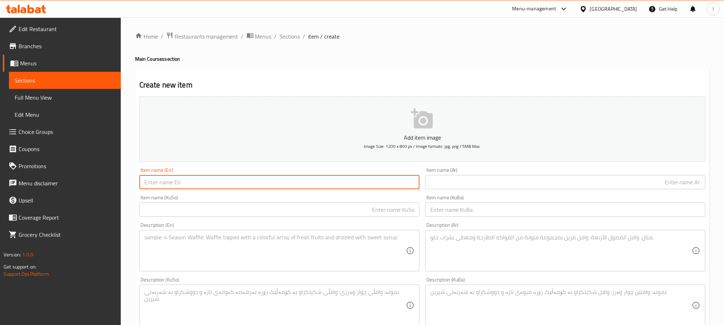
paste input "Biryani And Breast Sandwich"
drag, startPoint x: 160, startPoint y: 183, endPoint x: 113, endPoint y: 183, distance: 47.5
click at [113, 183] on div "Edit Restaurant Branches Menus Sections Full Menu View Edit Menu Choice Groups …" at bounding box center [362, 303] width 724 height 570
type input "Rice And Breast Sandwich"
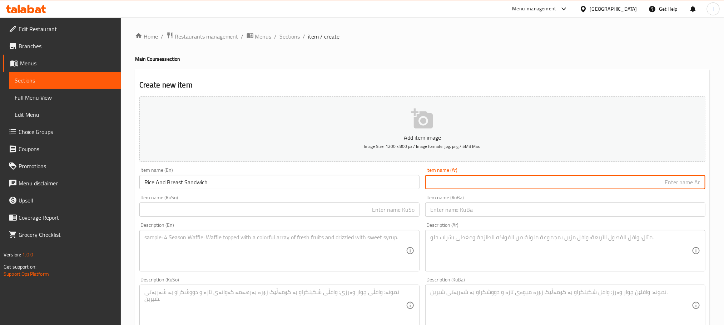
click at [440, 187] on input "text" at bounding box center [565, 182] width 280 height 14
click at [337, 213] on input "text" at bounding box center [279, 210] width 280 height 14
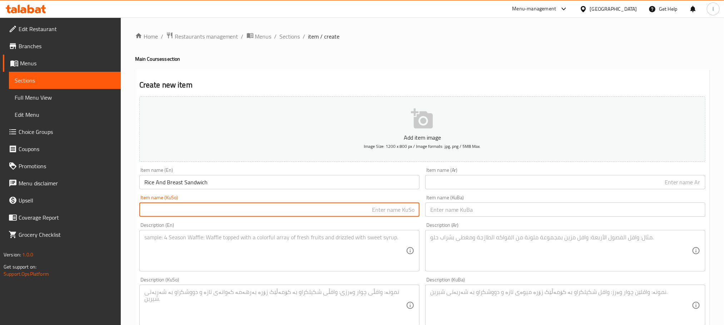
paste input "بریانی و سینگی لەفە"
drag, startPoint x: 401, startPoint y: 213, endPoint x: 441, endPoint y: 210, distance: 39.7
click at [441, 210] on div "Add item image Image Size: 1200 x 800 px / Image formats: jpg, png / 5MB Max. I…" at bounding box center [423, 289] width 572 height 390
type input "برنج و سینگی لەفە"
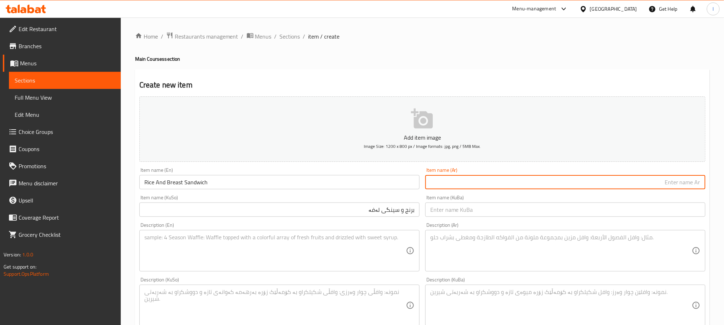
click at [482, 182] on input "text" at bounding box center [565, 182] width 280 height 14
click at [691, 182] on input "أرز دوصدر دجاج" at bounding box center [565, 182] width 280 height 14
drag, startPoint x: 680, startPoint y: 185, endPoint x: 623, endPoint y: 185, distance: 56.5
click at [623, 185] on input "أرز وصدر دجاج" at bounding box center [565, 182] width 280 height 14
type input "أرز وصدر سندويتش"
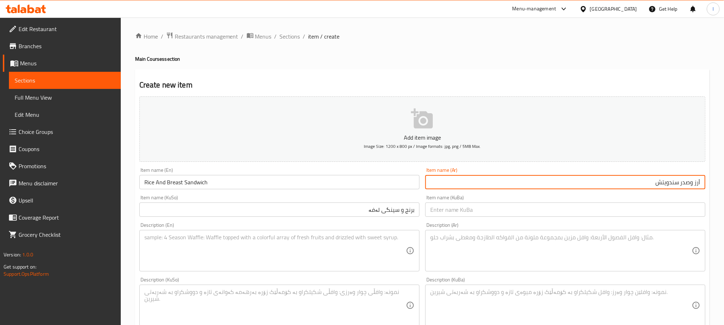
click at [259, 259] on textarea at bounding box center [275, 251] width 262 height 34
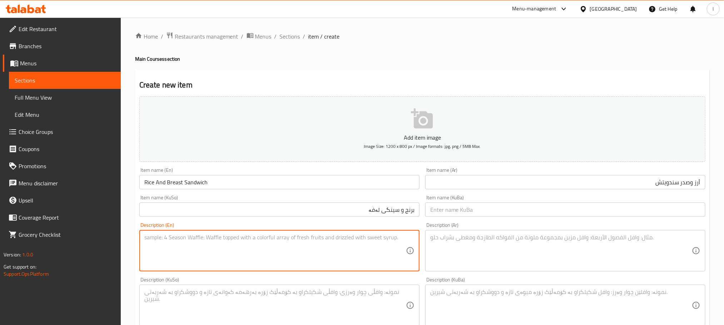
paste textarea "2 Broth, bread and green salad"
type textarea "2 Broth, bread and green salad"
click at [499, 258] on textarea at bounding box center [561, 251] width 262 height 34
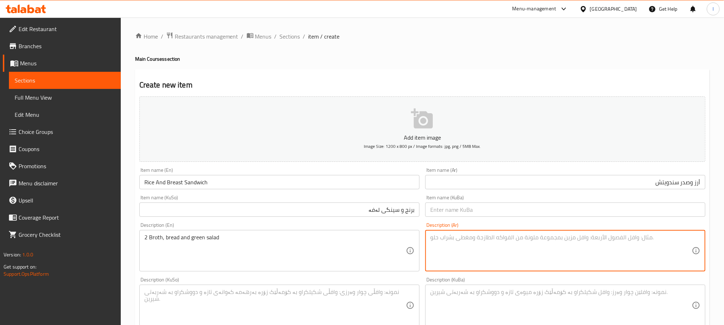
paste textarea "2 مرق، خبز وسلطة خضراء"
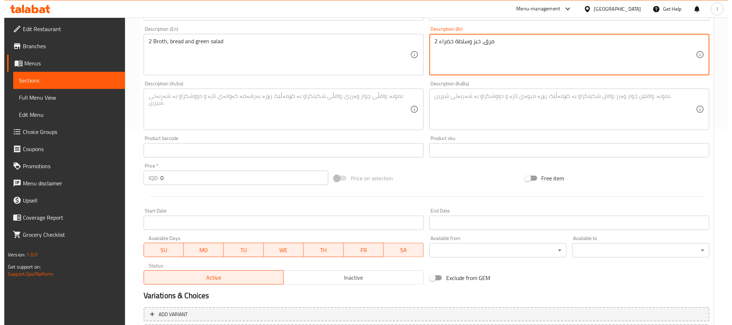
scroll to position [197, 0]
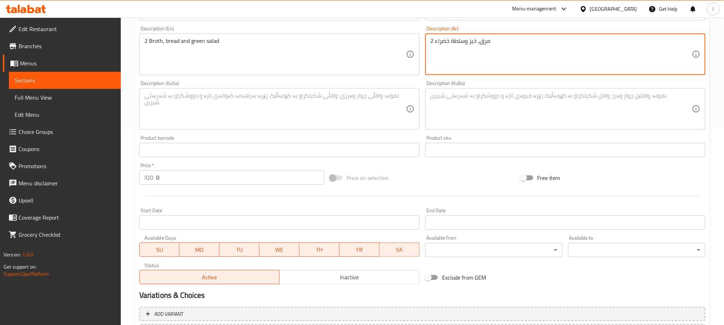
type textarea "2 مرق، خبز وسلطة خضراء"
click at [238, 110] on textarea at bounding box center [275, 109] width 262 height 34
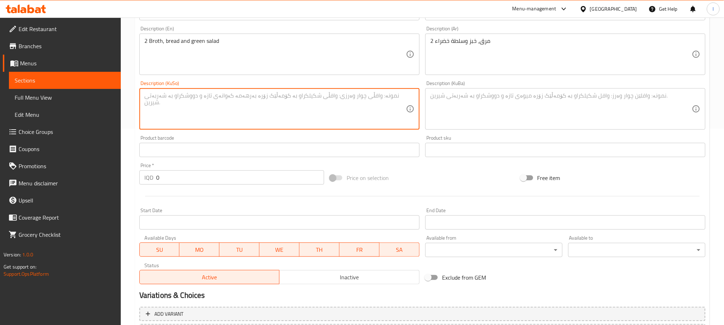
paste textarea "2 شلە، نان و زەڵاتەی سەوز"
type textarea "2 شلە، نان و زەڵاتەی سەوز"
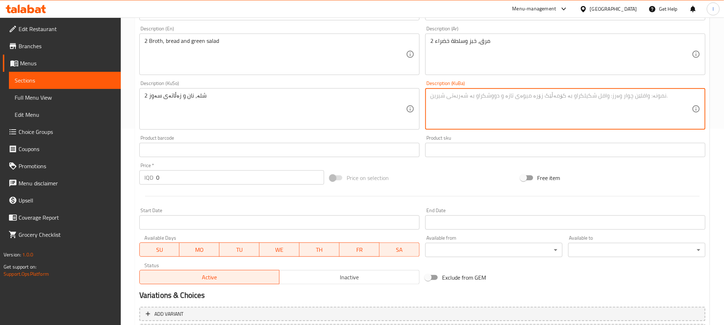
click at [447, 119] on textarea at bounding box center [561, 109] width 262 height 34
paste textarea "2 شلە، نان و زەڵاتەی سەوز"
type textarea "2 شلە، نان و زەڵاتەی سەوز"
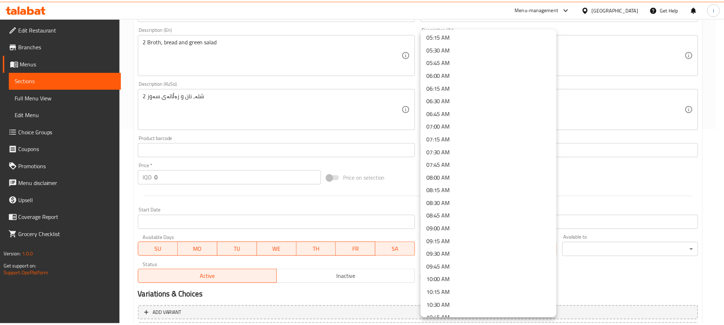
scroll to position [393, 0]
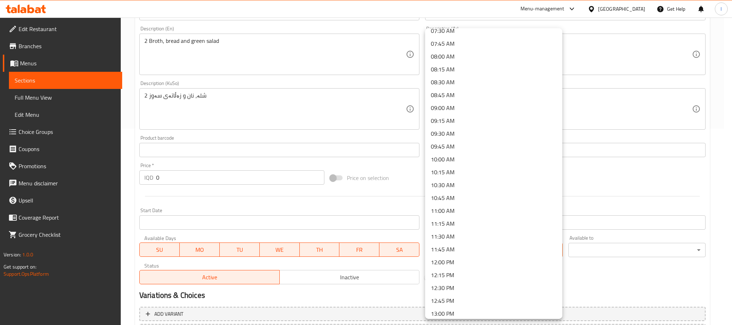
click at [475, 186] on li "10:30 AM" at bounding box center [493, 185] width 137 height 13
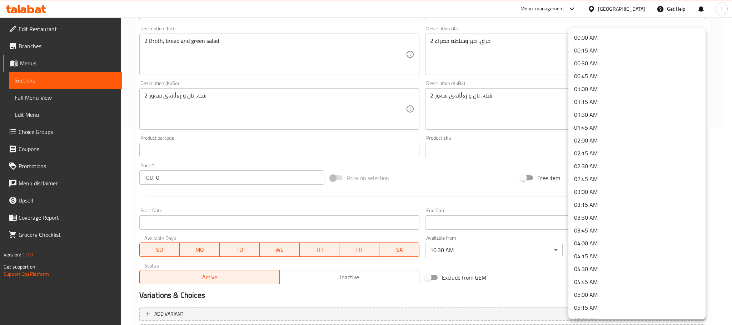
click at [601, 85] on li "01:00 AM" at bounding box center [637, 89] width 137 height 13
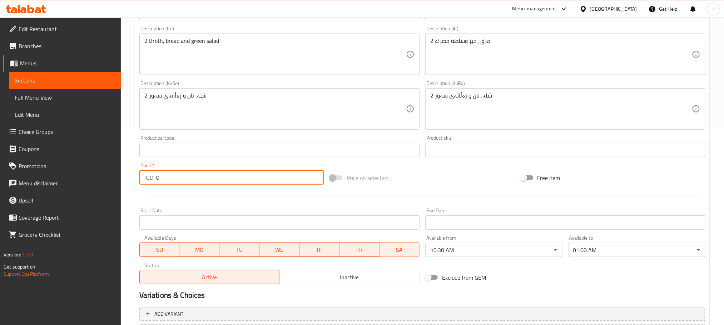
drag, startPoint x: 181, startPoint y: 179, endPoint x: 129, endPoint y: 183, distance: 52.3
click at [129, 183] on div "Home / Restaurants management / Menus / Sections / item / create Main Courses s…" at bounding box center [422, 106] width 603 height 570
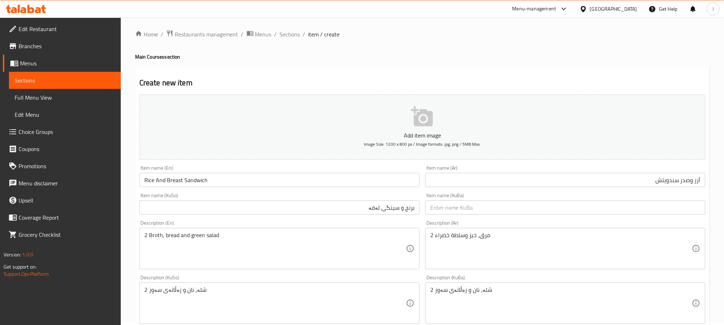
scroll to position [0, 0]
type input "6000"
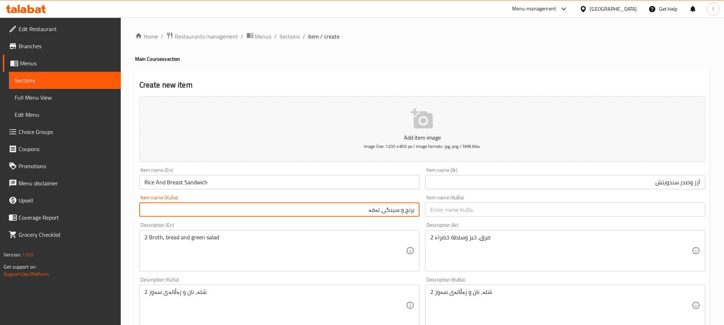
drag, startPoint x: 353, startPoint y: 216, endPoint x: 419, endPoint y: 200, distance: 68.4
click at [419, 200] on div "Item name (KuSo) برنج و سینگی لەفە Item name (KuSo)" at bounding box center [279, 206] width 280 height 22
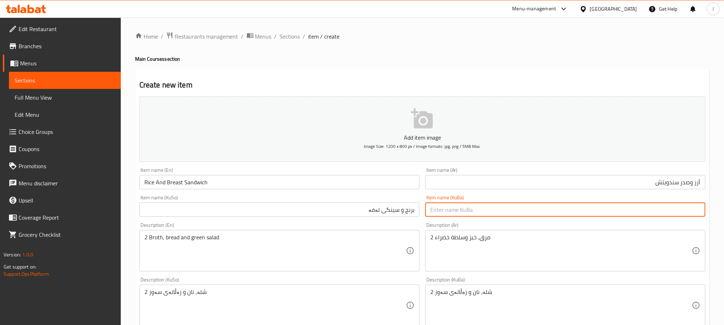
click at [475, 208] on input "text" at bounding box center [565, 210] width 280 height 14
paste input "برنج و سینگی لەفە"
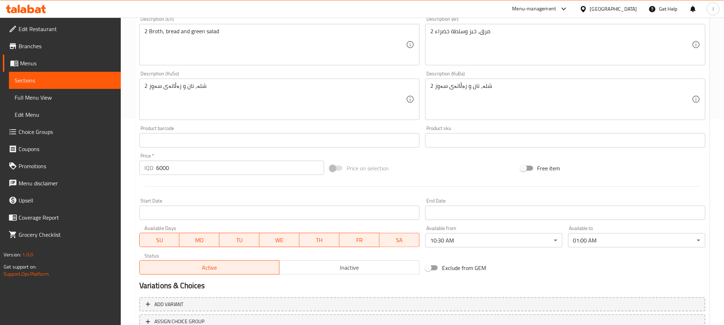
scroll to position [261, 0]
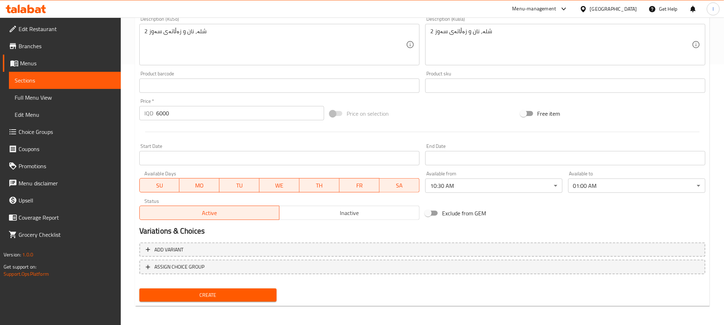
type input "برنج و سینگی لەفە"
click at [208, 301] on button "Create" at bounding box center [207, 295] width 137 height 13
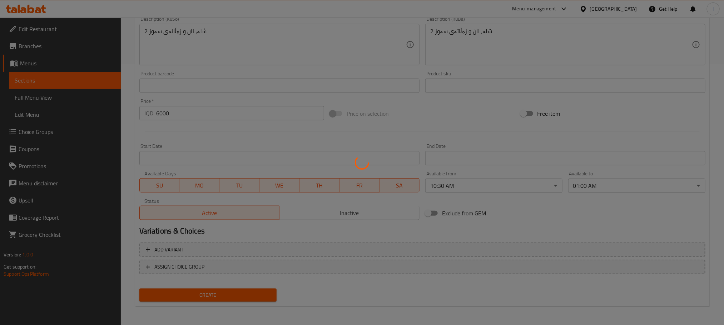
type input "0"
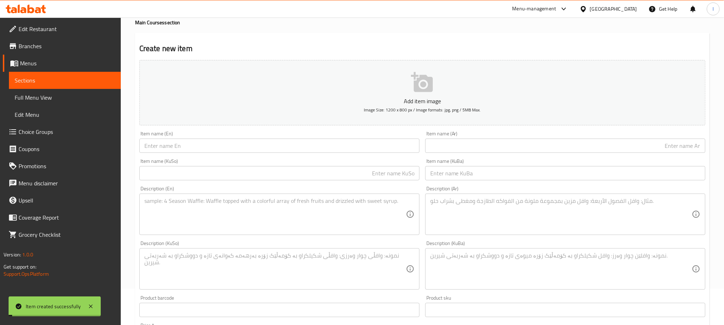
scroll to position [0, 0]
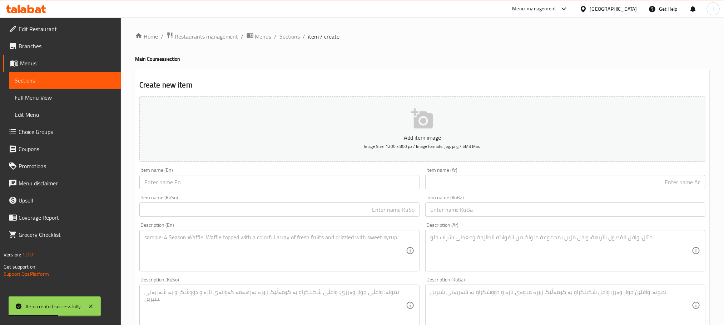
click at [286, 32] on span "Sections" at bounding box center [290, 36] width 20 height 9
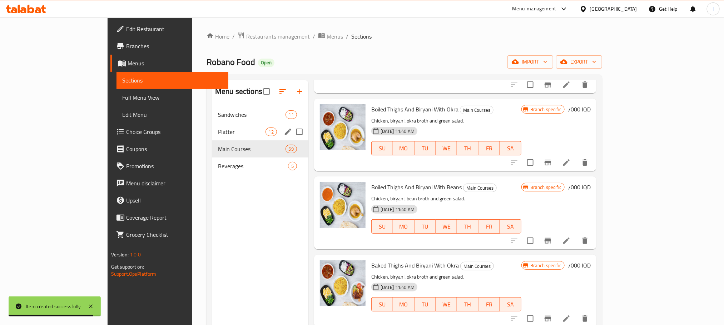
scroll to position [1966, 0]
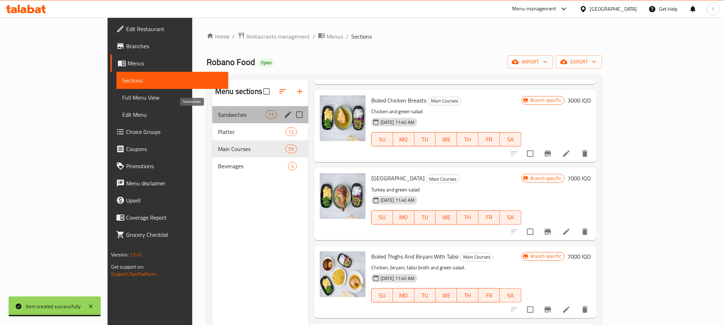
click at [221, 118] on span "Sandwiches" at bounding box center [241, 114] width 47 height 9
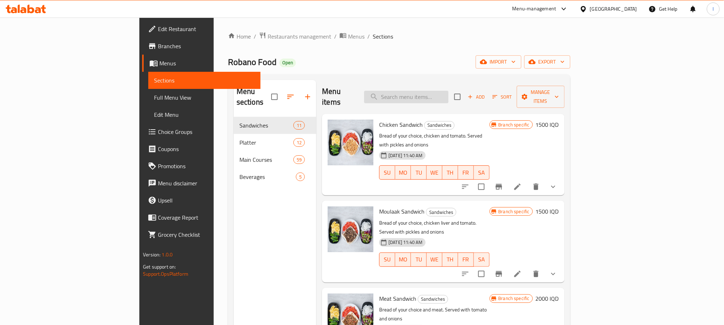
click at [449, 98] on input "search" at bounding box center [406, 97] width 84 height 13
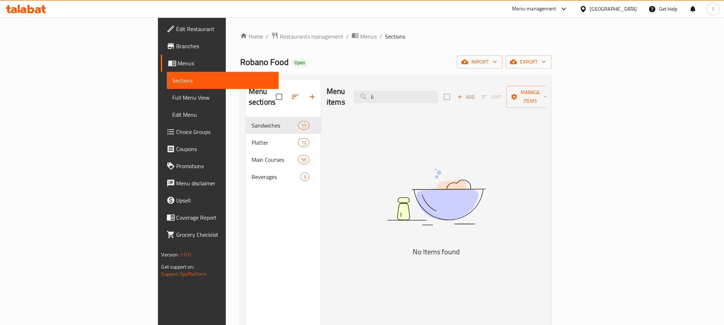
type input "l"
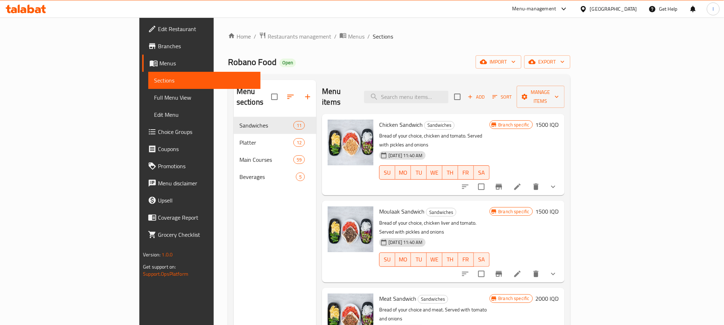
click at [486, 95] on span "Add" at bounding box center [476, 97] width 19 height 8
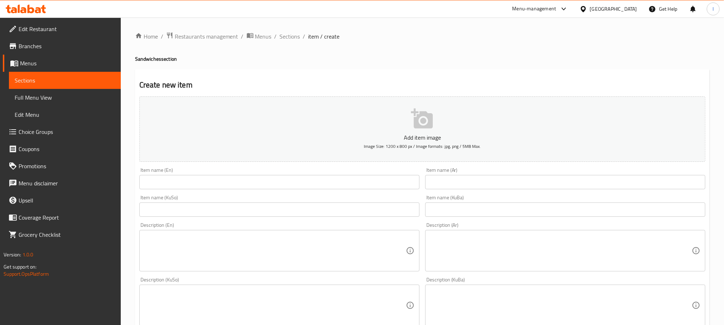
click at [188, 182] on input "text" at bounding box center [279, 182] width 280 height 14
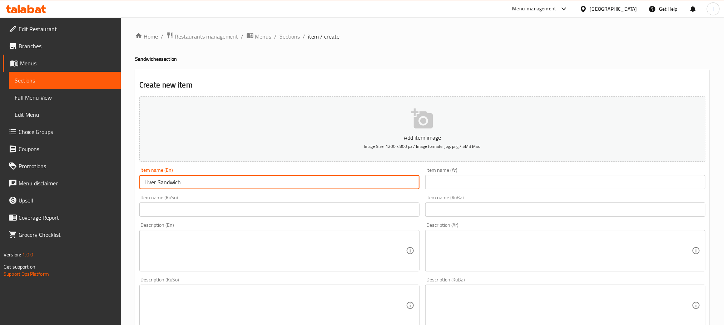
click at [154, 180] on input "Liver Sandwich" at bounding box center [279, 182] width 280 height 14
type input "Liver Sandwich"
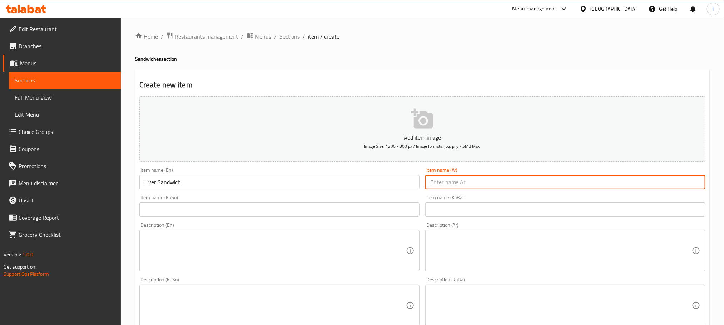
click at [470, 183] on input "text" at bounding box center [565, 182] width 280 height 14
paste input "سندويتش كبدة"
type input "سندويتش كبدة"
click at [363, 210] on input "text" at bounding box center [279, 210] width 280 height 14
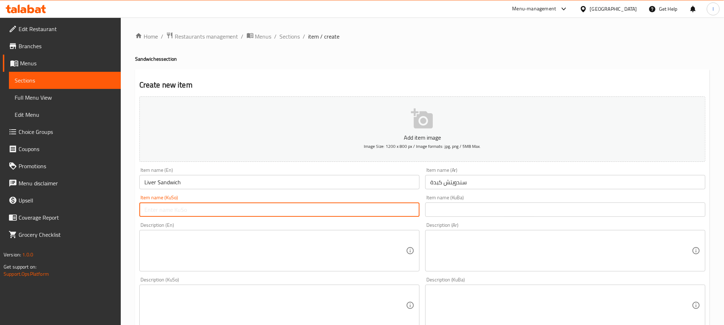
paste input "سەندویچی جگەر"
type input "سەندویچی جگەر"
click at [485, 212] on input "text" at bounding box center [565, 210] width 280 height 14
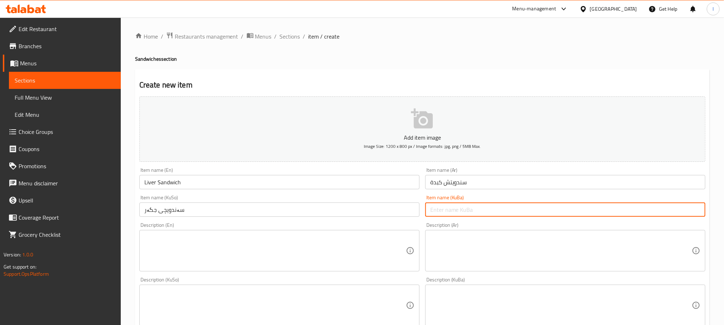
paste input "سەندویچی جگەر"
type input "سەندویچی جگەر"
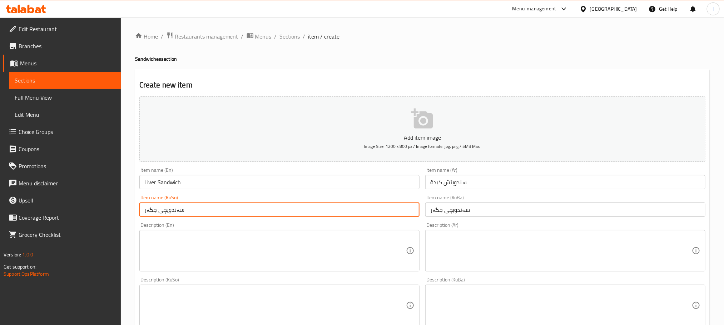
drag, startPoint x: 155, startPoint y: 209, endPoint x: 69, endPoint y: 209, distance: 86.8
click at [69, 209] on div "Edit Restaurant Branches Menus Sections Full Menu View Edit Menu Choice Groups …" at bounding box center [362, 303] width 724 height 570
click at [157, 215] on input "سەندویچی جەرگ" at bounding box center [279, 210] width 280 height 14
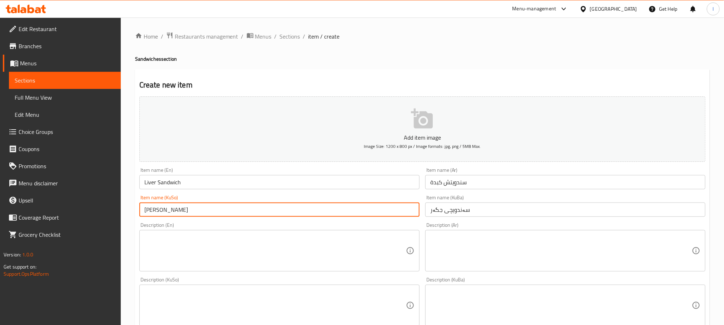
type input "سەندویچی جەرگ"
click at [458, 214] on input "سەندویچی جگەر" at bounding box center [565, 210] width 280 height 14
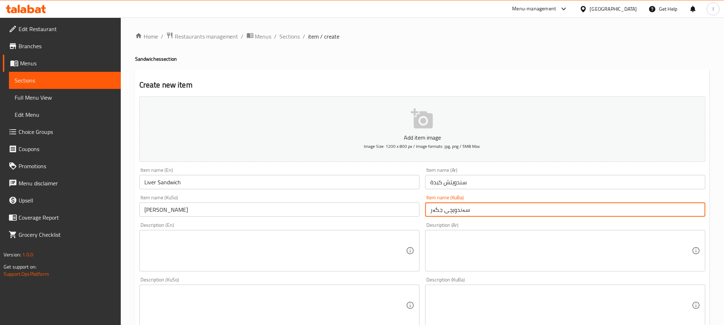
click at [458, 214] on input "سەندویچی جگەر" at bounding box center [565, 210] width 280 height 14
paste input "ەرگ"
type input "سەندویچی جەرگ"
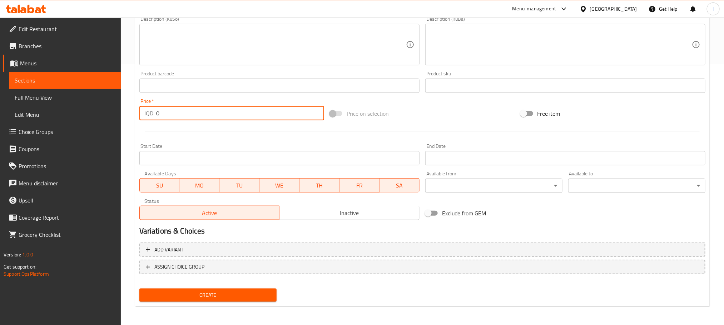
drag, startPoint x: 182, startPoint y: 113, endPoint x: 66, endPoint y: 108, distance: 115.9
click at [66, 108] on div "Edit Restaurant Branches Menus Sections Full Menu View Edit Menu Choice Groups …" at bounding box center [362, 42] width 724 height 570
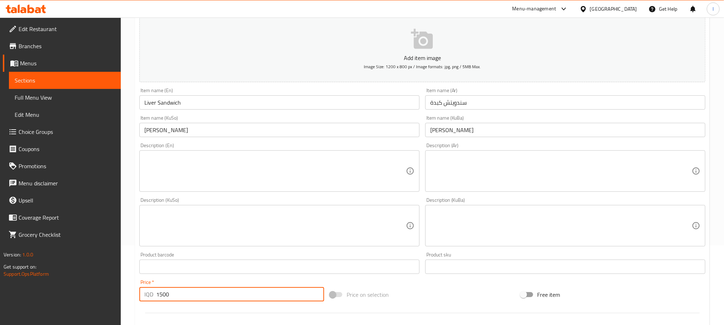
scroll to position [64, 0]
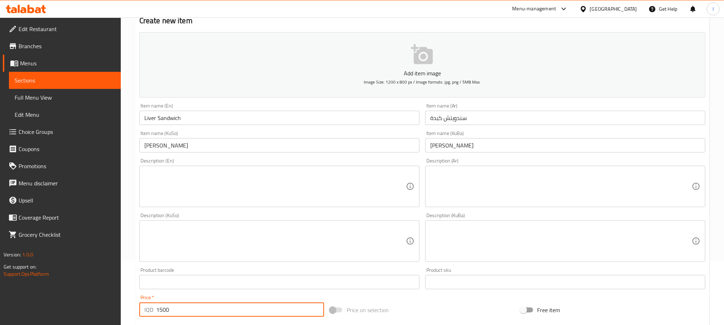
type input "1500"
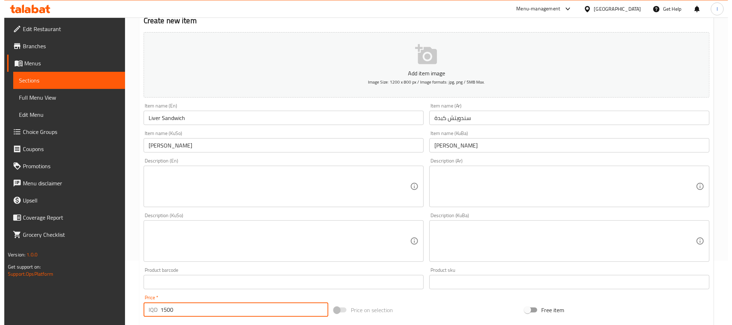
scroll to position [261, 0]
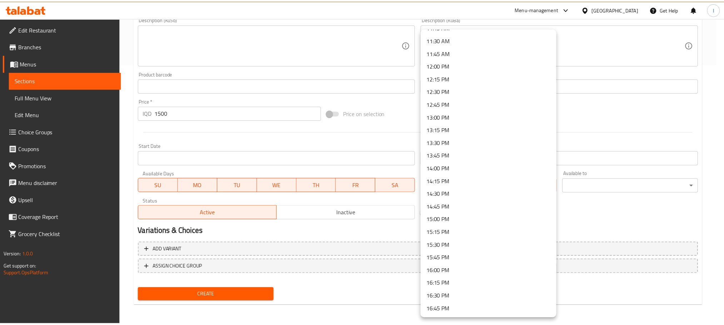
scroll to position [786, 0]
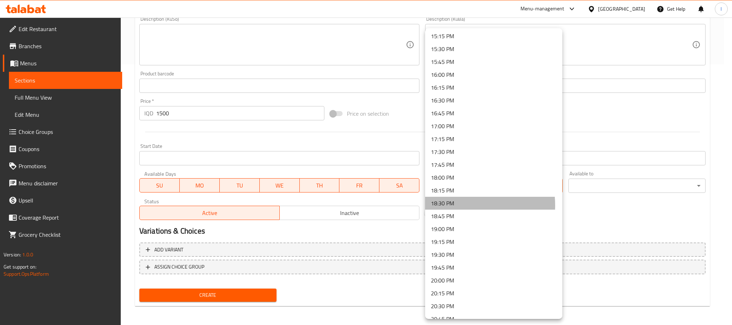
click at [458, 205] on li "18:30 PM" at bounding box center [493, 203] width 137 height 13
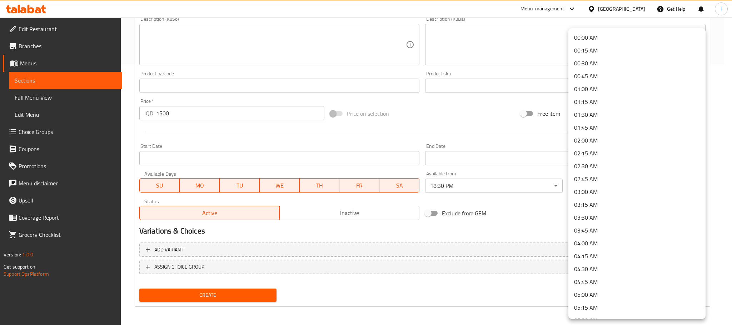
click at [611, 94] on li "01:00 AM" at bounding box center [637, 89] width 137 height 13
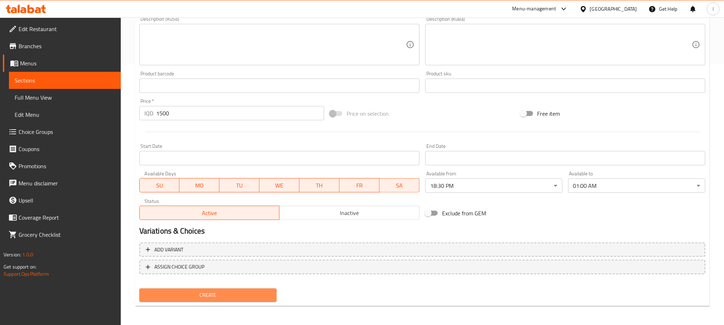
click at [258, 297] on span "Create" at bounding box center [208, 295] width 126 height 9
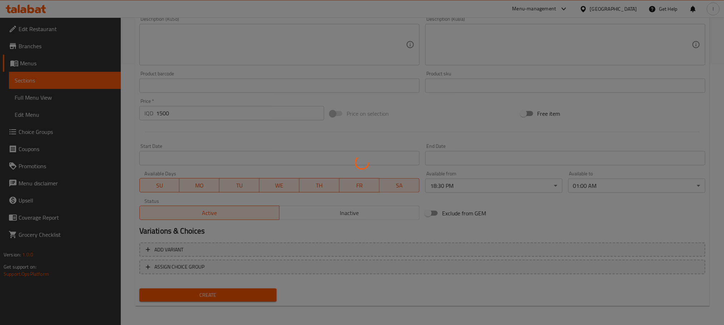
type input "0"
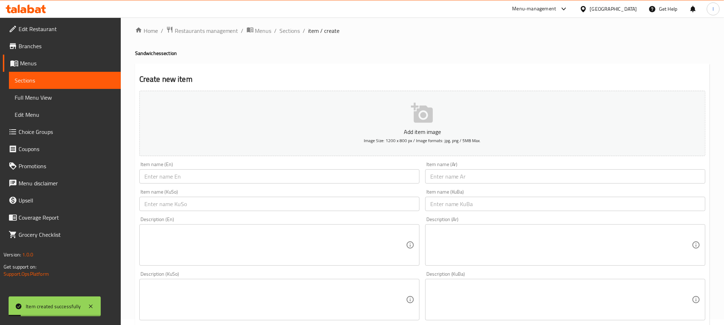
scroll to position [0, 0]
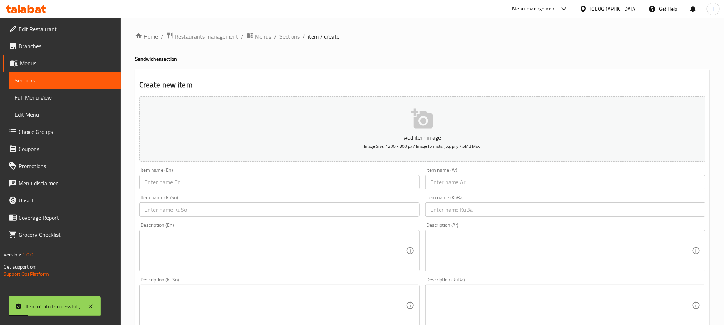
click at [292, 37] on span "Sections" at bounding box center [290, 36] width 20 height 9
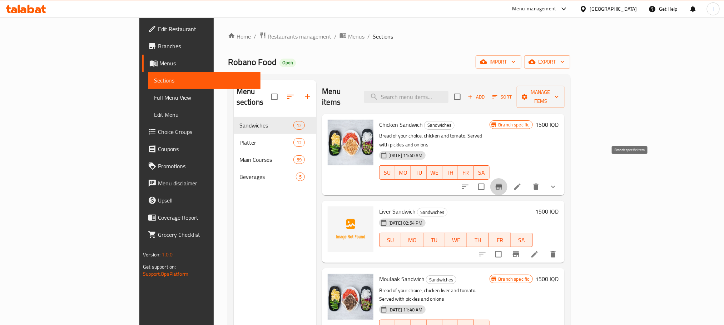
click at [503, 183] on icon "Branch-specific-item" at bounding box center [499, 187] width 9 height 9
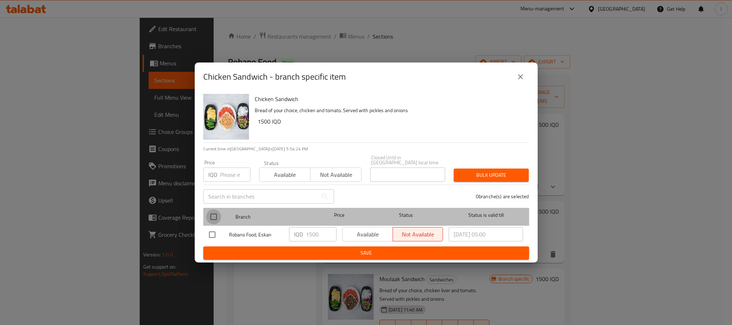
click at [213, 215] on input "checkbox" at bounding box center [213, 216] width 15 height 15
checkbox input "true"
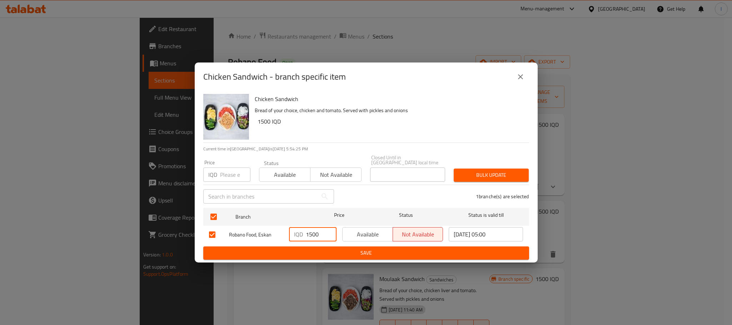
drag, startPoint x: 318, startPoint y: 235, endPoint x: 259, endPoint y: 228, distance: 59.4
click at [259, 232] on div "Robano Food, Eskan IQD 1500 ​ Available Not available 2025/09/04 05:00 ​" at bounding box center [366, 234] width 320 height 21
type input "1250"
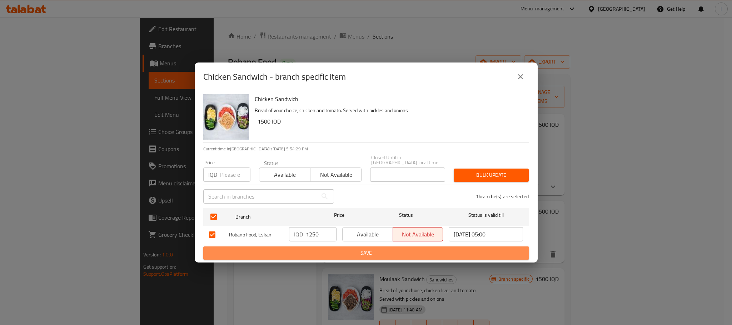
click at [371, 249] on span "Save" at bounding box center [366, 253] width 314 height 9
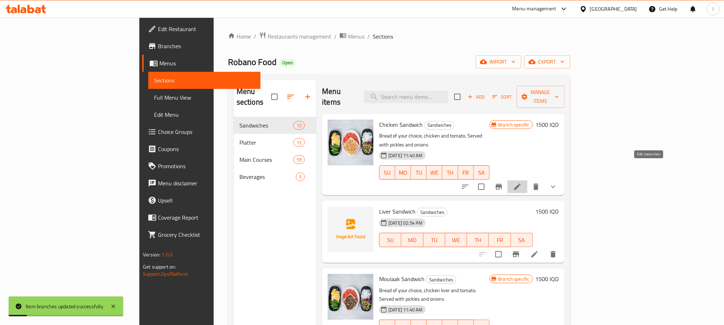
click at [522, 183] on icon at bounding box center [517, 187] width 9 height 9
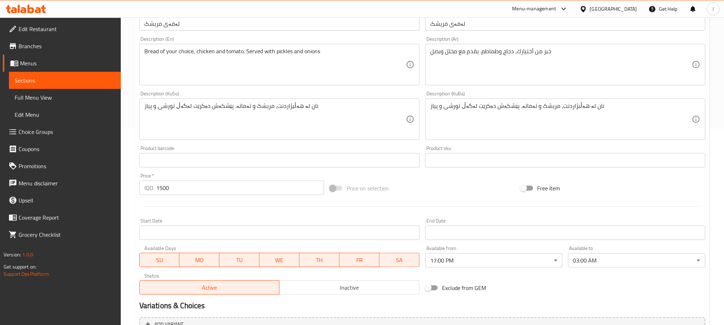
scroll to position [302, 0]
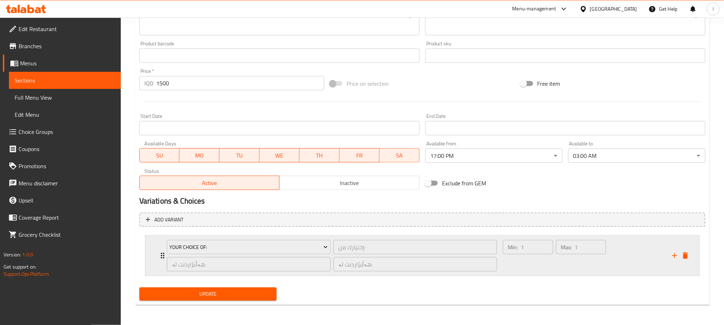
click at [583, 271] on div "Max: 1 ​" at bounding box center [581, 256] width 53 height 34
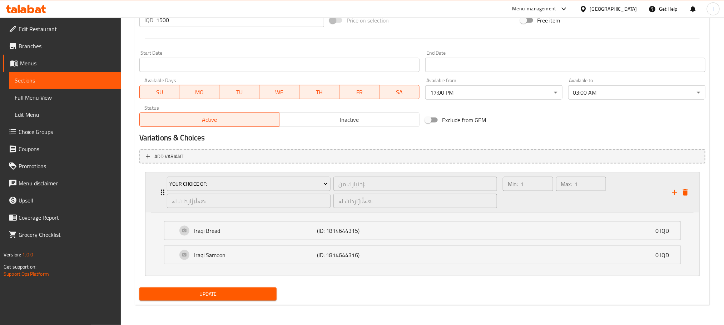
click at [582, 203] on div "Max: 1 ​" at bounding box center [581, 192] width 53 height 34
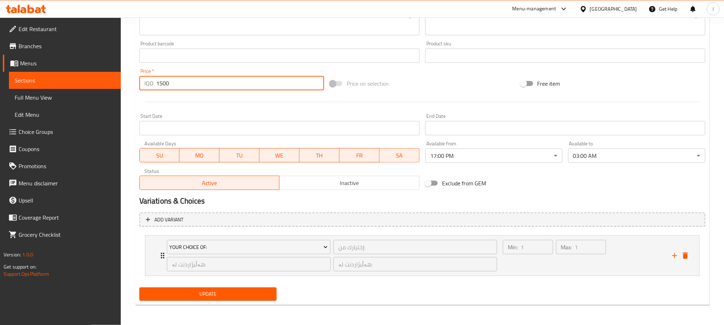
drag, startPoint x: 171, startPoint y: 81, endPoint x: 122, endPoint y: 90, distance: 50.1
click at [122, 90] on div "Home / Restaurants management / Menus / Sections / item / update Sandwiches sec…" at bounding box center [422, 20] width 603 height 609
type input "1250"
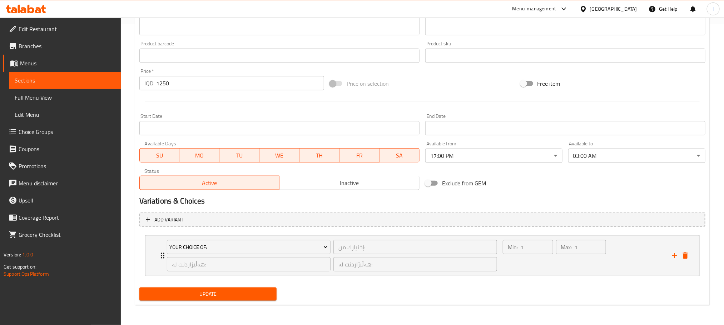
click at [241, 301] on div "Update" at bounding box center [208, 294] width 143 height 19
click at [247, 294] on span "Update" at bounding box center [208, 294] width 126 height 9
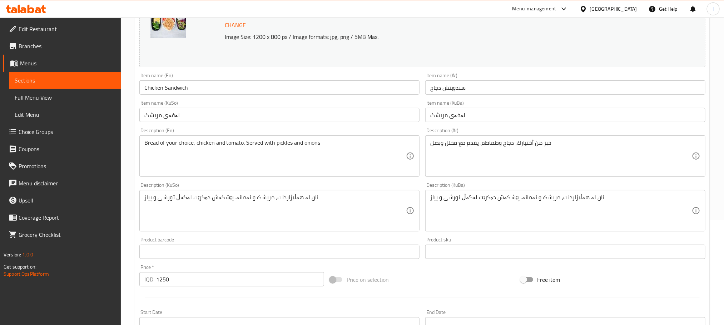
scroll to position [0, 0]
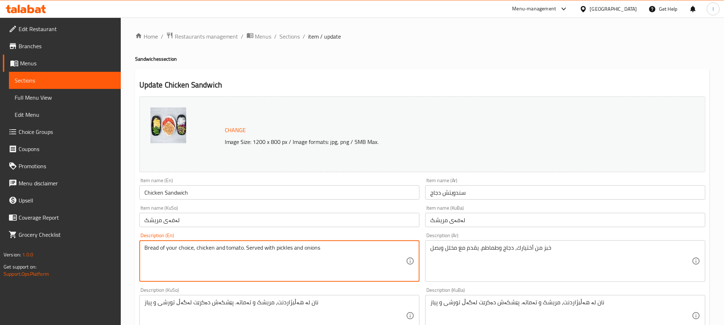
click at [247, 251] on textarea "Bread of your choice, chicken and tomato. Served with pickles and onions" at bounding box center [275, 261] width 262 height 34
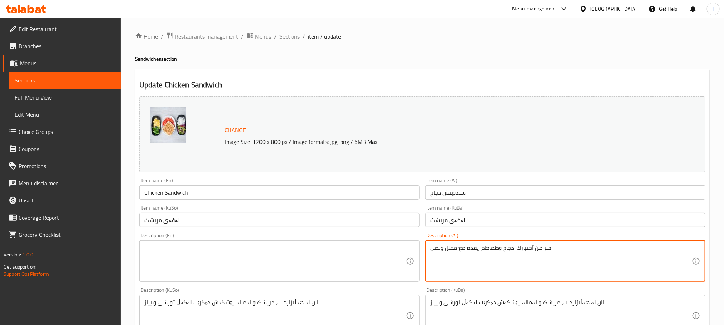
click at [472, 258] on textarea "خبز من أختيارك، دجاج وطماطم. يقدم مع مخلل وبصل" at bounding box center [561, 261] width 262 height 34
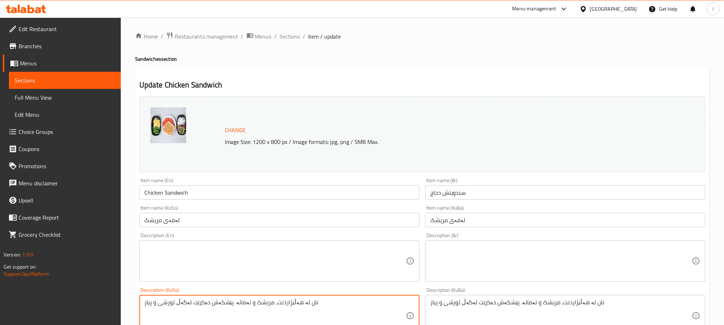
click at [284, 314] on textarea "نان لە هەڵبژاردنت، مریشک و تەماتە. پێشکەش دەکرێت لەگەڵ تورشی و پیاز" at bounding box center [275, 316] width 262 height 34
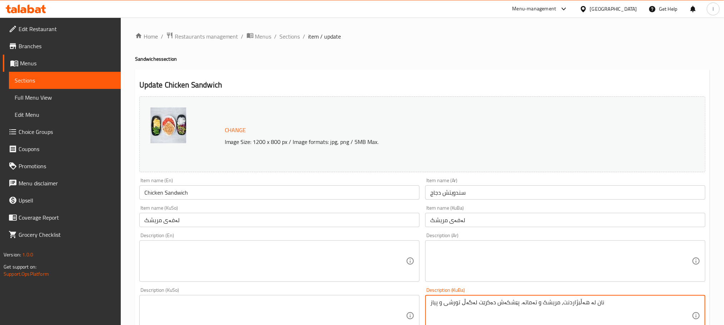
click at [473, 307] on textarea "نان لە هەڵبژاردنت، مریشک و تەماتە. پێشکەش دەکرێت لەگەڵ تورشی و پیاز" at bounding box center [561, 316] width 262 height 34
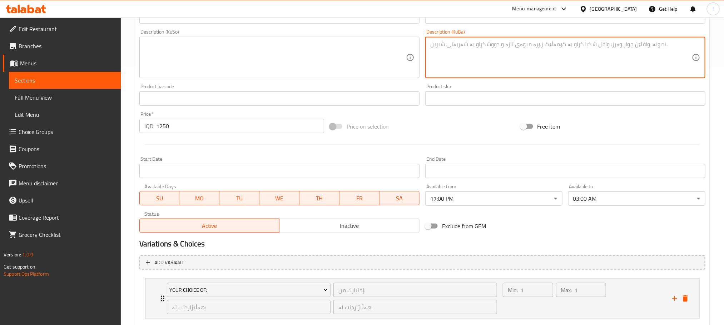
scroll to position [302, 0]
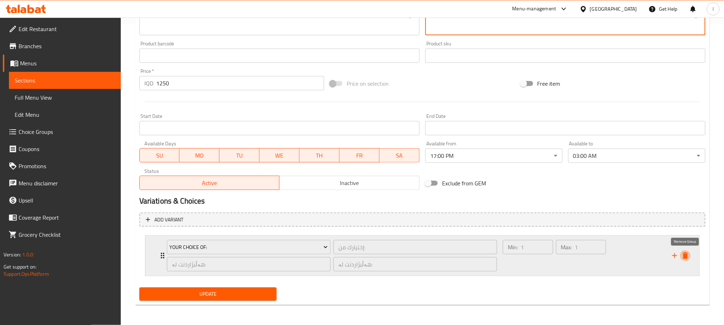
click at [684, 253] on icon "delete" at bounding box center [685, 256] width 5 height 6
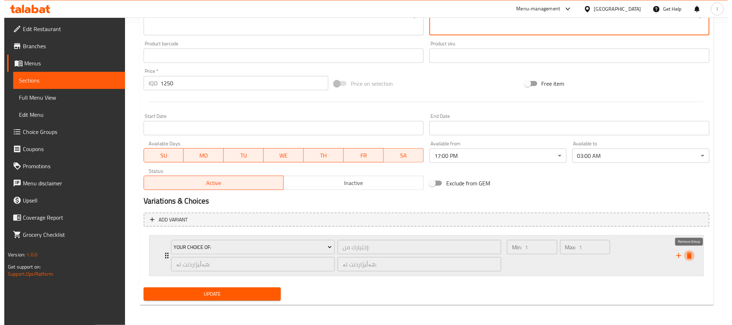
scroll to position [272, 0]
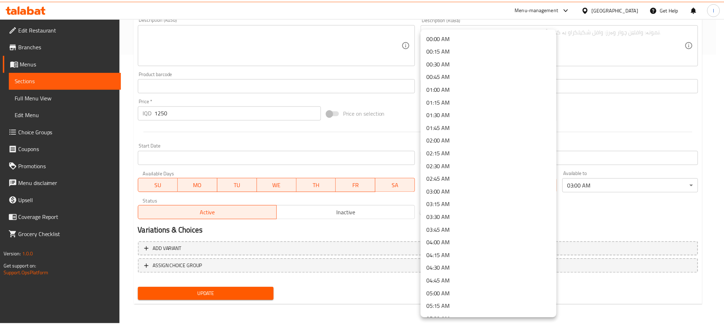
scroll to position [739, 0]
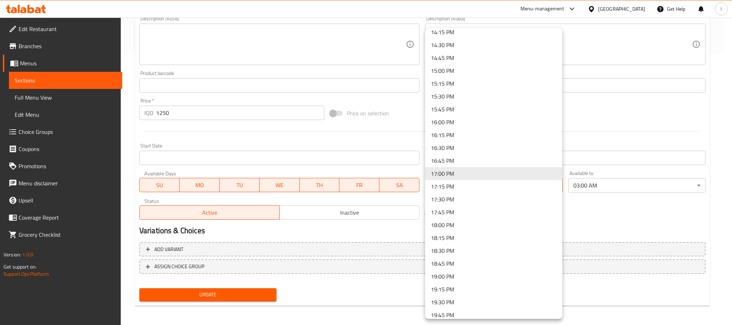
click at [452, 251] on li "18:30 PM" at bounding box center [493, 250] width 137 height 13
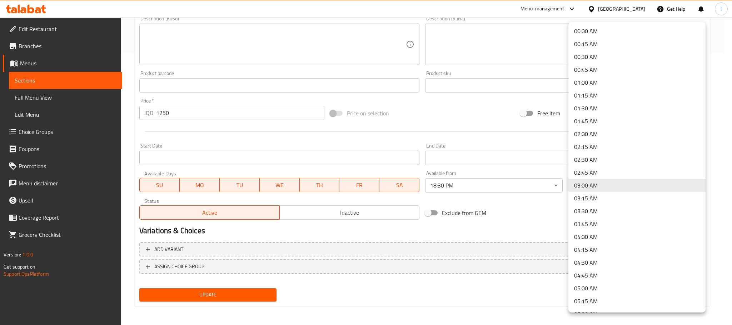
click at [596, 87] on li "01:00 AM" at bounding box center [637, 82] width 137 height 13
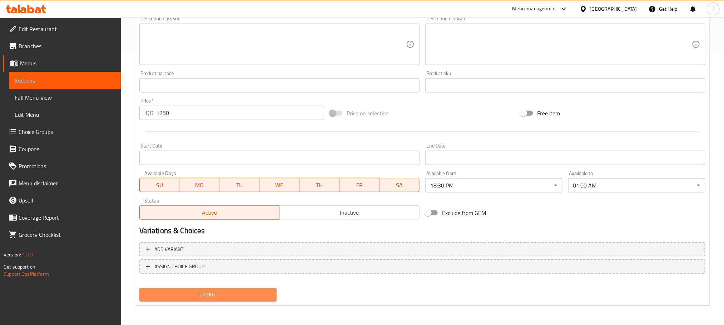
click at [221, 292] on span "Update" at bounding box center [208, 295] width 126 height 9
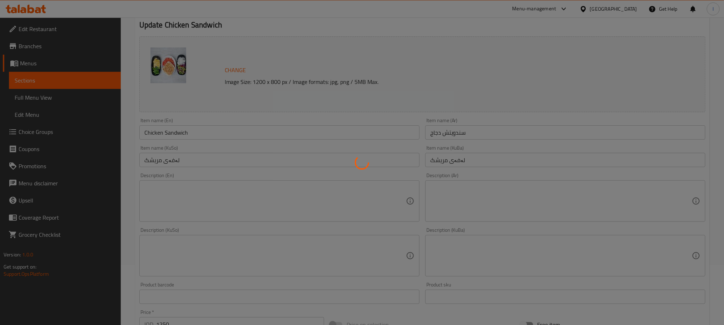
scroll to position [0, 0]
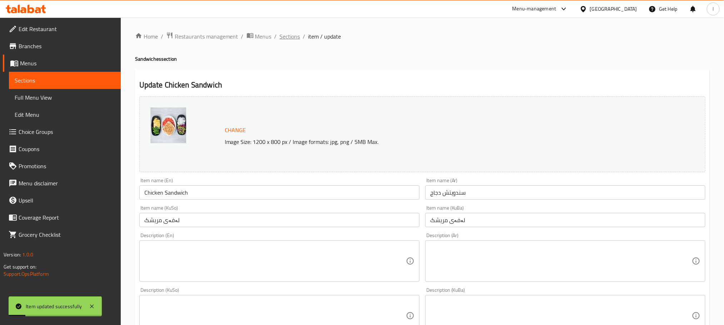
click at [293, 34] on span "Sections" at bounding box center [290, 36] width 20 height 9
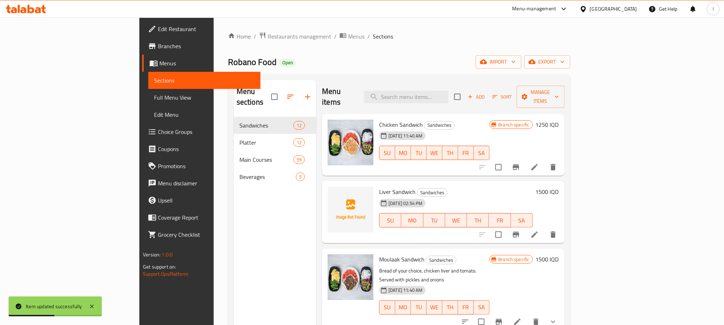
scroll to position [197, 0]
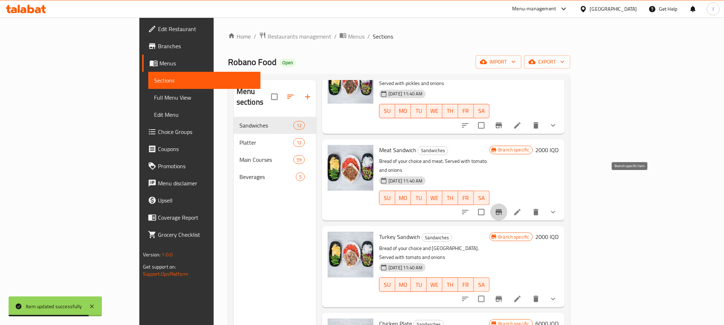
click at [507, 204] on button "Branch-specific-item" at bounding box center [498, 212] width 17 height 17
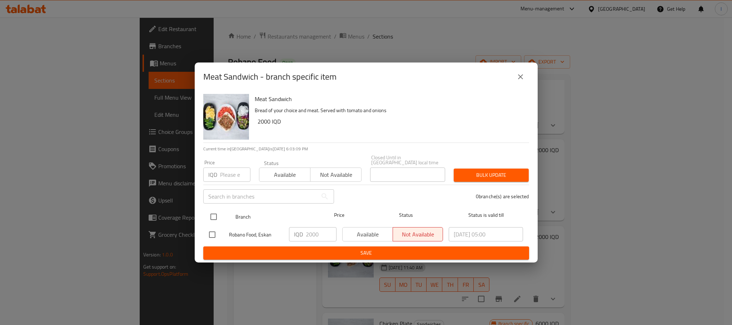
click at [210, 209] on input "checkbox" at bounding box center [213, 216] width 15 height 15
checkbox input "true"
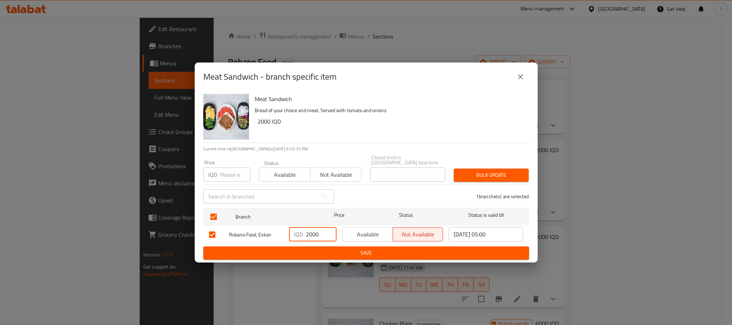
drag, startPoint x: 322, startPoint y: 233, endPoint x: 281, endPoint y: 236, distance: 40.5
click at [281, 236] on div "Robano Food, Eskan IQD 2000 ​ Available Not available 2025/09/04 05:00 ​" at bounding box center [366, 234] width 320 height 21
click at [338, 249] on span "Save" at bounding box center [366, 253] width 314 height 9
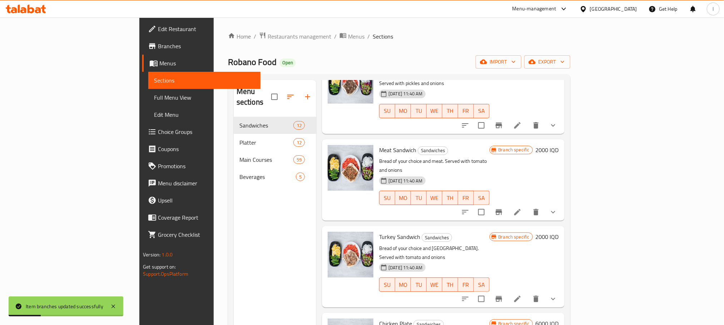
click at [559, 145] on h6 "2000 IQD" at bounding box center [547, 150] width 23 height 10
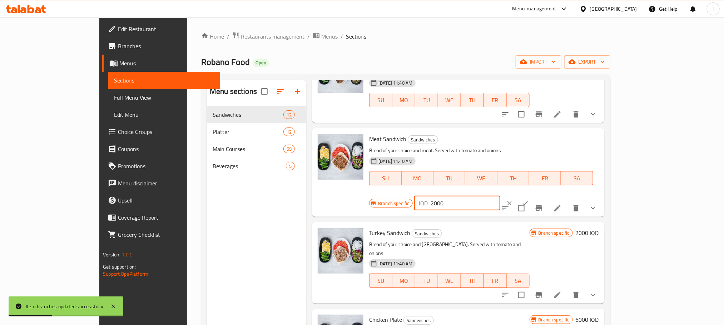
drag, startPoint x: 614, startPoint y: 138, endPoint x: 479, endPoint y: 139, distance: 135.1
click at [479, 139] on div "Meat Sandwich Sandwiches Bread of your choice and meat. Served with tomato and …" at bounding box center [484, 172] width 236 height 83
click at [533, 195] on button "ok" at bounding box center [525, 203] width 16 height 16
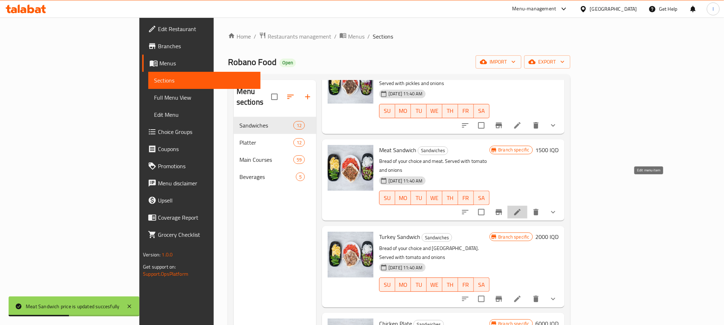
click at [521, 209] on icon at bounding box center [517, 212] width 6 height 6
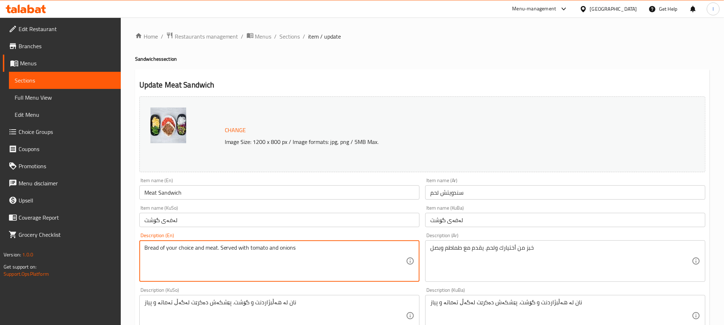
click at [307, 261] on textarea "Bread of your choice and meat. Served with tomato and onions" at bounding box center [275, 261] width 262 height 34
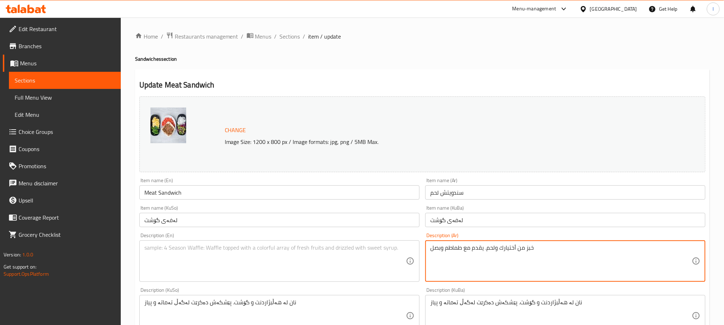
click at [521, 259] on textarea "خبز من أختيارك ولحم. يقدم مع طماطم وبصل" at bounding box center [561, 261] width 262 height 34
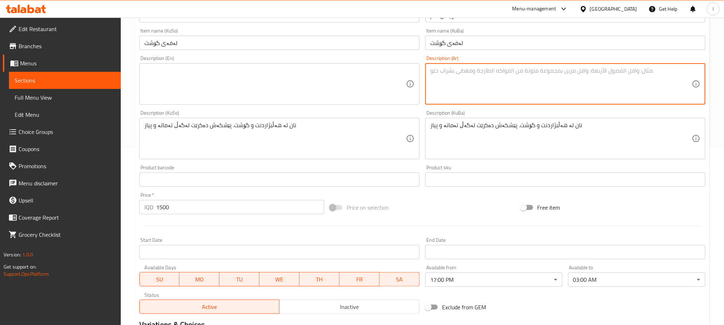
scroll to position [197, 0]
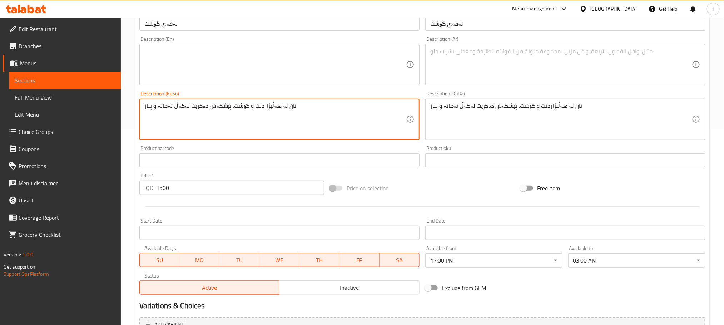
click at [253, 114] on textarea "نان لە هەڵبژاردنت و گۆشت. پێشکەش دەکرێت لەگەڵ تەماتە و پیاز" at bounding box center [275, 120] width 262 height 34
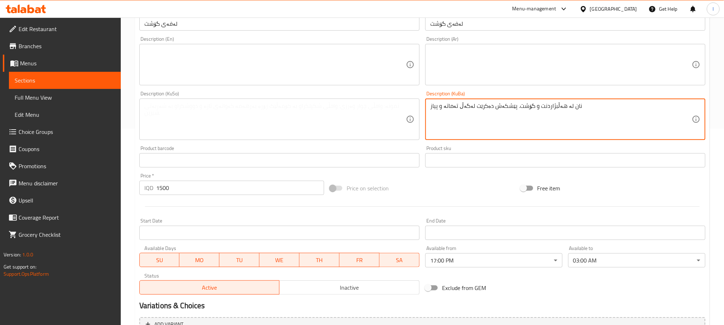
click at [467, 115] on textarea "نان لە هەڵبژاردنت و گۆشت. پێشکەش دەکرێت لەگەڵ تەماتە و پیاز" at bounding box center [561, 120] width 262 height 34
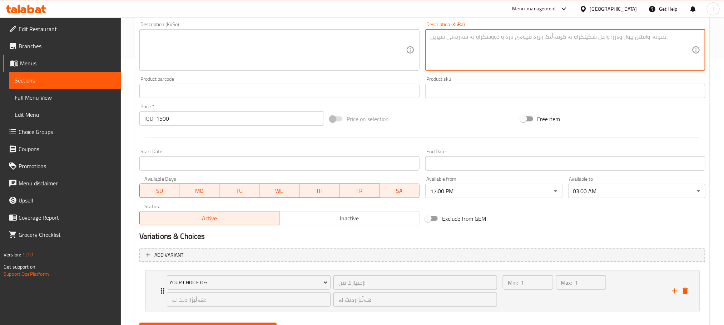
scroll to position [302, 0]
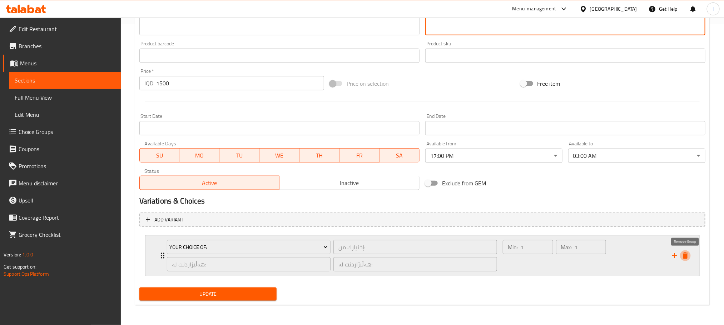
click at [682, 252] on icon "delete" at bounding box center [685, 256] width 9 height 9
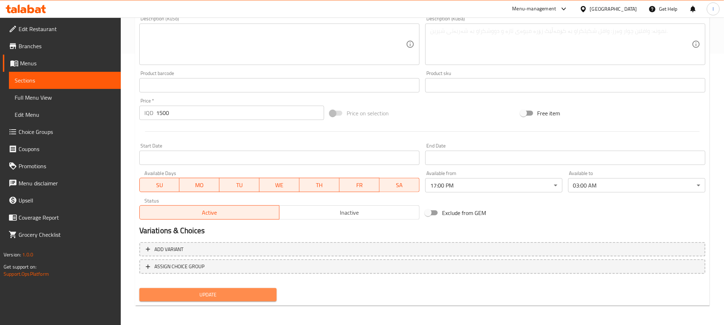
click at [245, 291] on span "Update" at bounding box center [208, 295] width 126 height 9
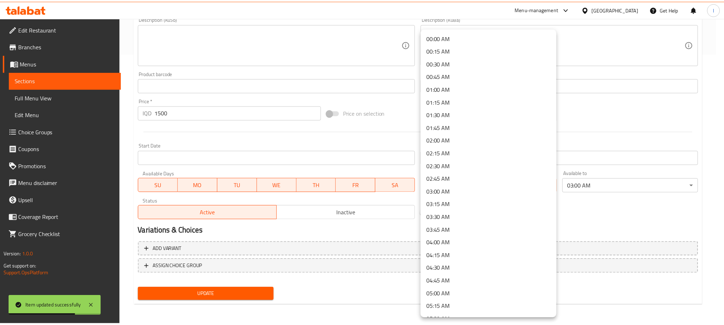
scroll to position [739, 0]
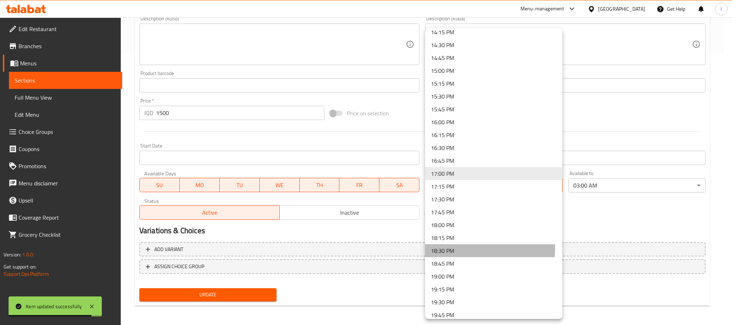
click at [456, 248] on li "18:30 PM" at bounding box center [493, 250] width 137 height 13
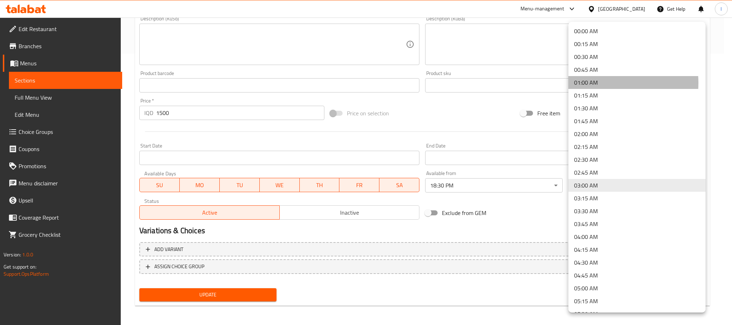
click at [600, 83] on li "01:00 AM" at bounding box center [637, 82] width 137 height 13
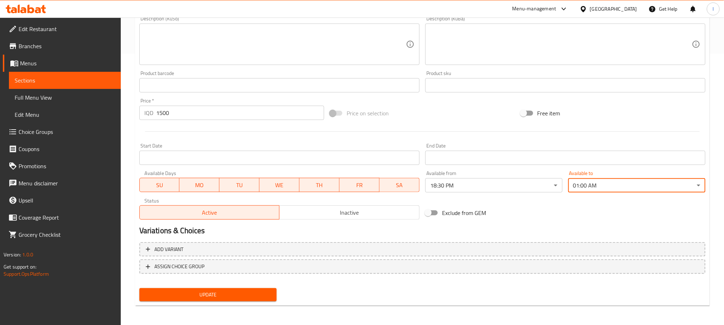
click at [246, 291] on span "Update" at bounding box center [208, 295] width 126 height 9
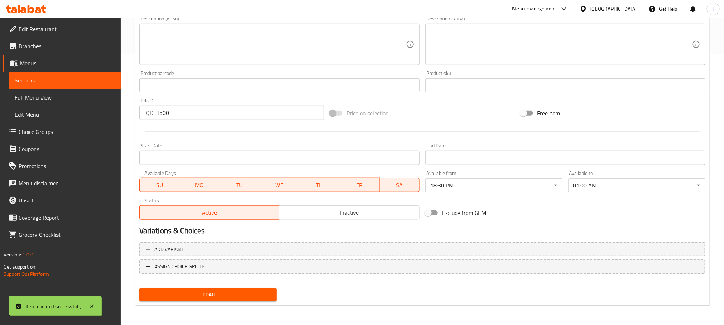
scroll to position [0, 0]
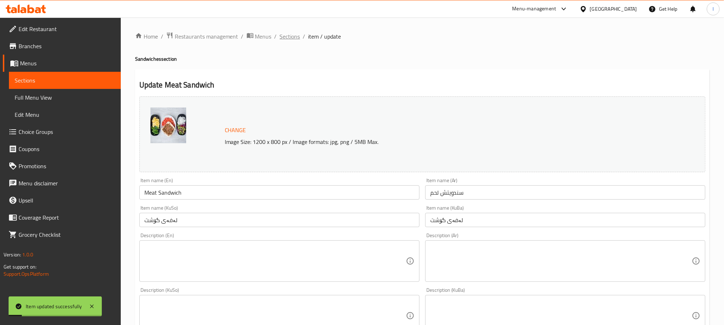
click at [290, 34] on span "Sections" at bounding box center [290, 36] width 20 height 9
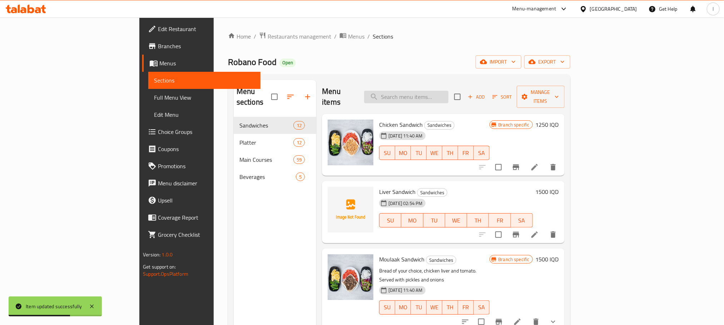
click at [431, 93] on input "search" at bounding box center [406, 97] width 84 height 13
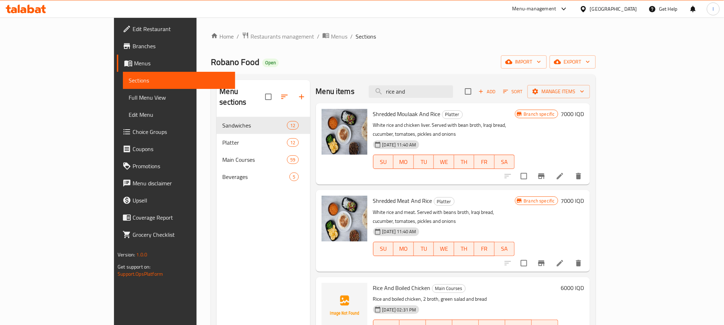
drag, startPoint x: 465, startPoint y: 95, endPoint x: 200, endPoint y: 96, distance: 264.1
click at [217, 96] on div "Menu sections Sandwiches 12 Platter 12 Main Courses 59 Beverages 5 Menu items r…" at bounding box center [403, 242] width 373 height 325
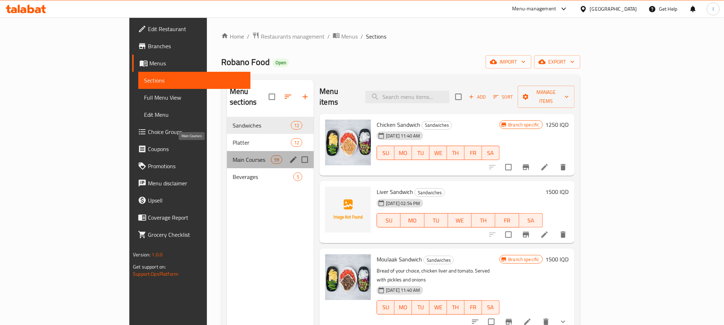
click at [233, 155] on span "Main Courses" at bounding box center [252, 159] width 38 height 9
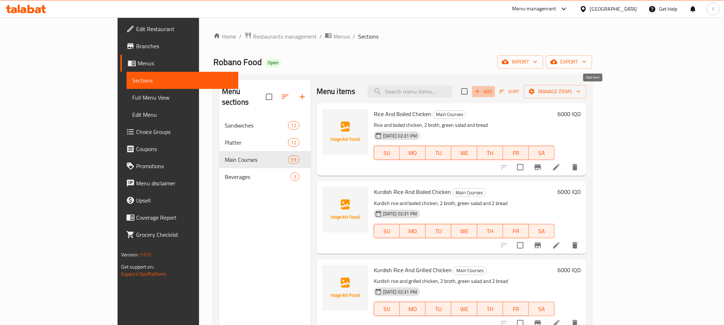
click at [481, 90] on icon "button" at bounding box center [477, 91] width 6 height 6
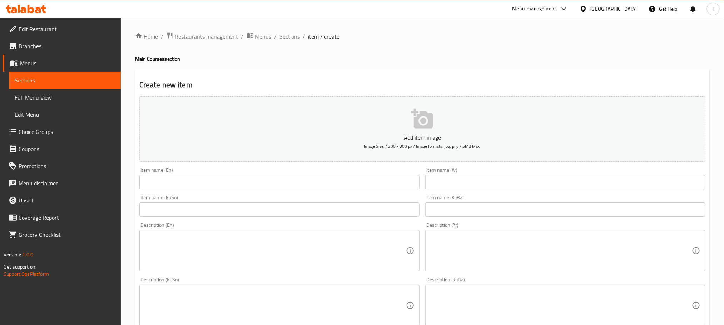
click at [278, 29] on div "Home / Restaurants management / Menus / Sections / item / create Main Courses s…" at bounding box center [422, 303] width 603 height 570
click at [288, 38] on span "Sections" at bounding box center [290, 36] width 20 height 9
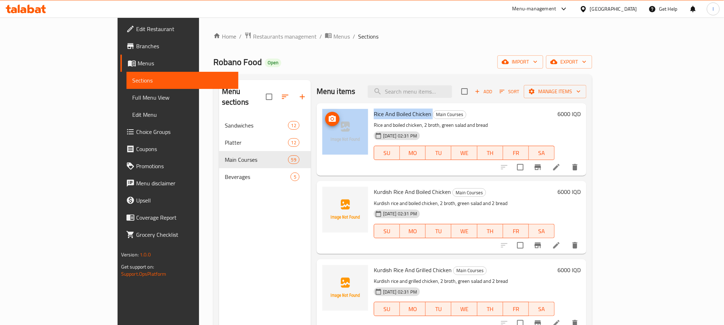
drag, startPoint x: 402, startPoint y: 112, endPoint x: 336, endPoint y: 112, distance: 66.5
click at [336, 112] on div "Rice And Boiled Chicken Main Courses Rice and boiled chicken, 2 broth, green sa…" at bounding box center [451, 139] width 264 height 67
copy div "Rice And Boiled Chicken"
click at [495, 86] on button "Add" at bounding box center [483, 91] width 23 height 11
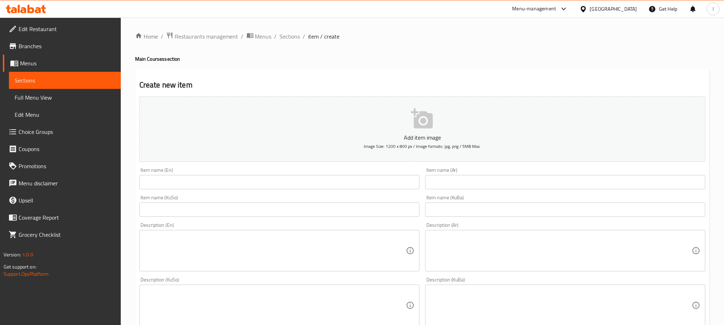
click at [182, 179] on input "text" at bounding box center [279, 182] width 280 height 14
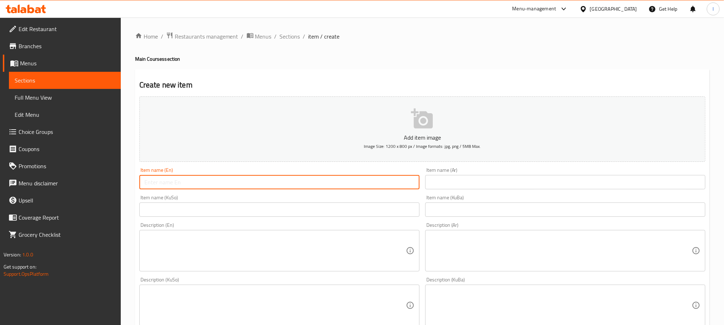
paste input "Rice And Boiled Chicken"
click at [168, 182] on input "Rice And Boiled Chicken" at bounding box center [279, 182] width 280 height 14
click at [215, 187] on input "Rice And Red Boiled Chicken" at bounding box center [279, 182] width 280 height 14
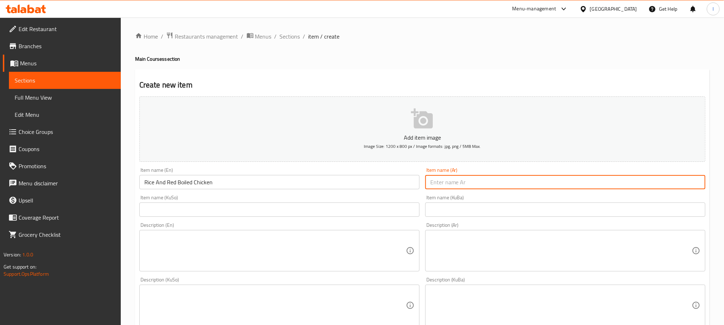
click at [458, 178] on input "text" at bounding box center [565, 182] width 280 height 14
paste input "أرز ودجاج مسلوق أحمر"
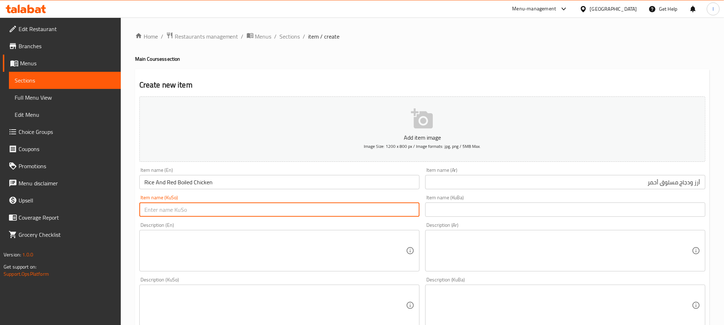
click at [247, 205] on input "text" at bounding box center [279, 210] width 280 height 14
click at [318, 215] on input "برنج و مریشکی سووری کوڵاو" at bounding box center [279, 210] width 280 height 14
click at [454, 211] on input "text" at bounding box center [565, 210] width 280 height 14
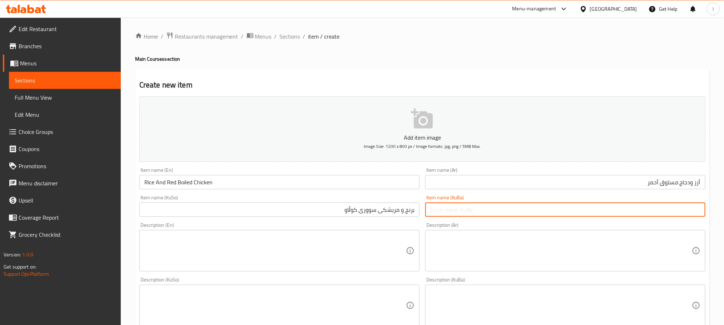
paste input "برنج و مریشکی سووری کوڵاو"
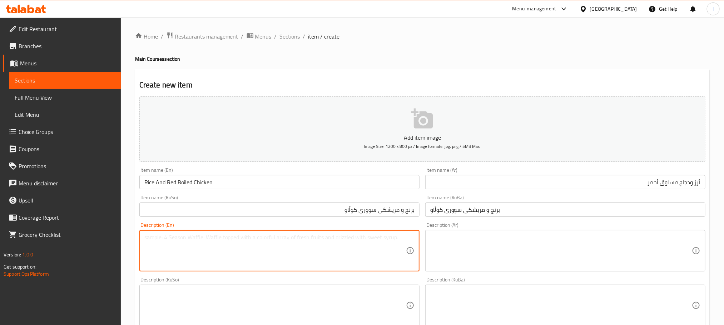
click at [222, 265] on textarea at bounding box center [275, 251] width 262 height 34
paste textarea "2 Broth, bread and green salad"
click at [447, 233] on div "Description (Ar)" at bounding box center [565, 250] width 280 height 41
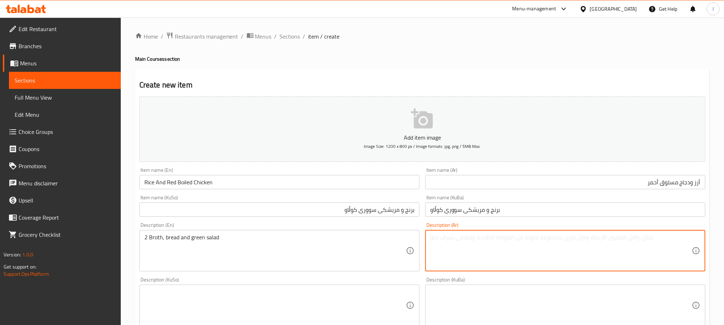
paste textarea "2 مرق، خبز وسلطة خضراء"
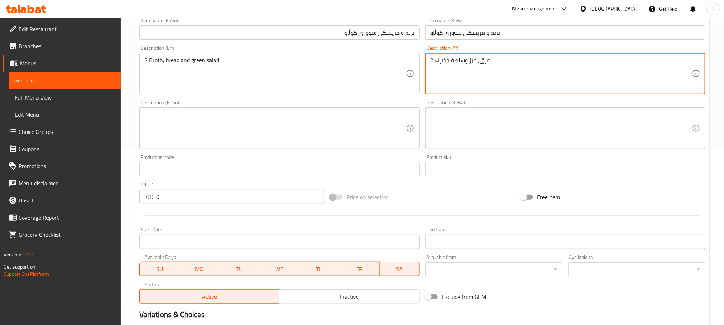
scroll to position [197, 0]
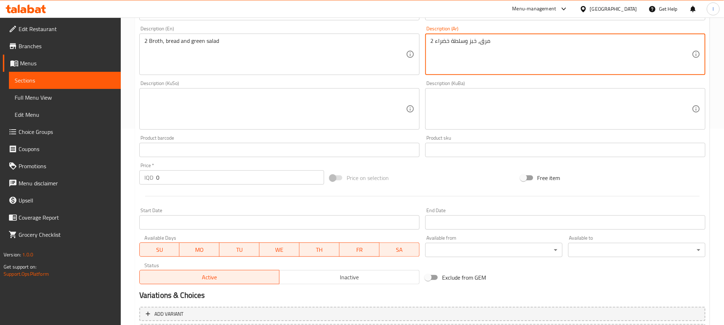
click at [184, 105] on textarea at bounding box center [275, 109] width 262 height 34
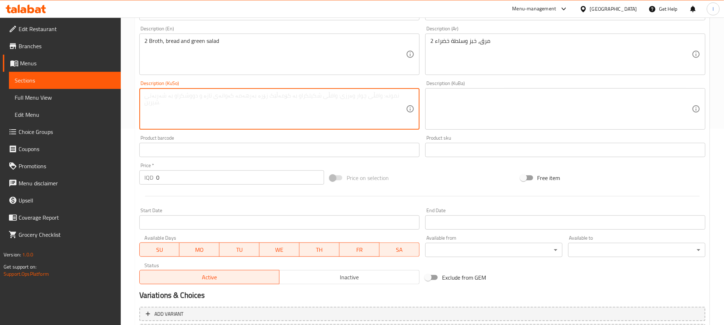
paste textarea "2 شلە، نان و زەڵاتەی سەوز"
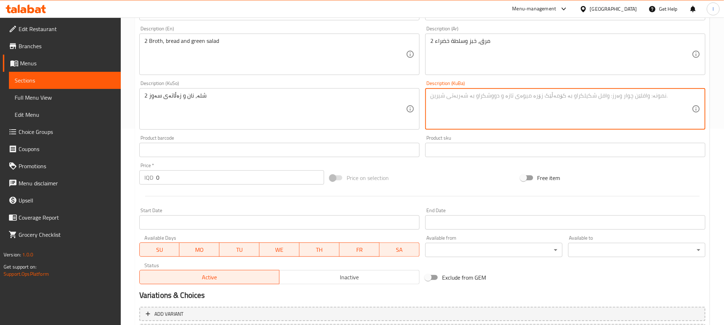
click at [459, 105] on textarea at bounding box center [561, 109] width 262 height 34
paste textarea "2 شلە، نان و زەڵاتەی سەوز"
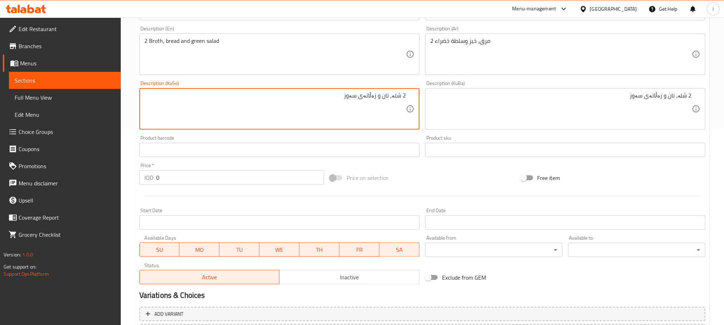
drag, startPoint x: 175, startPoint y: 181, endPoint x: 56, endPoint y: 177, distance: 119.1
click at [56, 177] on div "Edit Restaurant Branches Menus Sections Full Menu View Edit Menu Choice Groups …" at bounding box center [362, 106] width 724 height 570
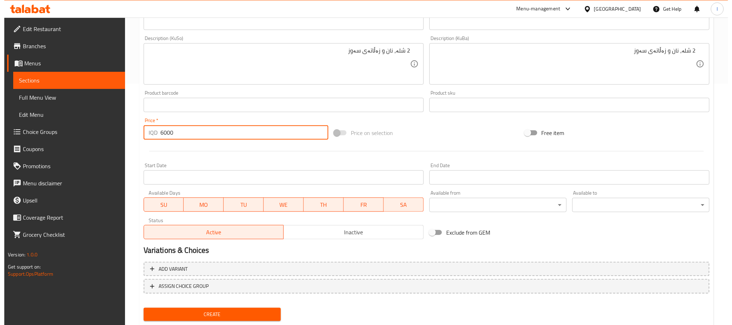
scroll to position [261, 0]
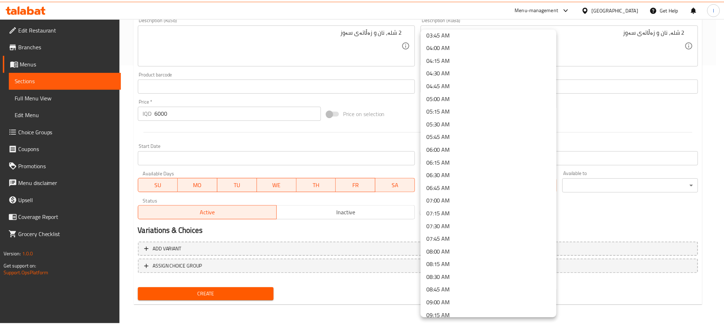
scroll to position [393, 0]
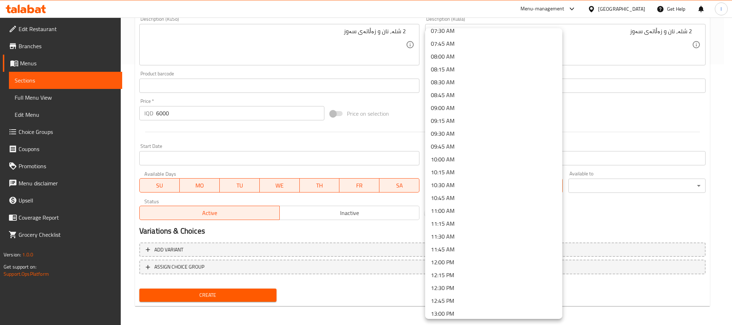
click at [489, 183] on li "10:30 AM" at bounding box center [493, 185] width 137 height 13
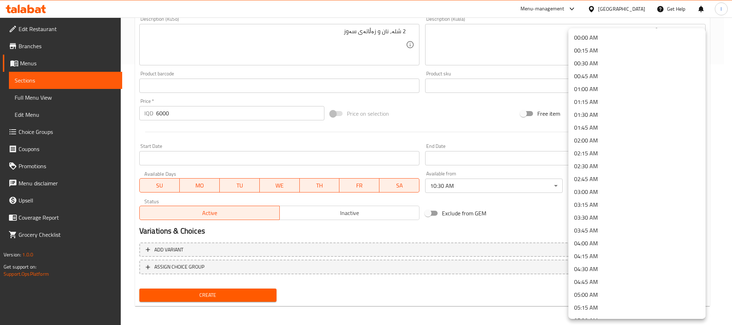
click at [598, 81] on li "00:45 AM" at bounding box center [637, 76] width 137 height 13
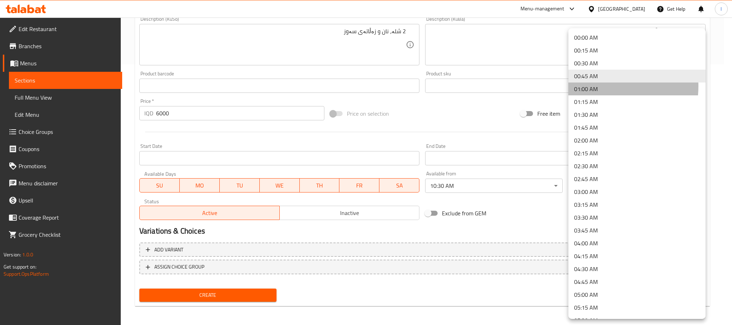
click at [590, 86] on li "01:00 AM" at bounding box center [637, 89] width 137 height 13
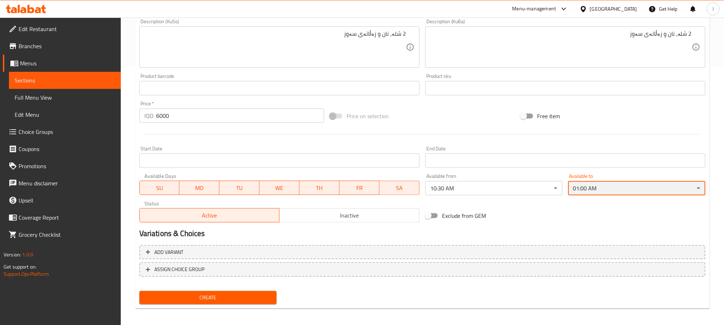
scroll to position [261, 0]
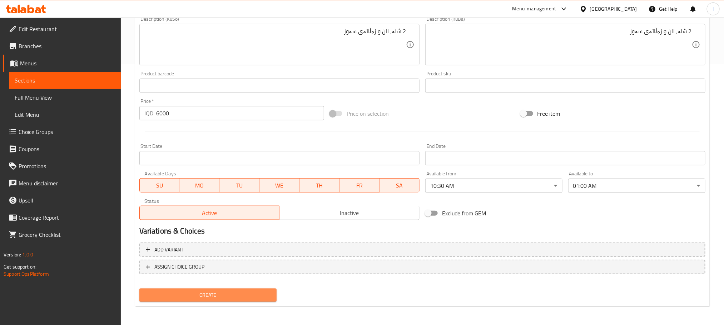
click at [207, 298] on span "Create" at bounding box center [208, 295] width 126 height 9
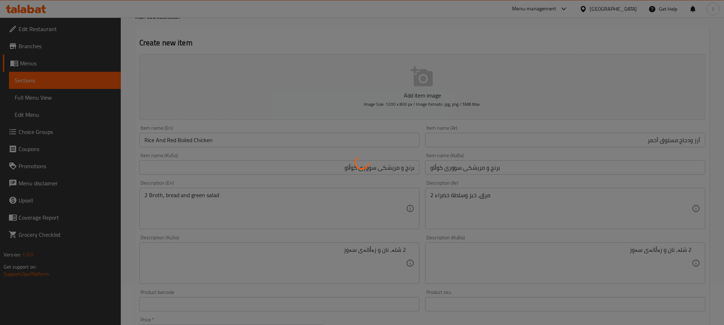
scroll to position [0, 0]
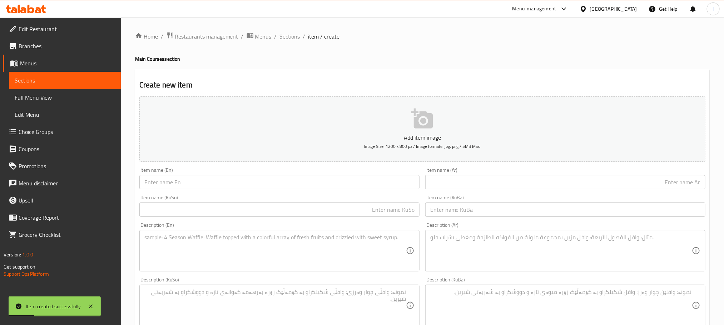
click at [285, 38] on span "Sections" at bounding box center [290, 36] width 20 height 9
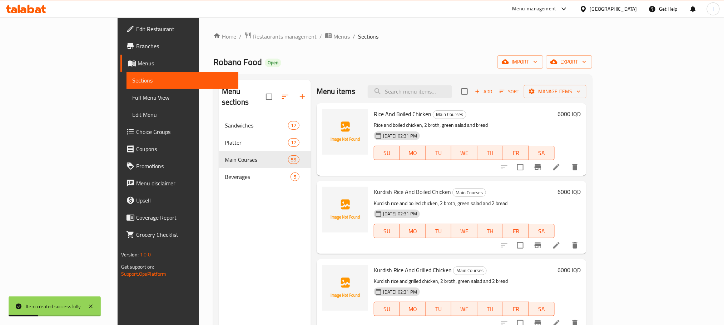
click at [127, 89] on link "Full Menu View" at bounding box center [183, 97] width 112 height 17
click at [132, 95] on span "Full Menu View" at bounding box center [182, 97] width 100 height 9
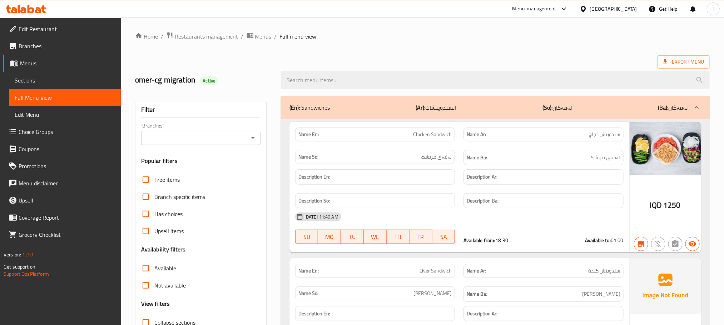
click at [254, 139] on icon "Open" at bounding box center [253, 138] width 9 height 9
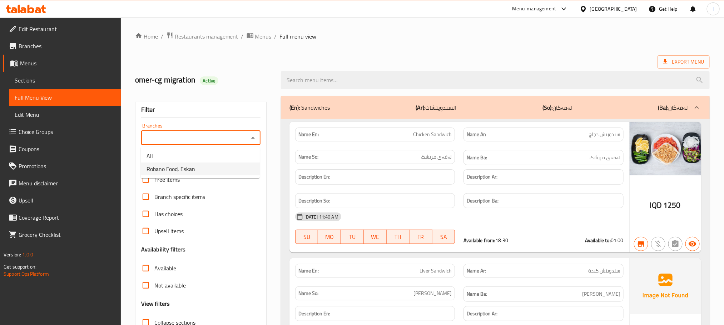
click at [228, 165] on li "Robano Food, Eskan" at bounding box center [200, 169] width 119 height 13
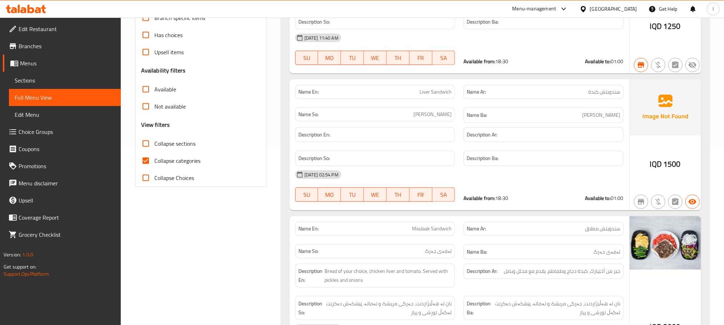
scroll to position [197, 0]
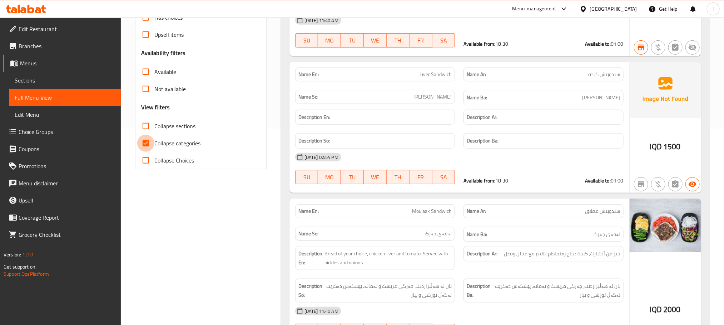
click at [148, 137] on input "Collapse categories" at bounding box center [145, 143] width 17 height 17
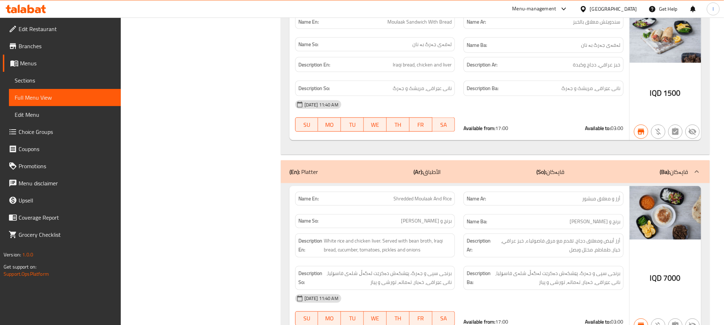
scroll to position [1966, 0]
click at [519, 170] on div "(En): Platter (Ar): الأطباق (So): قاپەکان (Ba): قاپەکان" at bounding box center [488, 171] width 399 height 9
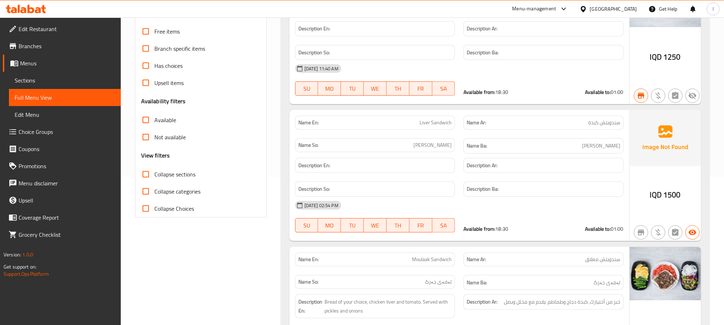
scroll to position [0, 0]
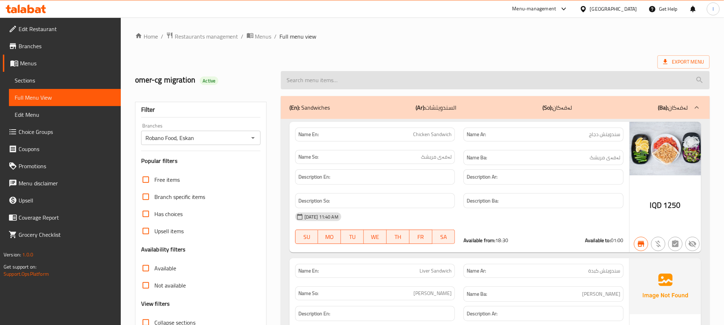
click at [348, 79] on input "search" at bounding box center [495, 80] width 429 height 18
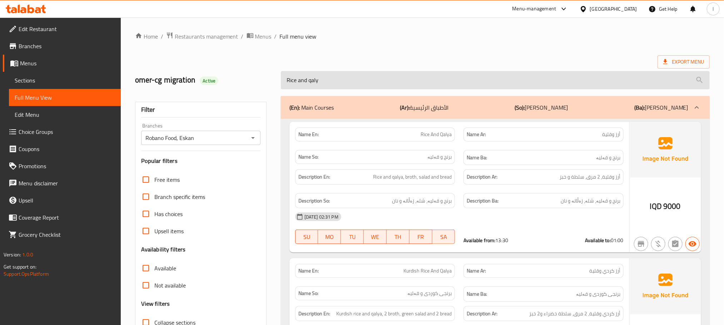
drag, startPoint x: 298, startPoint y: 83, endPoint x: 382, endPoint y: 88, distance: 83.4
click at [382, 88] on input "Rice and qaly" at bounding box center [495, 80] width 429 height 18
type input "Rice"
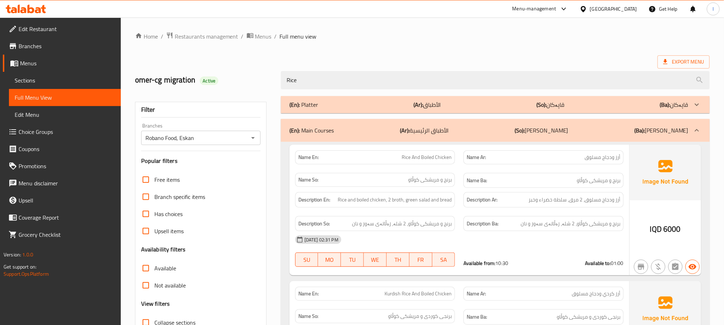
drag, startPoint x: 332, startPoint y: 81, endPoint x: 193, endPoint y: 71, distance: 139.0
click at [193, 71] on div "omer-cg migration Active Rice" at bounding box center [422, 80] width 583 height 32
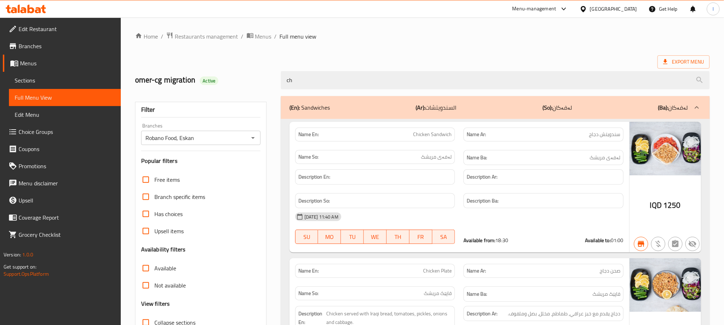
type input "c"
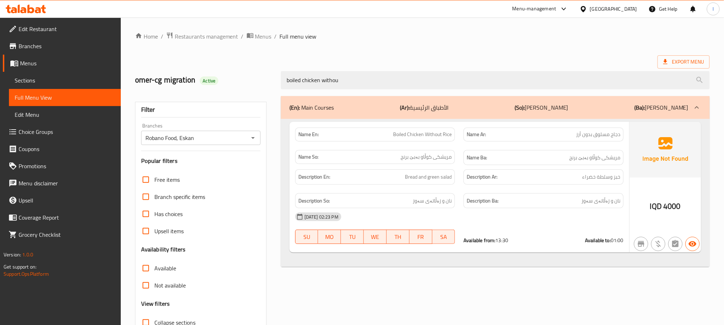
type input "boiled chicken without"
drag, startPoint x: 351, startPoint y: 75, endPoint x: 120, endPoint y: 74, distance: 230.5
click at [120, 74] on div "Edit Restaurant Branches Menus Sections Full Menu View Edit Menu Choice Groups …" at bounding box center [362, 199] width 724 height 363
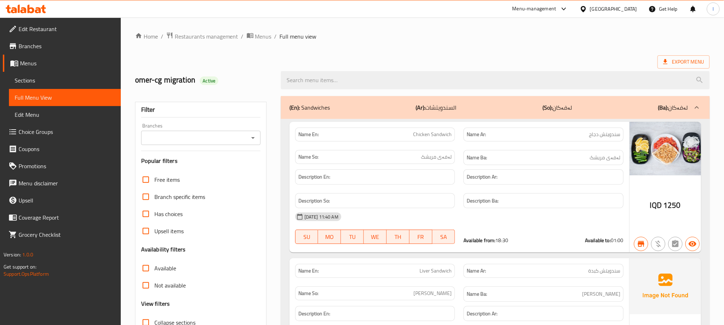
click at [247, 138] on div "Branches" at bounding box center [200, 138] width 119 height 14
click at [249, 138] on icon "Open" at bounding box center [253, 138] width 9 height 9
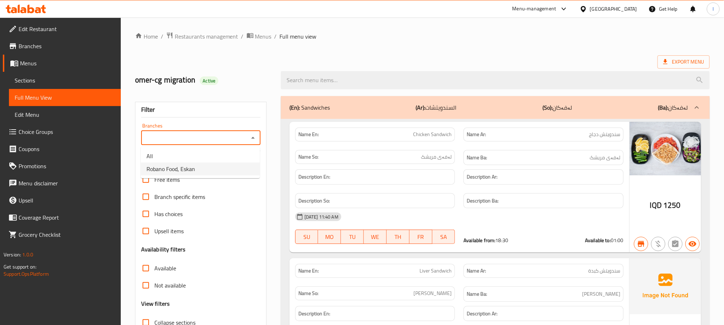
click at [214, 175] on li "Robano Food, Eskan" at bounding box center [200, 169] width 119 height 13
type input "Robano Food, Eskan"
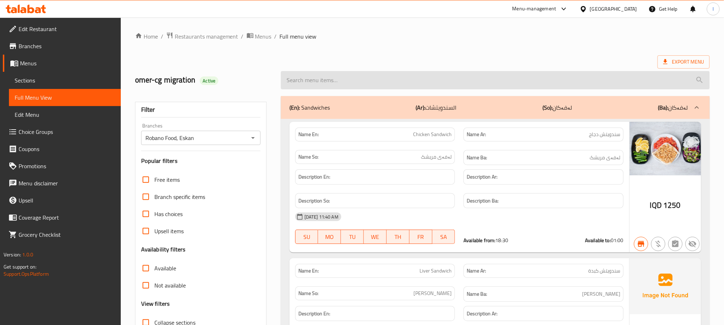
click at [322, 78] on input "search" at bounding box center [495, 80] width 429 height 18
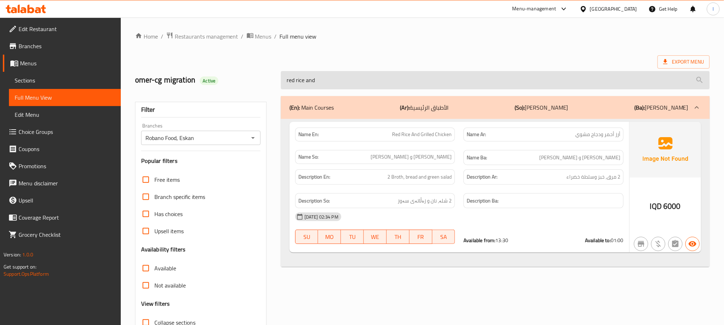
type input "red rice and"
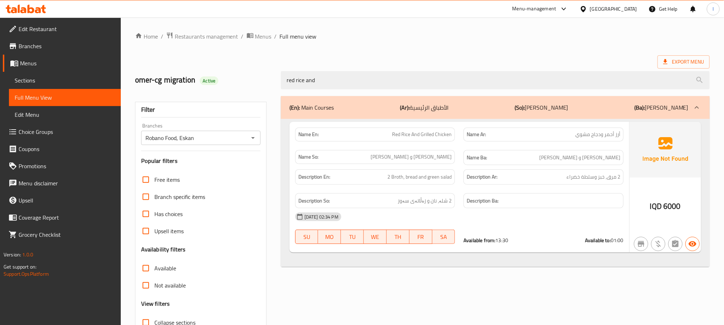
drag, startPoint x: 363, startPoint y: 88, endPoint x: 209, endPoint y: 77, distance: 154.4
click at [209, 77] on div "omer-cg migration Active red rice and" at bounding box center [422, 80] width 583 height 32
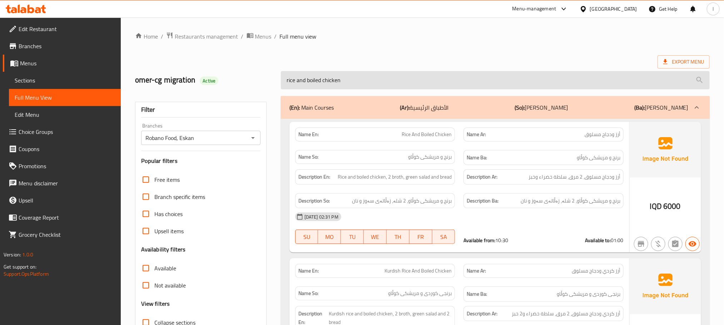
type input "rice and boiled chicken"
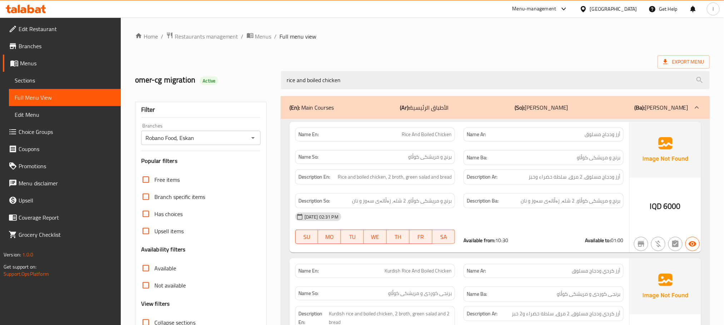
drag, startPoint x: 369, startPoint y: 86, endPoint x: 228, endPoint y: 66, distance: 142.5
click at [228, 66] on div "omer-cg migration Active rice and boiled chicken" at bounding box center [422, 80] width 583 height 32
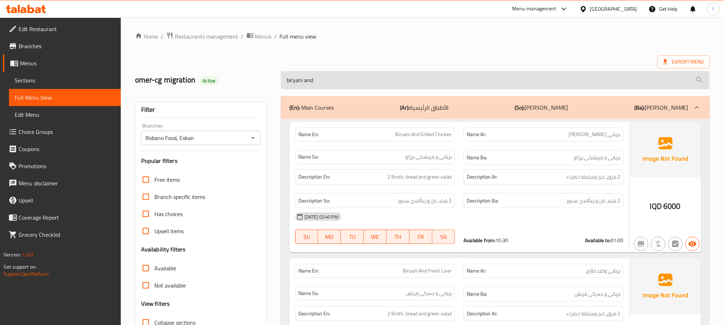
type input "biryani and"
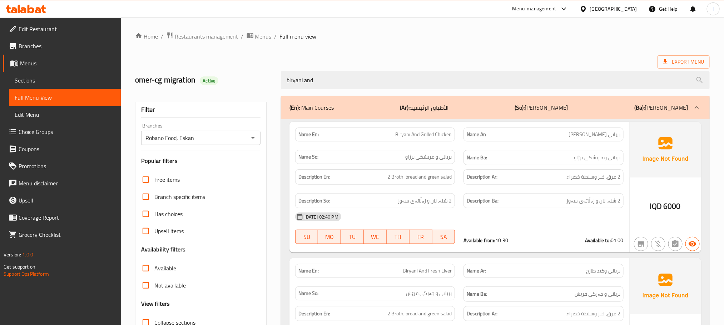
drag, startPoint x: 354, startPoint y: 87, endPoint x: 242, endPoint y: 80, distance: 112.4
click at [242, 80] on div "omer-cg migration Active biryani and" at bounding box center [422, 80] width 583 height 32
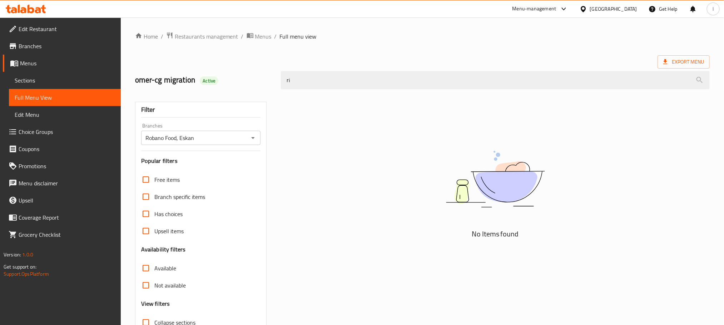
type input "r"
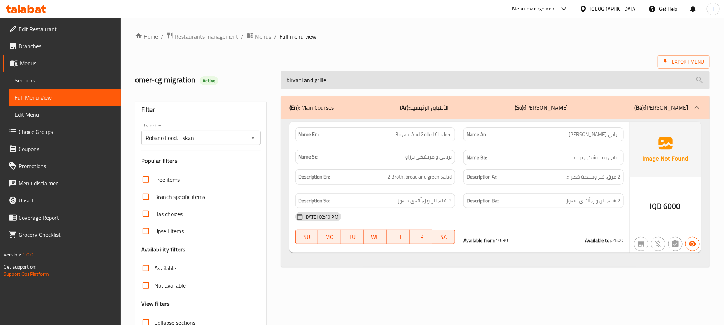
type input "biryani and grilled"
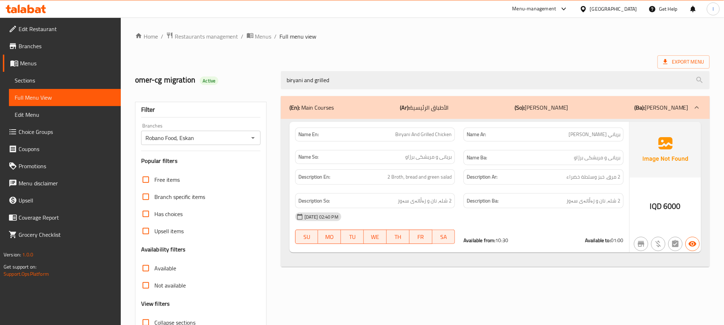
drag, startPoint x: 354, startPoint y: 84, endPoint x: 172, endPoint y: 90, distance: 182.0
click at [172, 90] on div "omer-cg migration Active biryani and grilled" at bounding box center [422, 80] width 583 height 32
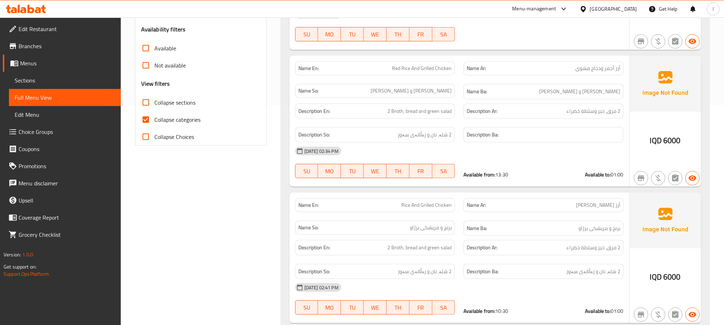
scroll to position [242, 0]
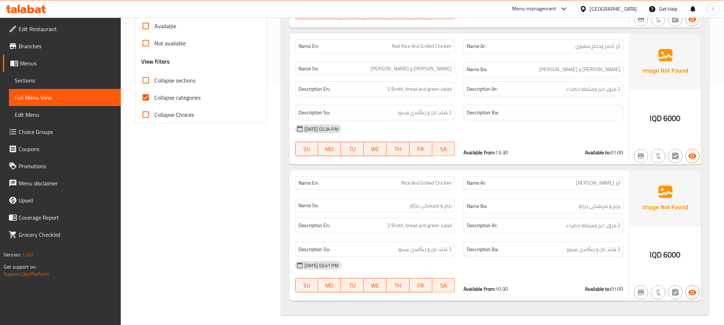
type input "rice and grilled chicken"
click at [413, 43] on span "Red Rice And Grilled Chicken" at bounding box center [422, 47] width 60 height 8
copy span "Red Rice And Grilled Chicken"
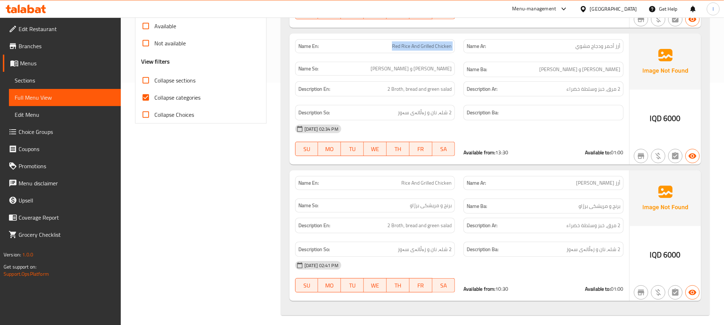
scroll to position [0, 0]
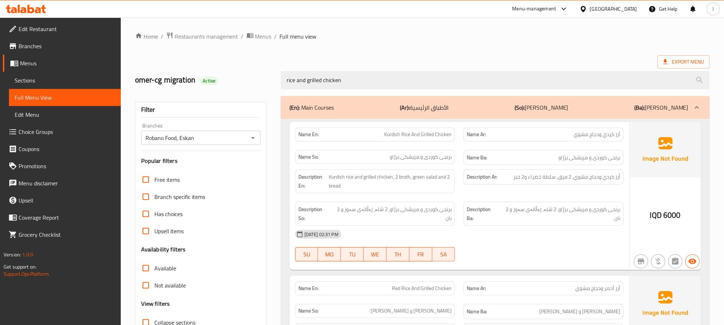
drag, startPoint x: 352, startPoint y: 78, endPoint x: 223, endPoint y: 70, distance: 129.3
click at [223, 70] on div "omer-cg migration Active rice and grilled chicken" at bounding box center [422, 80] width 583 height 32
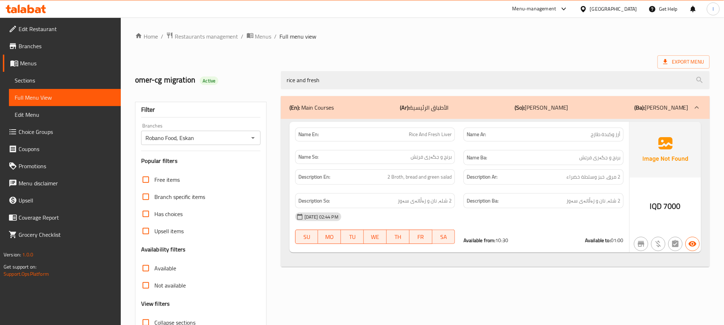
type input "rice and fresh"
drag, startPoint x: 410, startPoint y: 131, endPoint x: 462, endPoint y: 133, distance: 52.2
click at [462, 133] on div "Name En: Rice And Fresh Liver Name Ar: أرز وكبدة طازج Name So: برنج و جگەری فرێ…" at bounding box center [459, 146] width 337 height 46
copy span "Rice And Fresh Liver"
drag, startPoint x: 367, startPoint y: 80, endPoint x: 232, endPoint y: 76, distance: 135.1
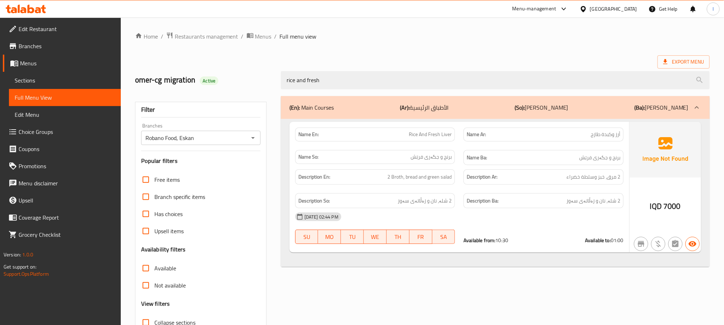
click at [232, 76] on div "omer-cg migration Active rice and fresh" at bounding box center [422, 80] width 583 height 32
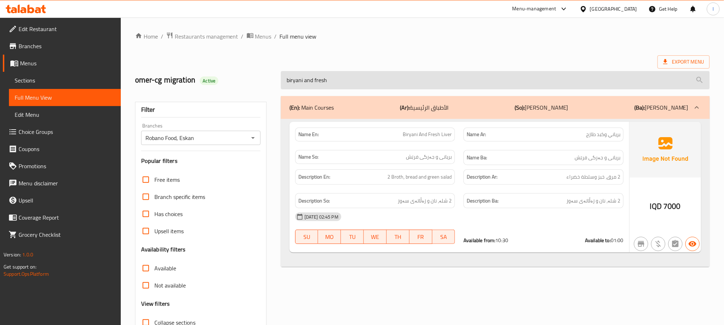
drag, startPoint x: 314, startPoint y: 81, endPoint x: 347, endPoint y: 78, distance: 32.3
click at [347, 78] on input "biryani and fresh" at bounding box center [495, 80] width 429 height 18
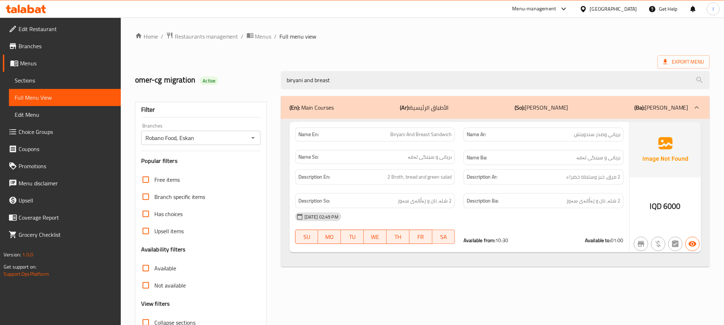
drag, startPoint x: 303, startPoint y: 83, endPoint x: 261, endPoint y: 90, distance: 43.5
click at [261, 90] on div "omer-cg migration Active biryani and breast" at bounding box center [422, 80] width 583 height 32
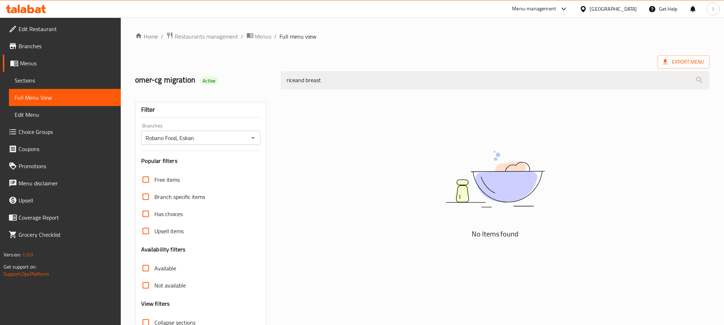
type input "rice and breast"
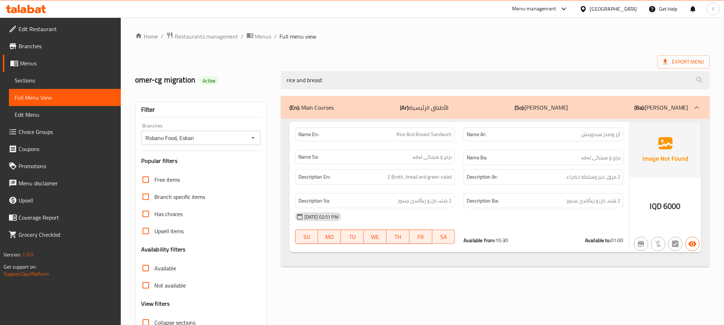
drag, startPoint x: 344, startPoint y: 76, endPoint x: 183, endPoint y: 77, distance: 161.5
click at [184, 77] on div "omer-cg migration Active rice and breast" at bounding box center [422, 80] width 583 height 32
type input "liver san"
drag, startPoint x: 349, startPoint y: 79, endPoint x: 238, endPoint y: 70, distance: 110.8
click at [238, 70] on div "omer-cg migration Active liver san" at bounding box center [422, 80] width 583 height 32
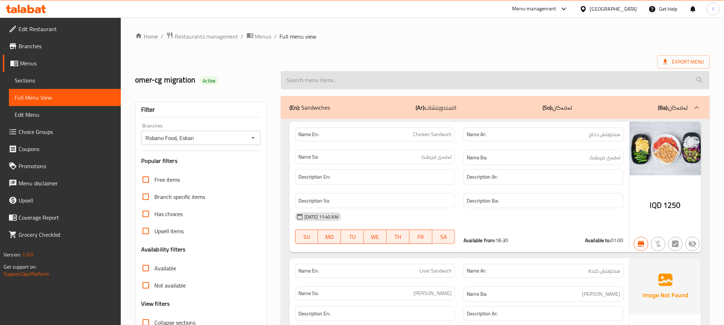
click at [323, 79] on input "search" at bounding box center [495, 80] width 429 height 18
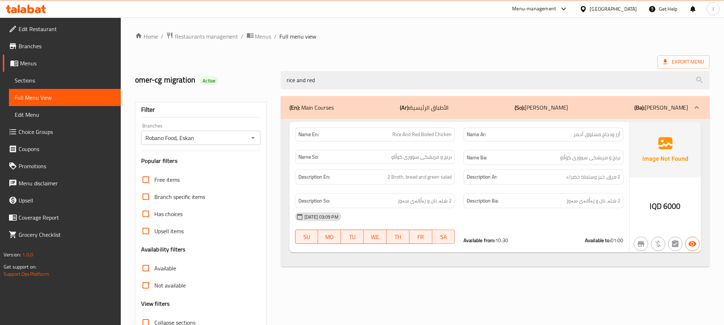
type input "rice and red"
click at [37, 80] on span "Sections" at bounding box center [65, 80] width 100 height 9
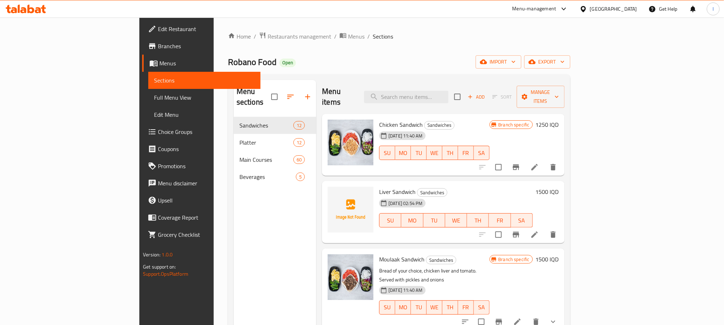
click at [154, 97] on span "Full Menu View" at bounding box center [204, 97] width 100 height 9
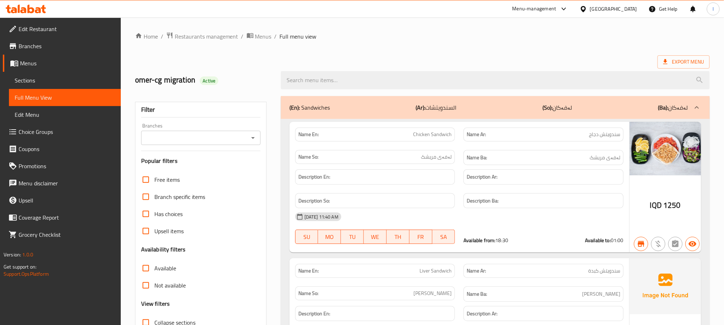
click at [253, 135] on icon "Open" at bounding box center [253, 138] width 9 height 9
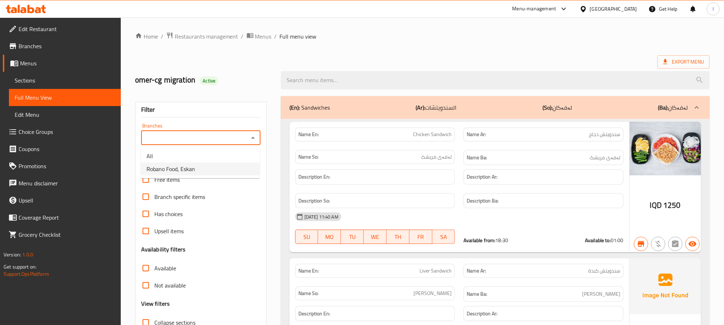
click at [229, 164] on li "Robano Food, Eskan" at bounding box center [200, 169] width 119 height 13
type input "Robano Food, Eskan"
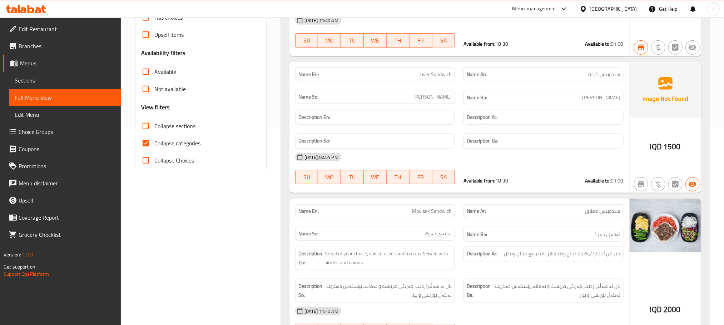
click at [148, 138] on input "Collapse categories" at bounding box center [145, 143] width 17 height 17
checkbox input "false"
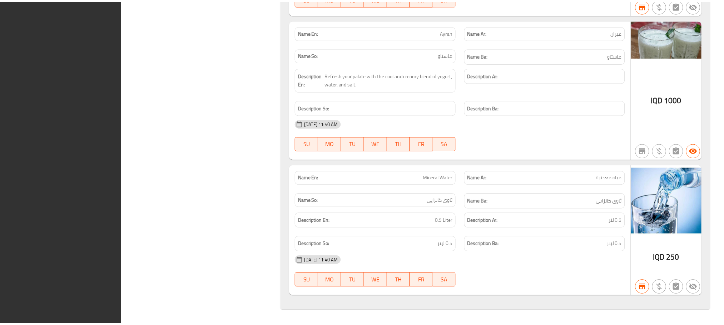
scroll to position [12689, 0]
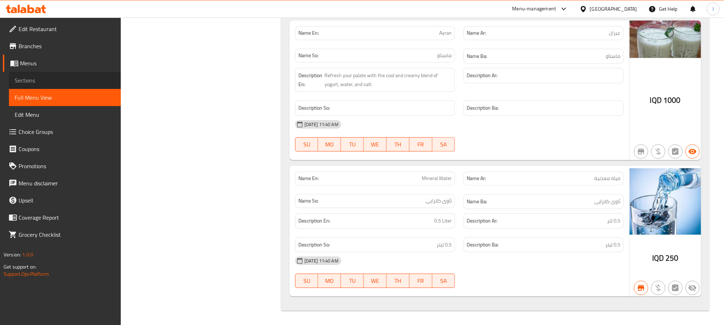
click at [31, 76] on span "Sections" at bounding box center [65, 80] width 100 height 9
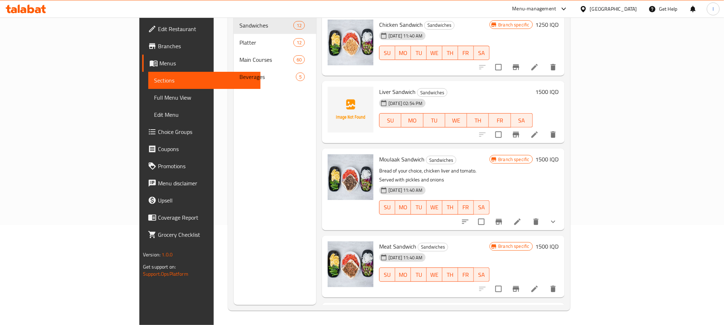
scroll to position [100, 0]
click at [158, 42] on span "Branches" at bounding box center [206, 46] width 96 height 9
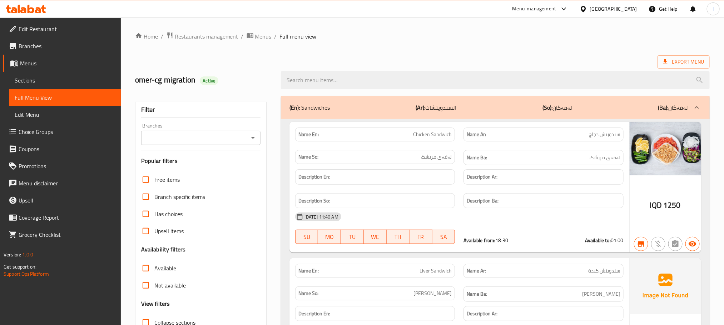
click at [18, 79] on span "Sections" at bounding box center [65, 80] width 100 height 9
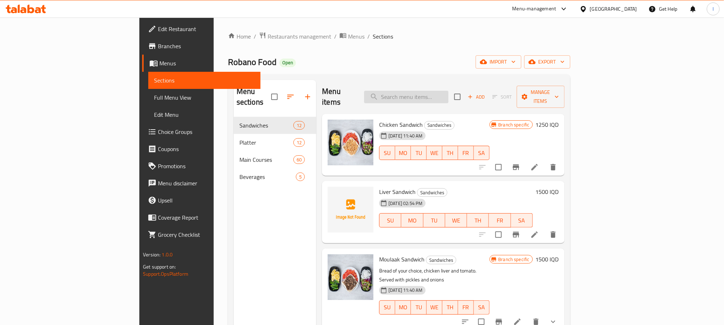
click at [427, 95] on input "search" at bounding box center [406, 97] width 84 height 13
paste input "Red Rice And Grilled Chicken"
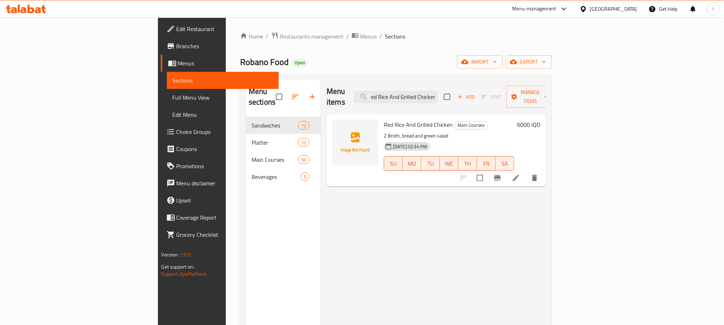
type input "Red Rice And Grilled Chicken"
click at [520, 174] on icon at bounding box center [516, 178] width 9 height 9
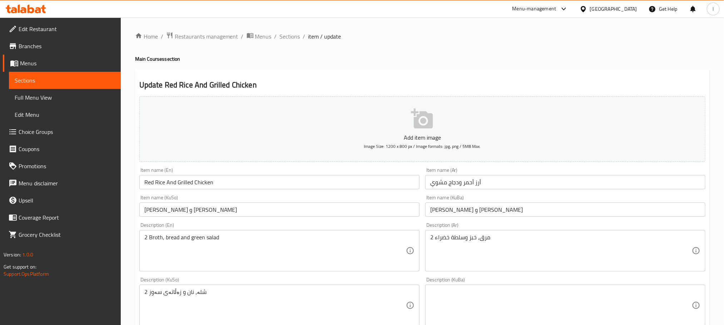
click at [219, 211] on input "[PERSON_NAME] و [PERSON_NAME]" at bounding box center [279, 210] width 280 height 14
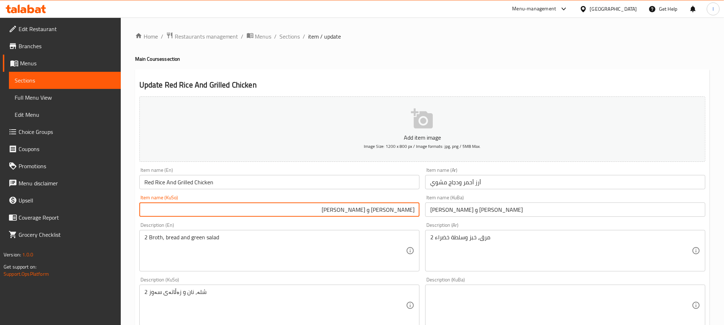
click at [404, 209] on input "[PERSON_NAME] و [PERSON_NAME]" at bounding box center [279, 210] width 280 height 14
click at [404, 209] on input "برنجی سوور و مریشکی برژاو" at bounding box center [279, 210] width 280 height 14
type input "برنجی سوور و مریشکی برژاو"
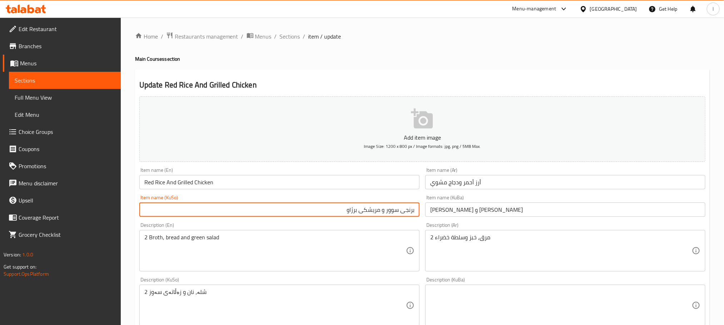
click at [453, 212] on input "[PERSON_NAME] و [PERSON_NAME]" at bounding box center [565, 210] width 280 height 14
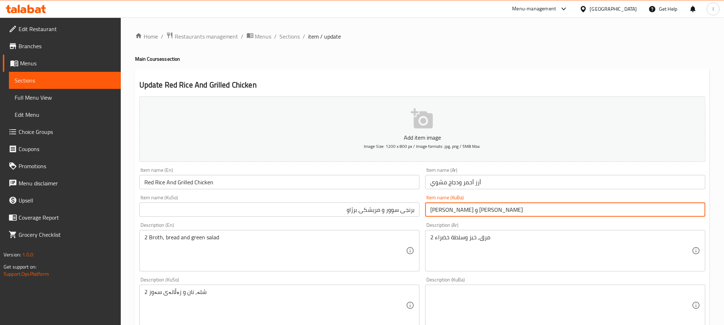
click at [453, 212] on input "[PERSON_NAME] و [PERSON_NAME]" at bounding box center [565, 210] width 280 height 14
paste input "ی"
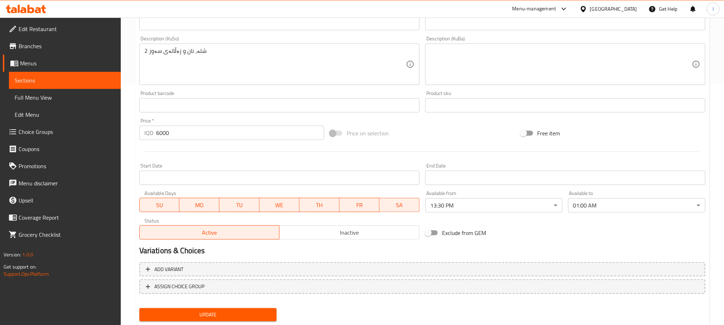
scroll to position [261, 0]
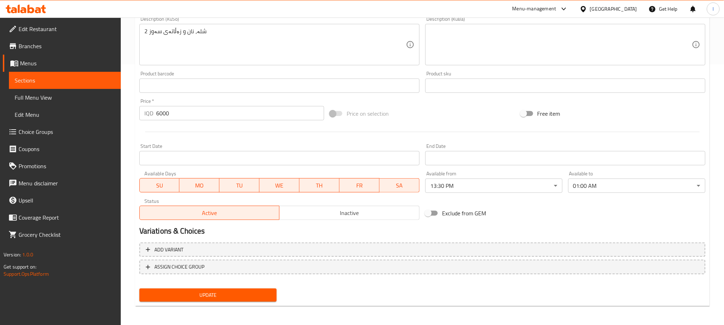
type input "برنجی سوور و مریشکی برژاو"
click at [243, 292] on span "Update" at bounding box center [208, 295] width 126 height 9
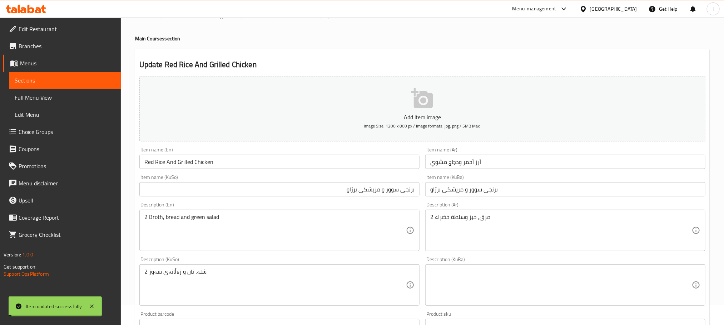
scroll to position [0, 0]
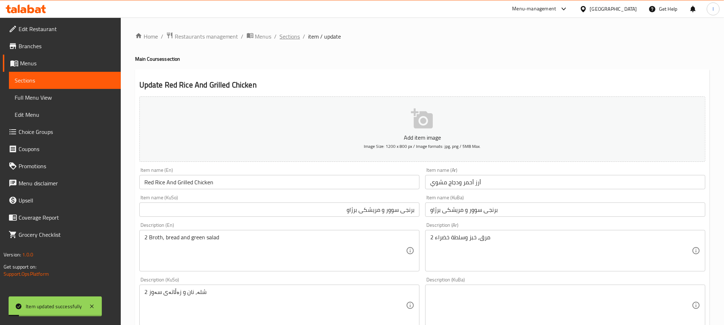
drag, startPoint x: 291, startPoint y: 38, endPoint x: 287, endPoint y: 1, distance: 36.6
click at [291, 38] on span "Sections" at bounding box center [290, 36] width 20 height 9
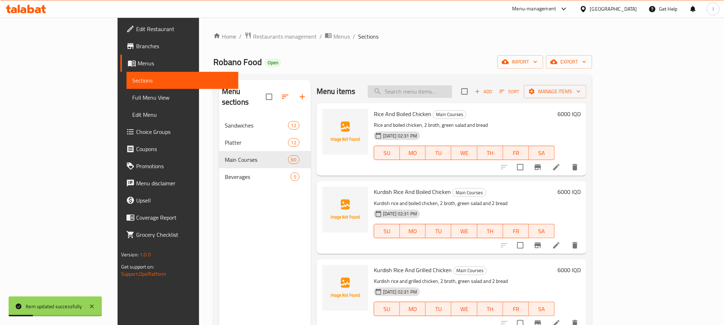
click at [429, 93] on input "search" at bounding box center [410, 91] width 84 height 13
paste input "Rice And Fresh Liver"
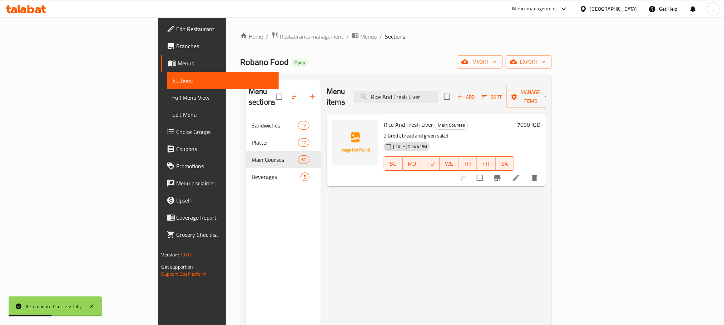
type input "Rice And Fresh Liver"
click at [526, 172] on li at bounding box center [516, 178] width 20 height 13
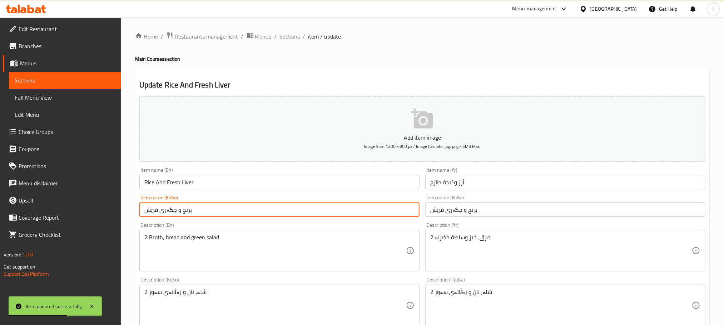
click at [192, 213] on input "برنج و جگەری فرێش" at bounding box center [279, 210] width 280 height 14
drag, startPoint x: 401, startPoint y: 209, endPoint x: 384, endPoint y: 209, distance: 17.2
click at [384, 209] on input "برنج و جگەری فرێش" at bounding box center [279, 210] width 280 height 14
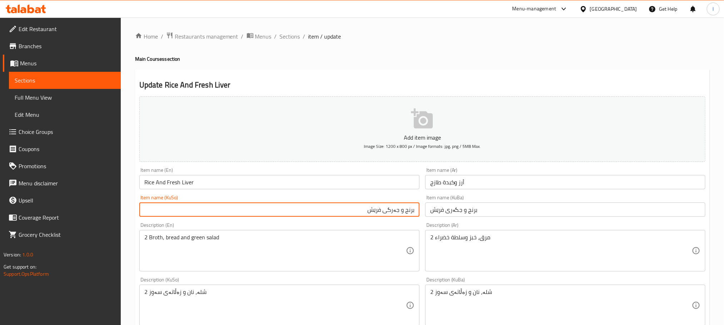
click at [381, 210] on input "برنج و جەرگی فرێش" at bounding box center [279, 210] width 280 height 14
type input "برنج و جەرگی فرێش"
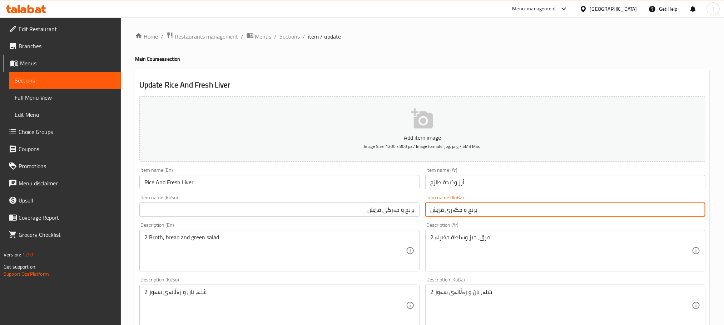
click at [465, 212] on input "برنج و جگەری فرێش" at bounding box center [565, 210] width 280 height 14
paste input "ەرگ"
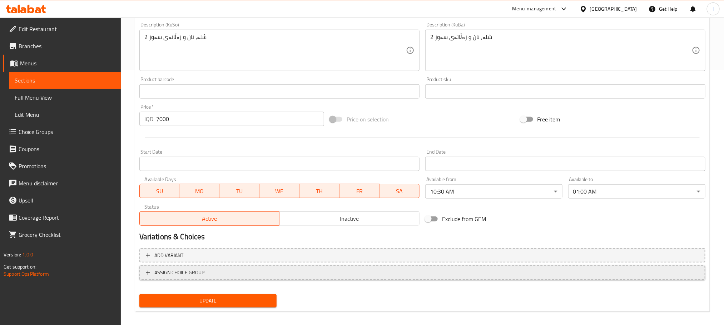
scroll to position [261, 0]
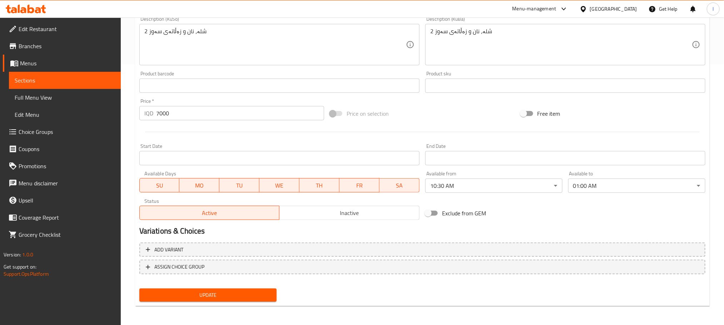
type input "برنج و جەرگی فرێش"
click at [236, 292] on span "Update" at bounding box center [208, 295] width 126 height 9
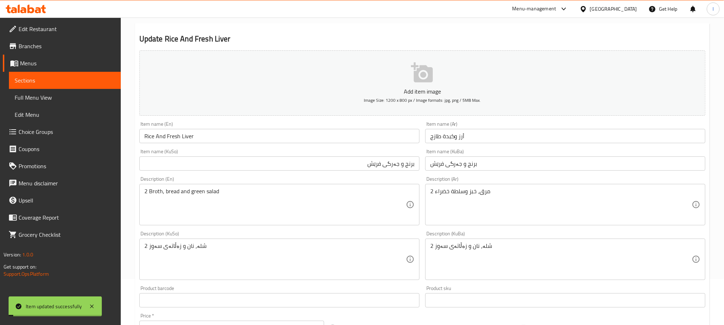
scroll to position [0, 0]
